Goal: Task Accomplishment & Management: Use online tool/utility

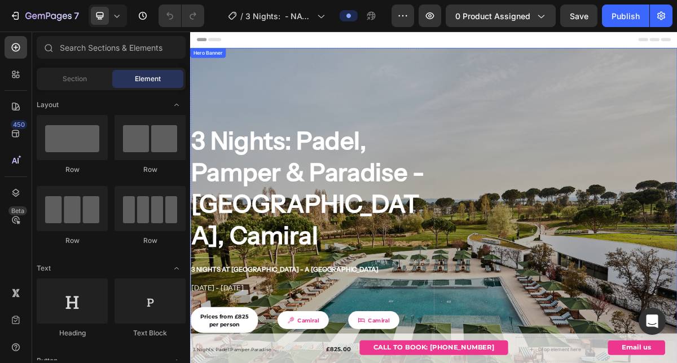
click at [271, 188] on h2 "3 Nights: Padel, Pamper & Paradise - Girona, Camiral" at bounding box center [359, 250] width 339 height 178
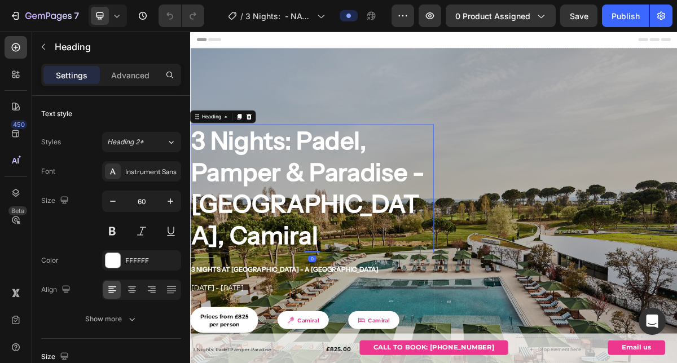
click at [376, 186] on h2 "3 Nights: Padel, Pamper & Paradise - Girona, Camiral" at bounding box center [359, 250] width 339 height 178
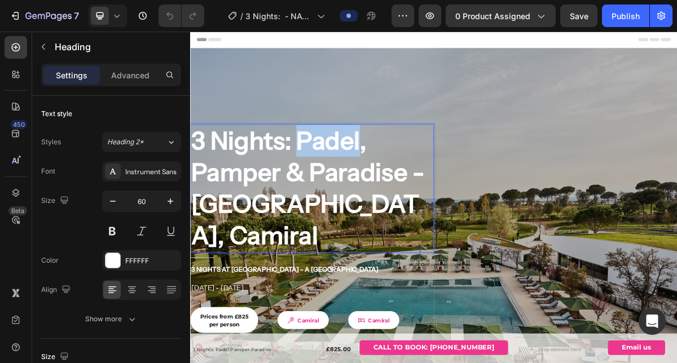
click at [376, 186] on p "3 Nights: Padel, Pamper & Paradise - Girona, Camiral" at bounding box center [359, 250] width 336 height 176
click at [358, 211] on p "3 Nights: Padel, Pamper & Paradise - Girona, Camiral" at bounding box center [359, 250] width 336 height 176
click at [337, 179] on p "3 Nights: Padel, Pamper & Paradise - Girona, Camiral" at bounding box center [359, 250] width 336 height 176
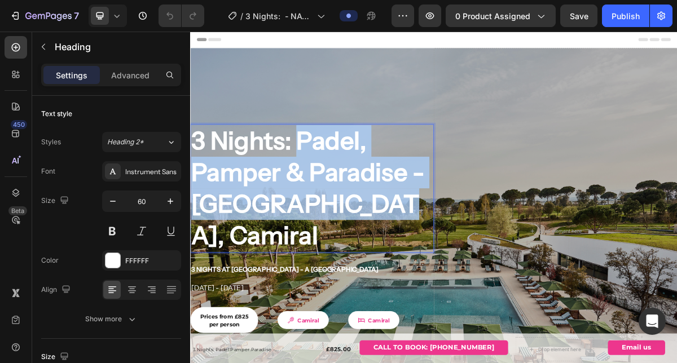
drag, startPoint x: 340, startPoint y: 181, endPoint x: 438, endPoint y: 270, distance: 132.6
click at [438, 270] on p "3 Nights: Padel, Pamper & Paradise - Girona, Camiral" at bounding box center [359, 250] width 336 height 176
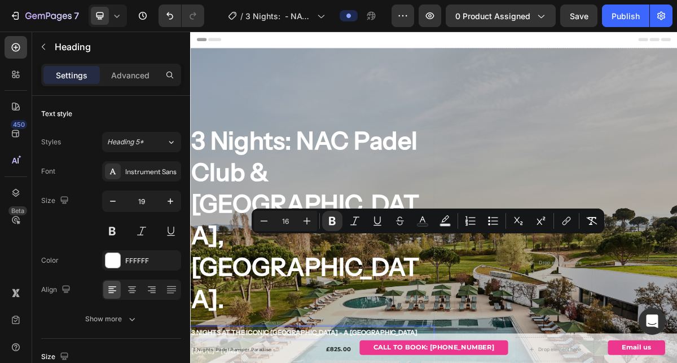
drag, startPoint x: 388, startPoint y: 320, endPoint x: 511, endPoint y: 322, distance: 123.0
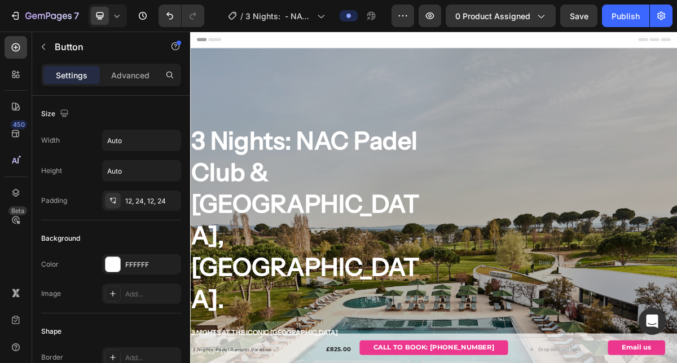
click at [348, 363] on div "3 Nights: NAC Padel Club & Hard Rock Hotel, Marbella. Heading Title Line ⁠⁠⁠⁠⁠⁠…" at bounding box center [359, 354] width 339 height 598
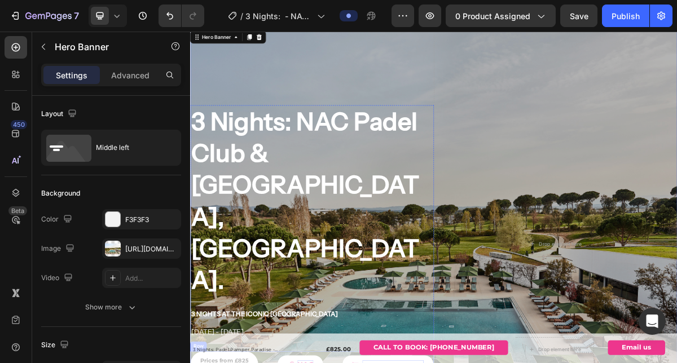
scroll to position [52, 0]
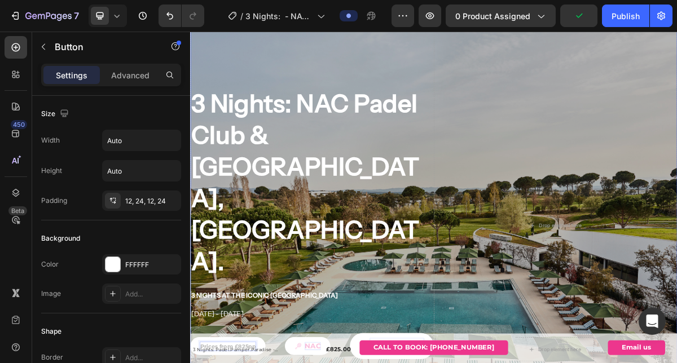
click at [264, 363] on div "3 Nights: NAC Padel Club & Hard Rock Hotel, Marbella. Heading Title Line ⁠⁠⁠⁠⁠⁠…" at bounding box center [359, 302] width 339 height 598
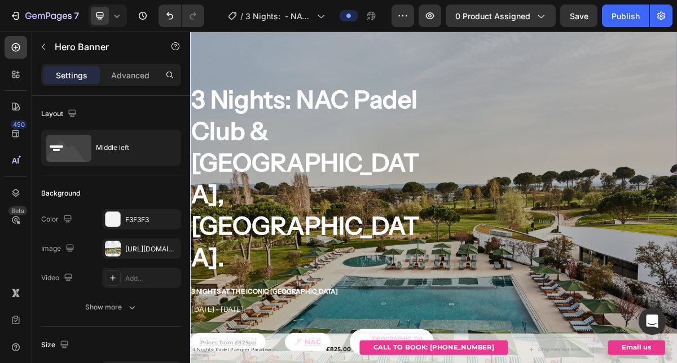
scroll to position [70, 0]
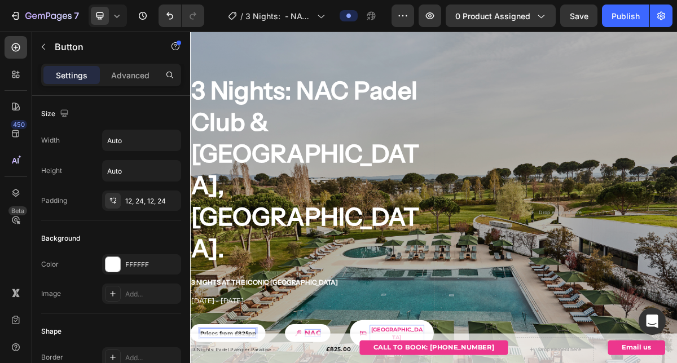
click at [293, 363] on div "3 Nights: NAC Padel Club & Hard Rock Hotel, Marbella. Heading Title Line ⁠⁠⁠⁠⁠⁠…" at bounding box center [359, 284] width 339 height 598
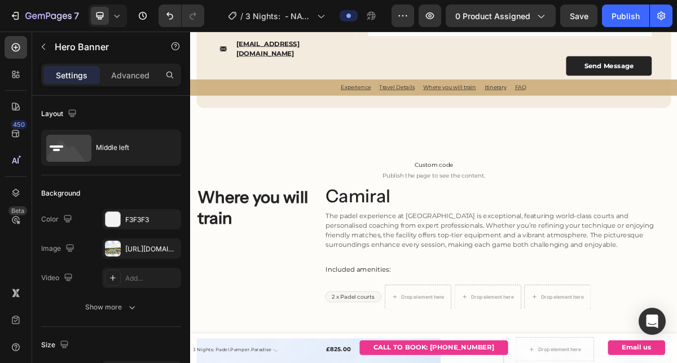
scroll to position [1570, 0]
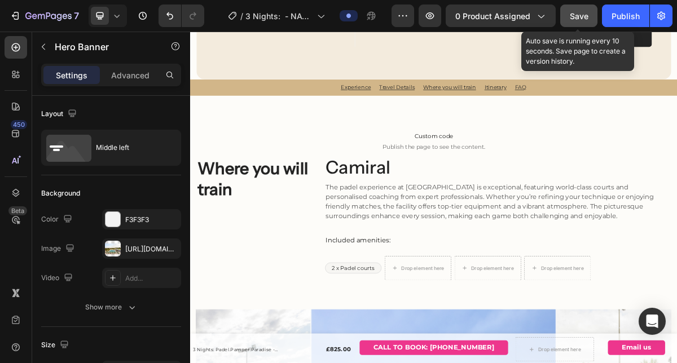
click at [578, 9] on button "Save" at bounding box center [578, 16] width 37 height 23
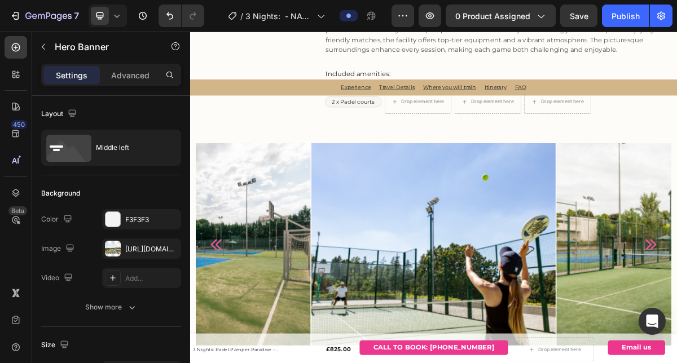
scroll to position [2122, 0]
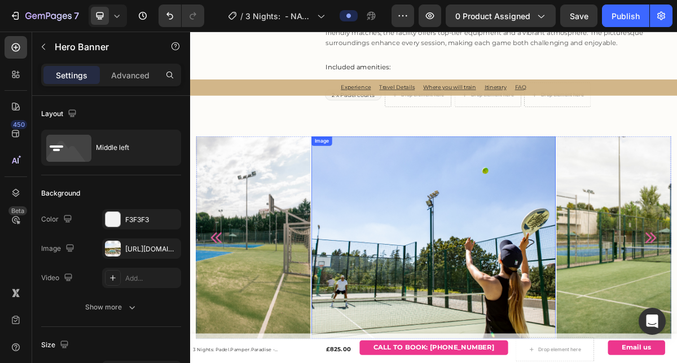
click at [525, 332] on img at bounding box center [529, 318] width 340 height 282
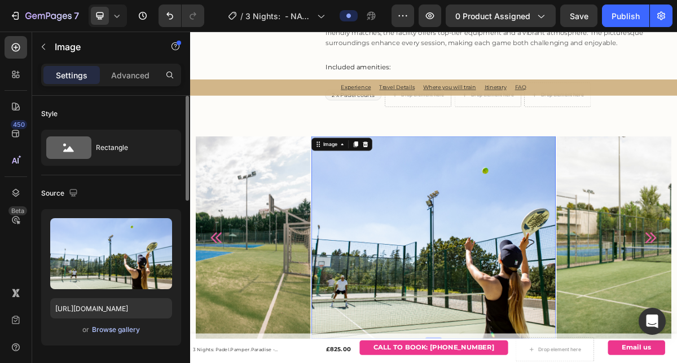
click at [103, 335] on div "Browse gallery" at bounding box center [116, 330] width 48 height 10
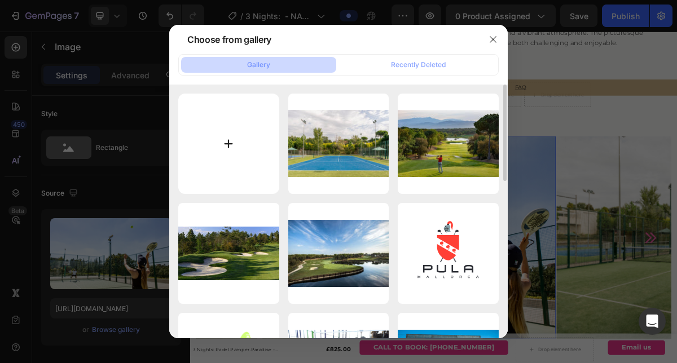
click at [224, 136] on input "file" at bounding box center [228, 144] width 101 height 101
type input "C:\fakepath\79.png"
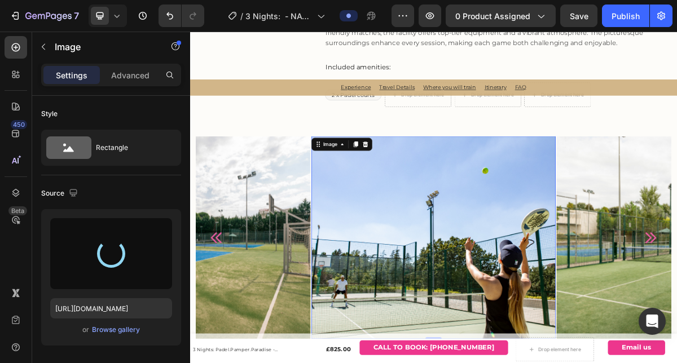
type input "[URL][DOMAIN_NAME]"
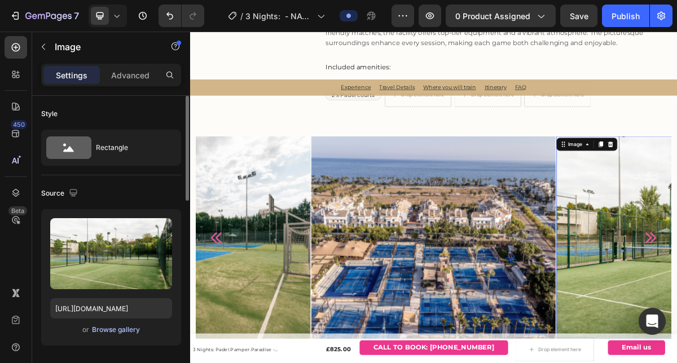
click at [107, 331] on div "Browse gallery" at bounding box center [116, 330] width 48 height 10
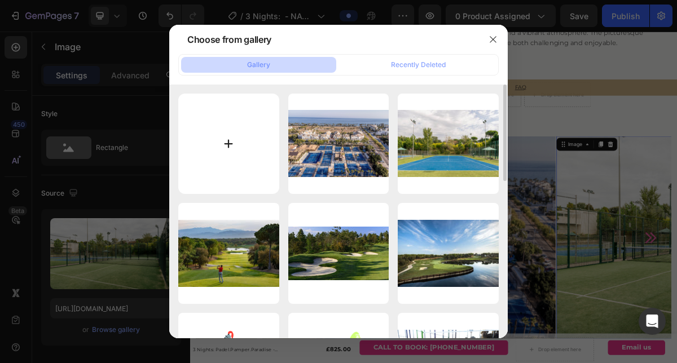
click at [238, 156] on input "file" at bounding box center [228, 144] width 101 height 101
type input "C:\fakepath\73.png"
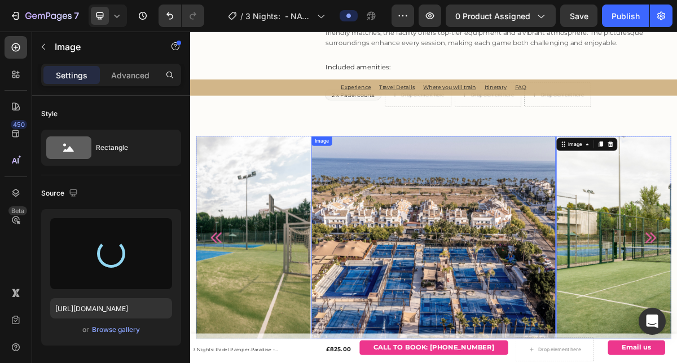
type input "https://cdn.shopify.com/s/files/1/0837/1306/5286/files/gempages_578463111875396…"
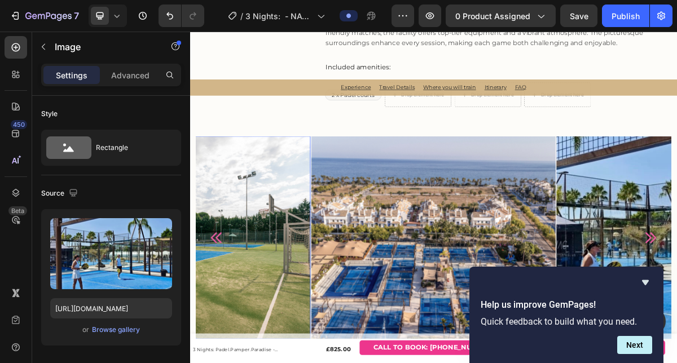
click at [310, 316] on img at bounding box center [188, 318] width 340 height 282
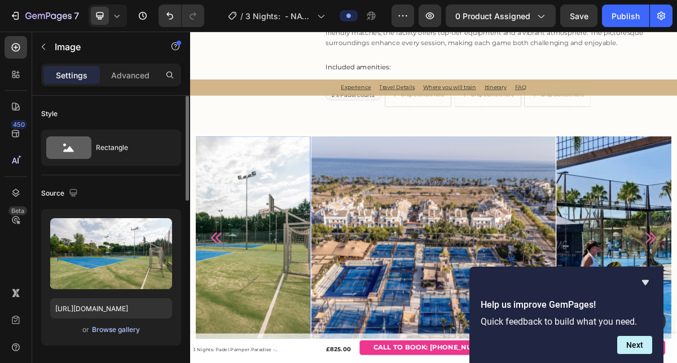
click at [107, 334] on div "Browse gallery" at bounding box center [116, 330] width 48 height 10
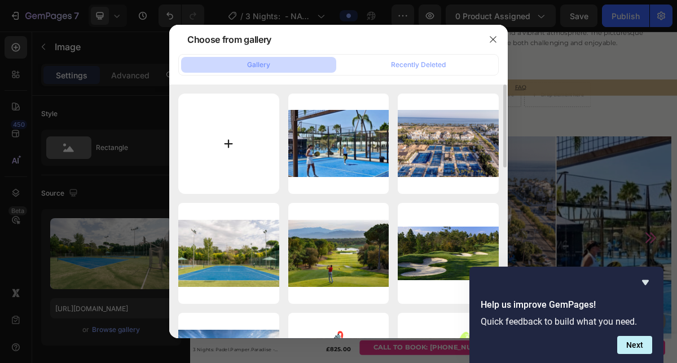
click at [236, 150] on input "file" at bounding box center [228, 144] width 101 height 101
type input "C:\fakepath\80.png"
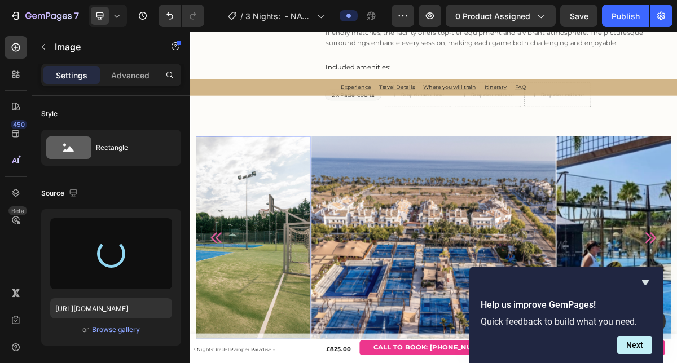
type input "https://cdn.shopify.com/s/files/1/0837/1306/5286/files/gempages_578463111875396…"
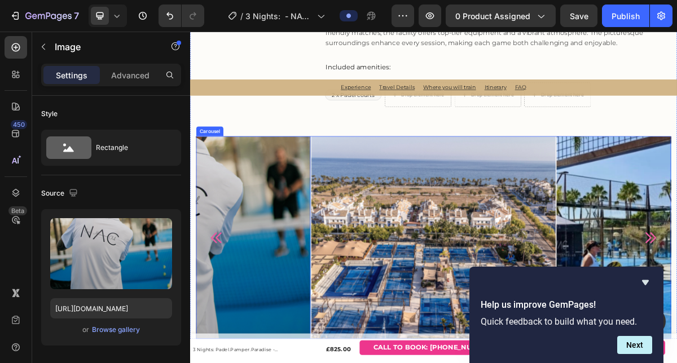
click at [230, 324] on icon "Carousel Back Arrow" at bounding box center [227, 318] width 21 height 21
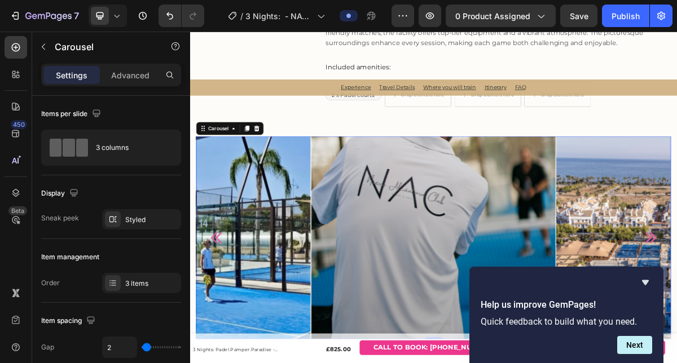
click at [230, 322] on icon "Carousel Back Arrow" at bounding box center [226, 318] width 15 height 15
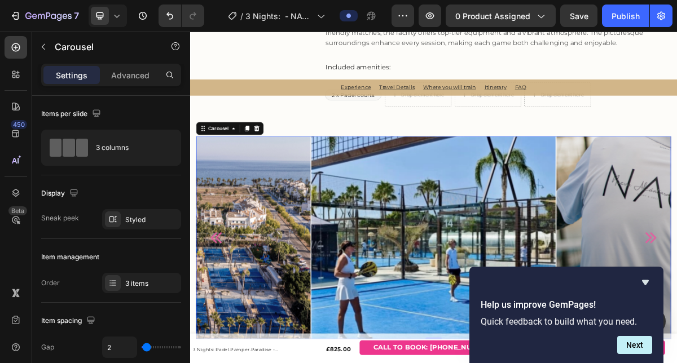
click at [230, 322] on icon "Carousel Back Arrow" at bounding box center [226, 318] width 15 height 15
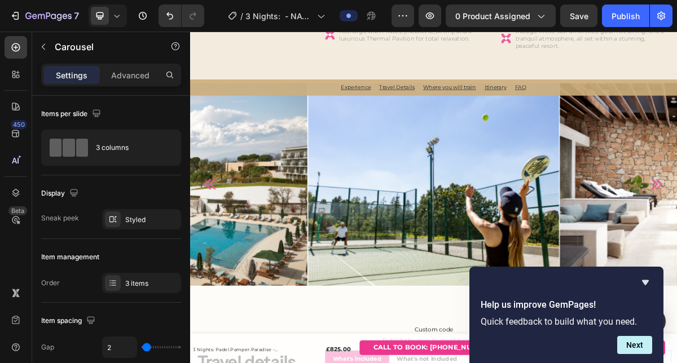
scroll to position [705, 0]
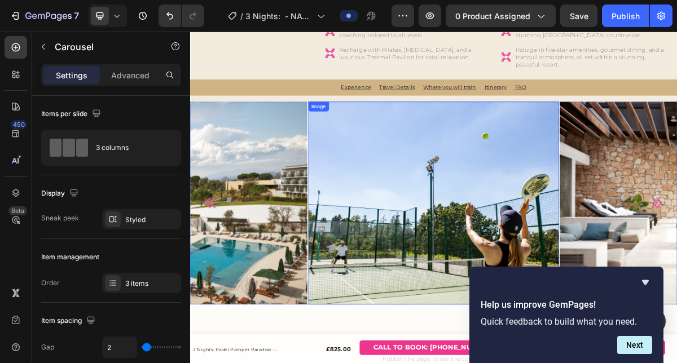
click at [501, 312] on img at bounding box center [528, 270] width 349 height 282
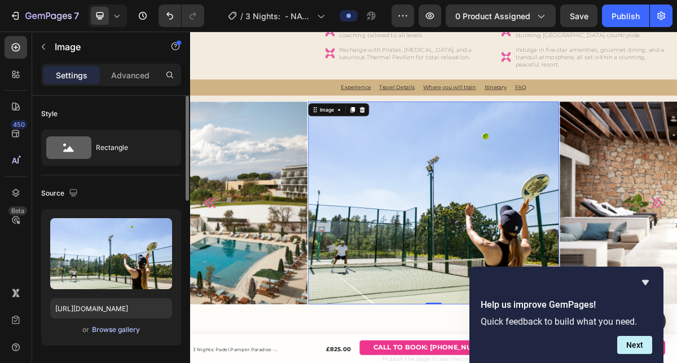
click at [117, 333] on div "Browse gallery" at bounding box center [116, 330] width 48 height 10
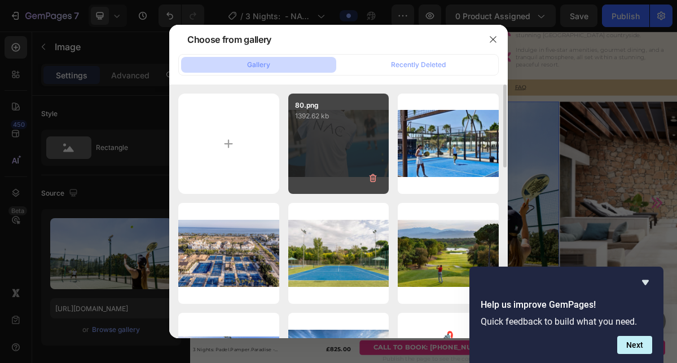
click at [300, 142] on div "80.png 1392.62 kb" at bounding box center [338, 144] width 101 height 101
type input "https://cdn.shopify.com/s/files/1/0837/1306/5286/files/gempages_578463111875396…"
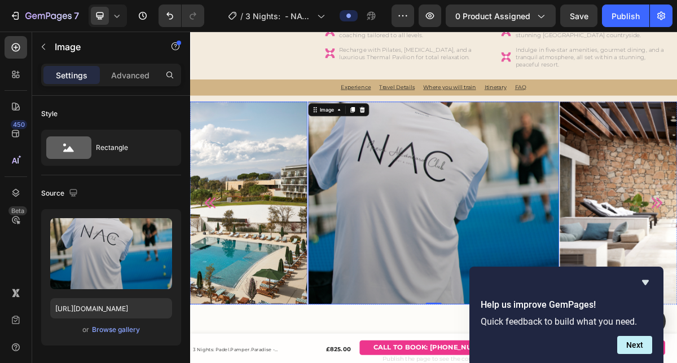
click at [234, 314] on img at bounding box center [179, 270] width 349 height 282
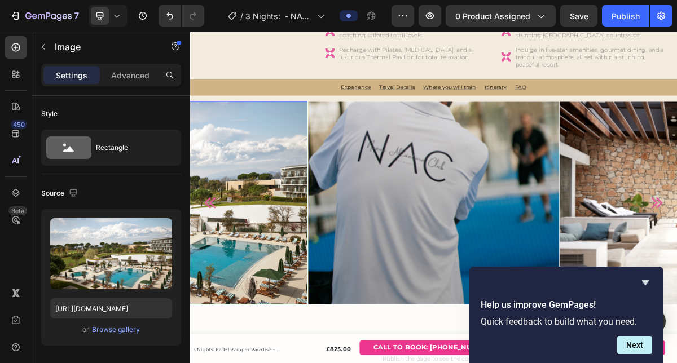
click at [242, 304] on img at bounding box center [179, 270] width 349 height 282
click at [101, 333] on div "Browse gallery" at bounding box center [116, 330] width 48 height 10
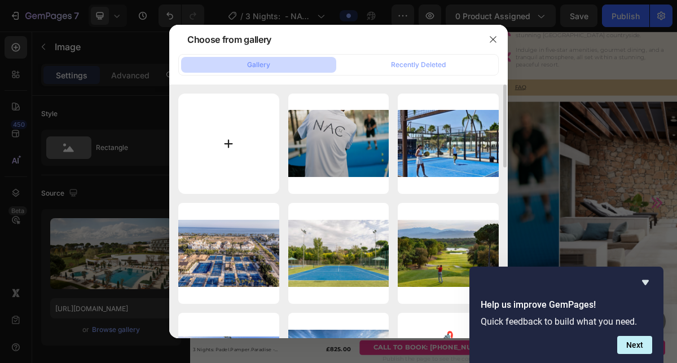
click at [231, 143] on input "file" at bounding box center [228, 144] width 101 height 101
type input "C:\fakepath\82.png"
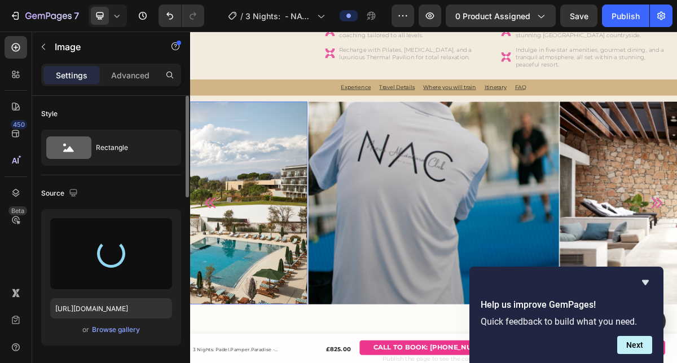
type input "https://cdn.shopify.com/s/files/1/0837/1306/5286/files/gempages_578463111875396…"
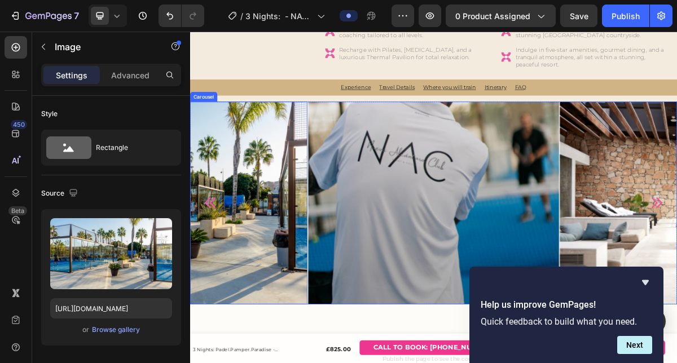
click at [222, 266] on icon "Carousel Back Arrow" at bounding box center [218, 270] width 21 height 21
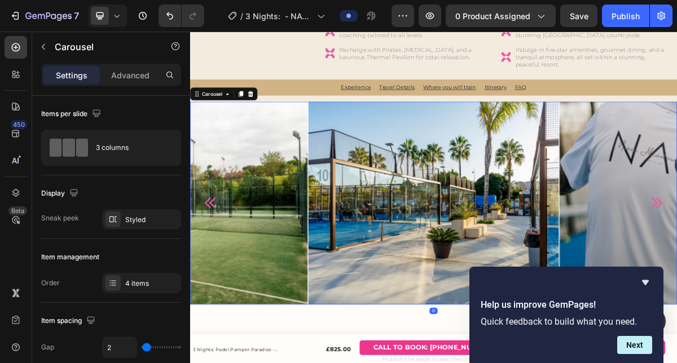
click at [222, 266] on icon "Carousel Back Arrow" at bounding box center [218, 270] width 21 height 21
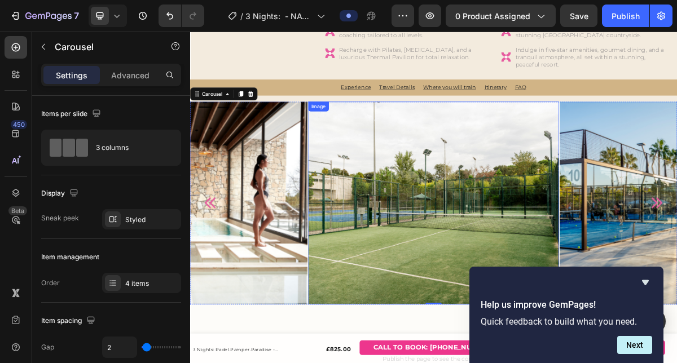
click at [574, 248] on img at bounding box center [528, 270] width 349 height 282
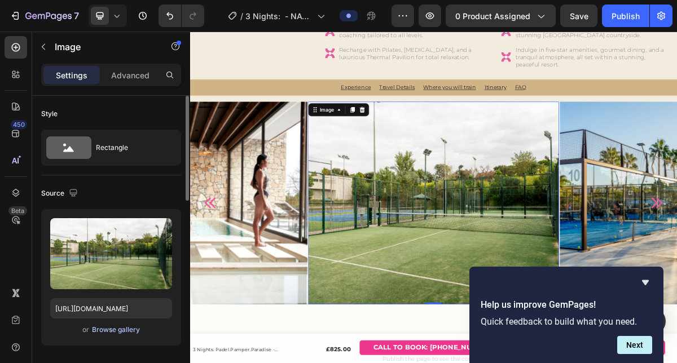
click at [103, 331] on div "Browse gallery" at bounding box center [116, 330] width 48 height 10
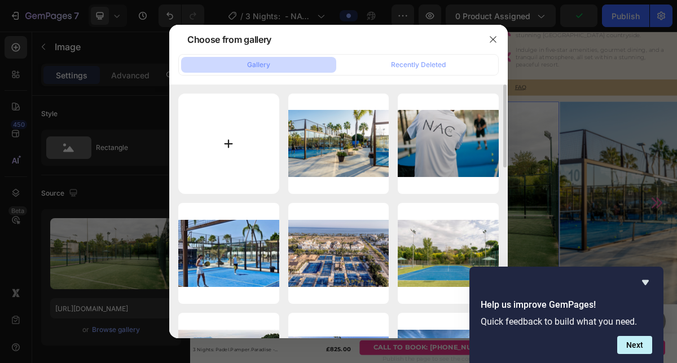
click at [231, 145] on input "file" at bounding box center [228, 144] width 101 height 101
type input "C:\fakepath\77.png"
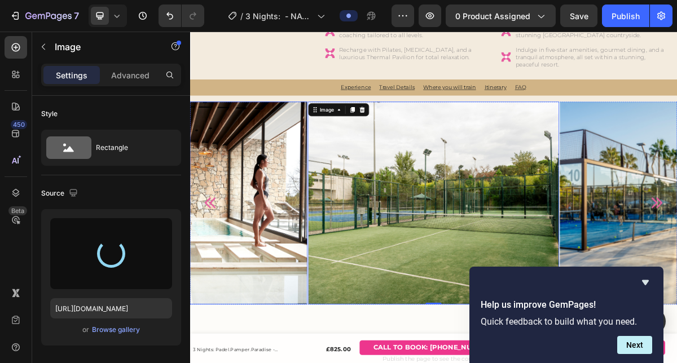
type input "https://cdn.shopify.com/s/files/1/0837/1306/5286/files/gempages_578463111875396…"
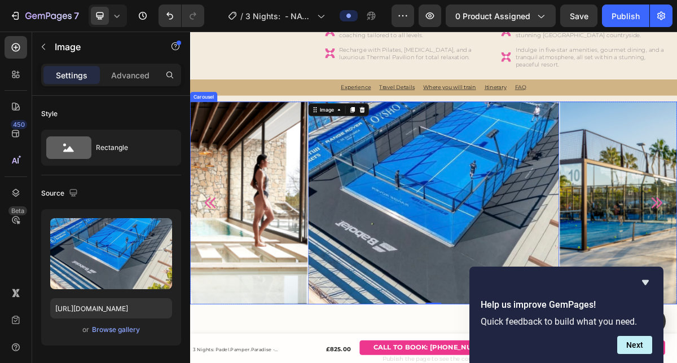
click at [217, 269] on icon "Carousel Back Arrow" at bounding box center [218, 270] width 21 height 21
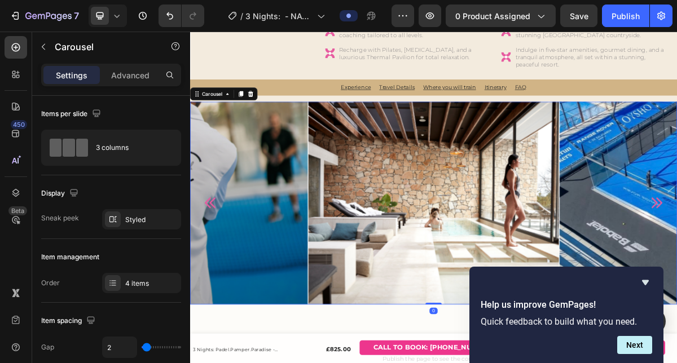
click at [217, 269] on icon "Carousel Back Arrow" at bounding box center [218, 270] width 21 height 21
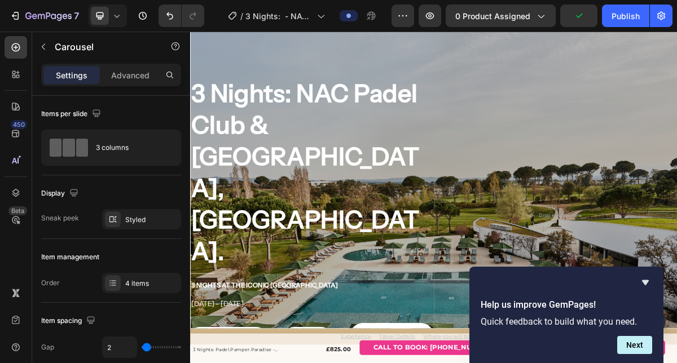
scroll to position [64, 0]
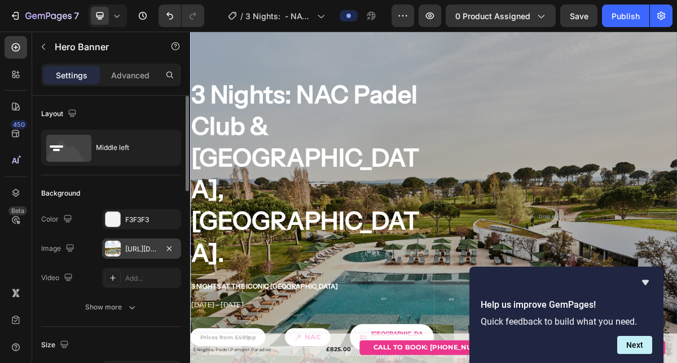
click at [141, 248] on div "https://cdn.shopify.com/s/files/1/0837/1306/5286/files/gempages_578463111875396…" at bounding box center [141, 249] width 33 height 10
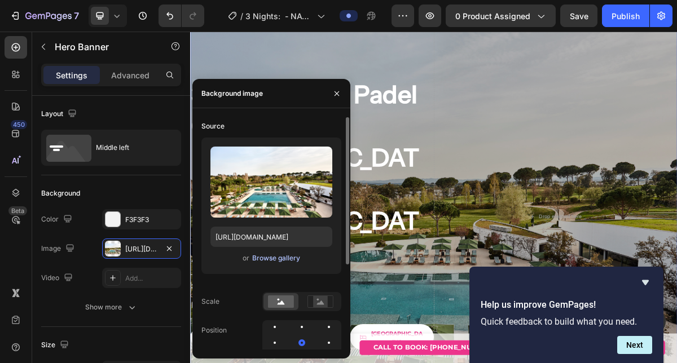
click at [274, 260] on div "Browse gallery" at bounding box center [276, 258] width 48 height 10
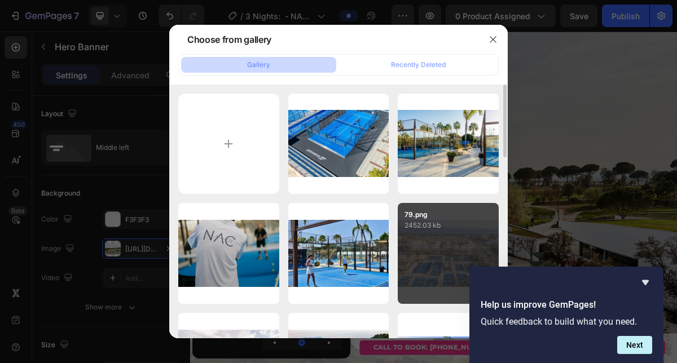
click at [429, 245] on div "79.png 2452.03 kb" at bounding box center [448, 253] width 101 height 101
type input "[URL][DOMAIN_NAME]"
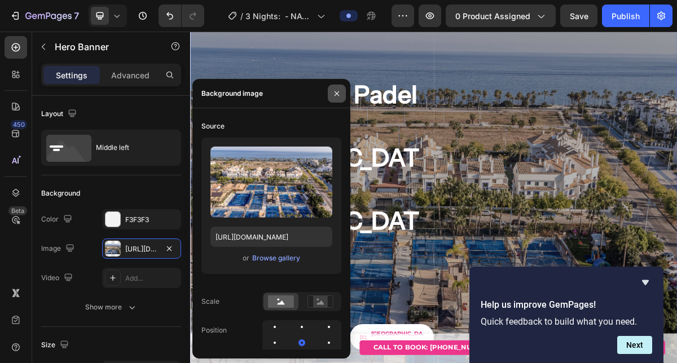
click at [337, 94] on icon "button" at bounding box center [337, 93] width 5 height 5
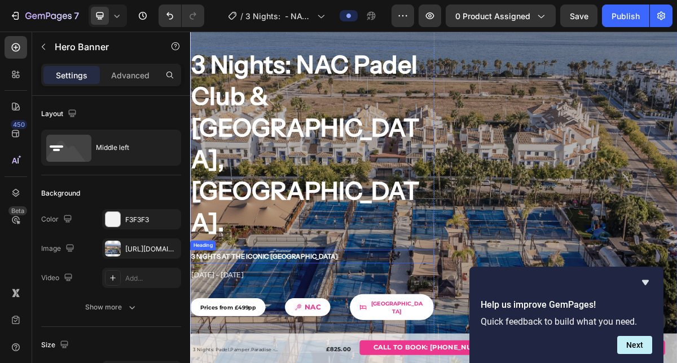
scroll to position [107, 0]
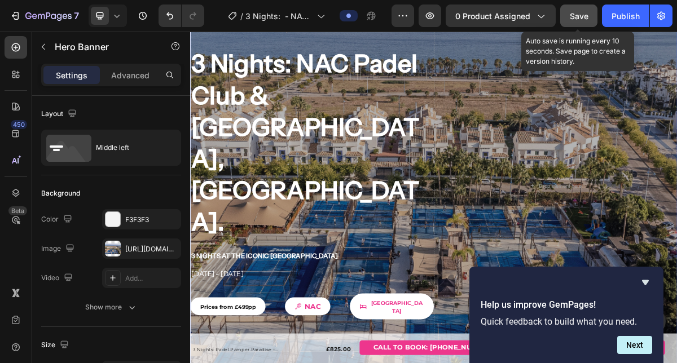
click at [582, 19] on span "Save" at bounding box center [579, 16] width 19 height 10
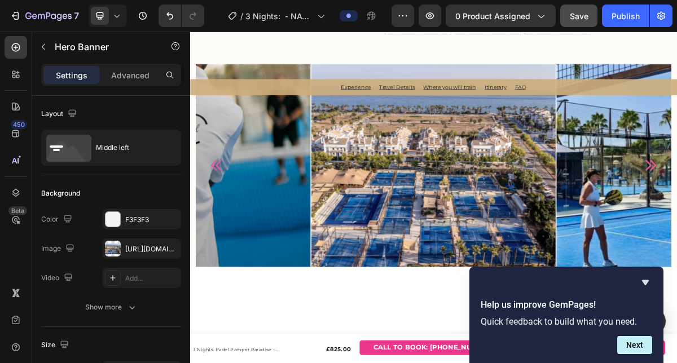
scroll to position [1920, 0]
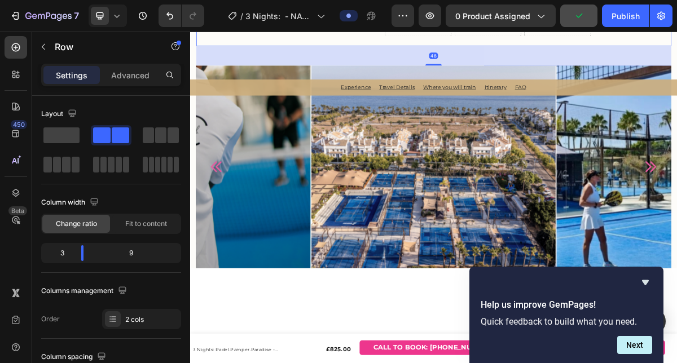
scroll to position [1940, 0]
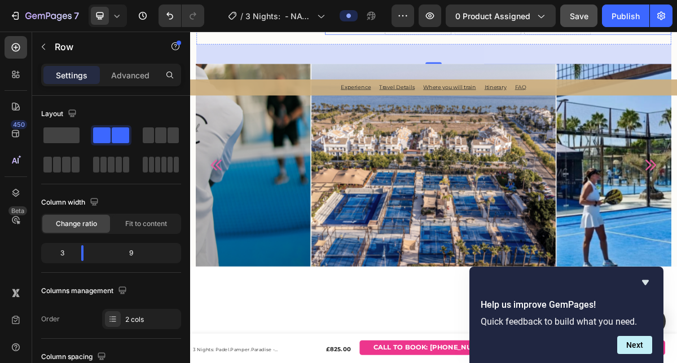
click at [404, 23] on span "2 x Padel courts" at bounding box center [416, 18] width 59 height 9
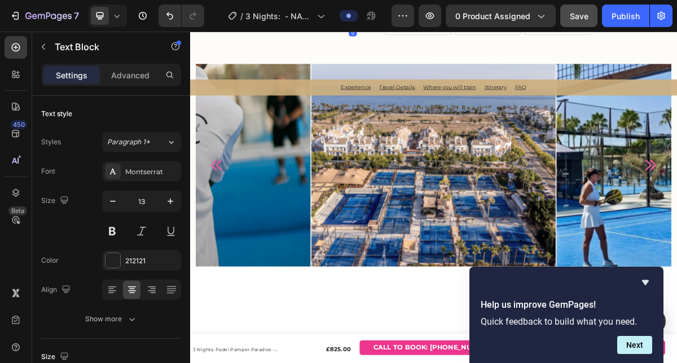
click at [392, 23] on span "2 x Padel courts" at bounding box center [416, 18] width 59 height 9
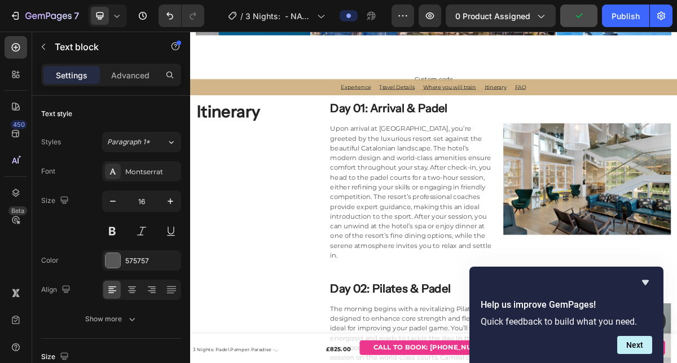
scroll to position [2571, 0]
click at [648, 284] on icon "Hide survey" at bounding box center [646, 283] width 14 height 14
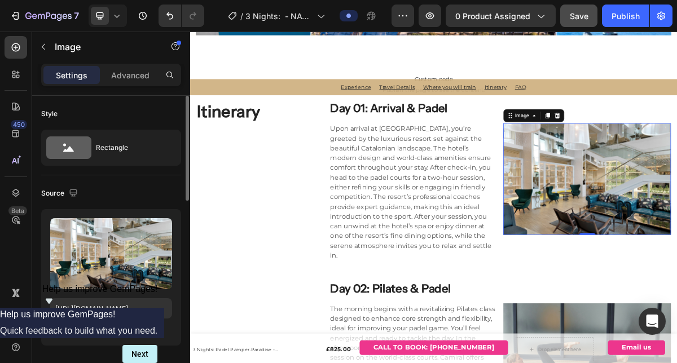
click at [113, 334] on div "Browse gallery" at bounding box center [116, 330] width 48 height 10
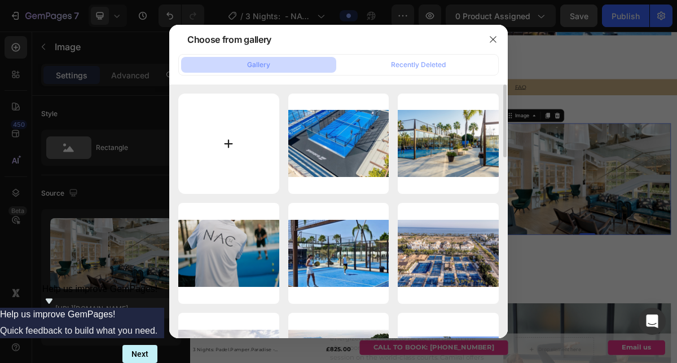
click at [216, 161] on input "file" at bounding box center [228, 144] width 101 height 101
type input "C:\fakepath\84.png"
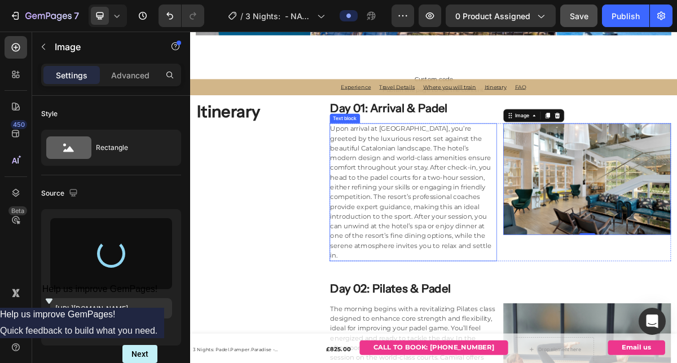
type input "https://cdn.shopify.com/s/files/1/0837/1306/5286/files/gempages_578463111875396…"
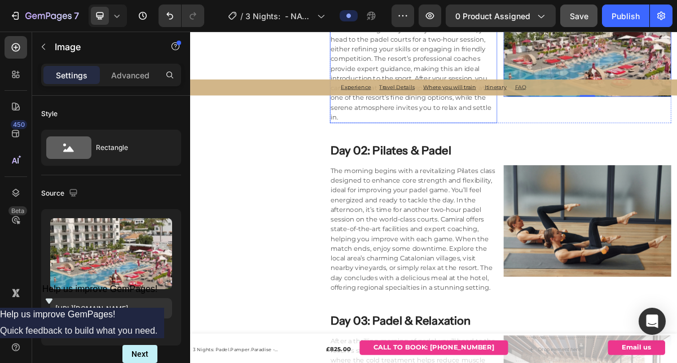
scroll to position [2792, 0]
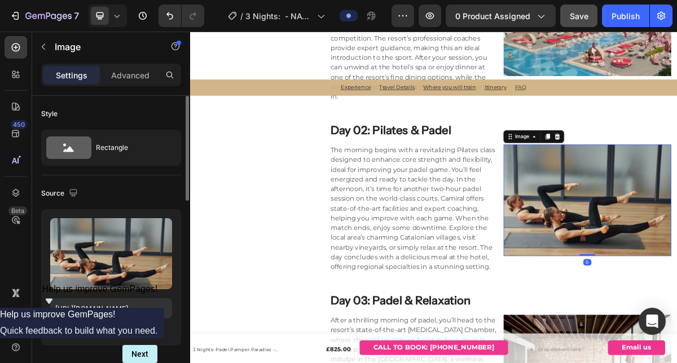
click at [107, 327] on div "Browse gallery" at bounding box center [116, 330] width 48 height 10
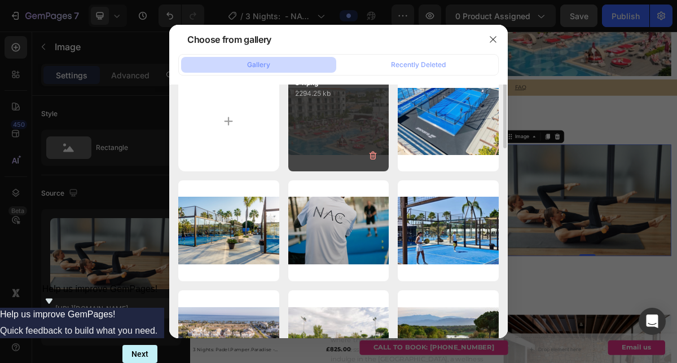
scroll to position [0, 0]
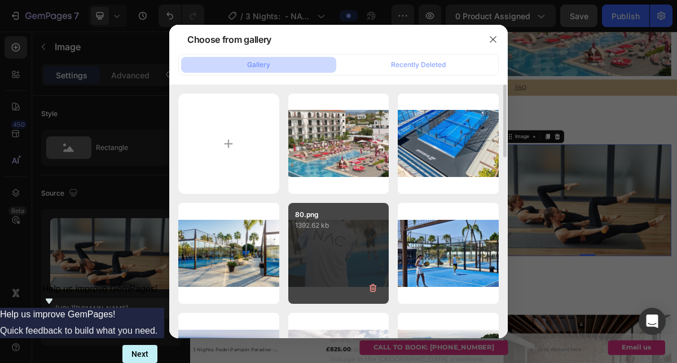
click at [342, 255] on div "80.png 1392.62 kb" at bounding box center [338, 253] width 101 height 101
type input "https://cdn.shopify.com/s/files/1/0837/1306/5286/files/gempages_578463111875396…"
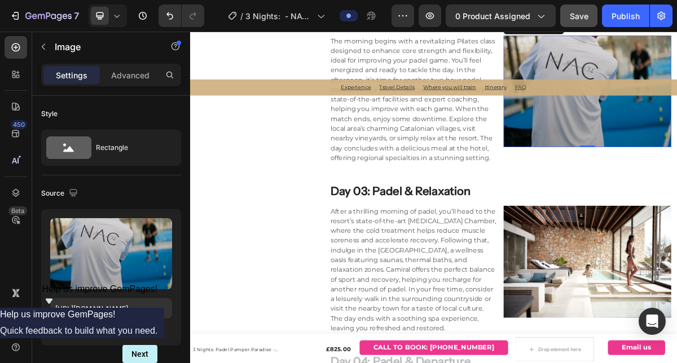
scroll to position [2947, 0]
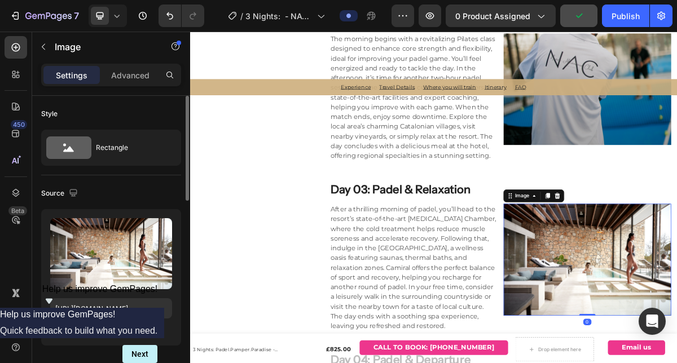
click at [107, 334] on div "Browse gallery" at bounding box center [116, 330] width 48 height 10
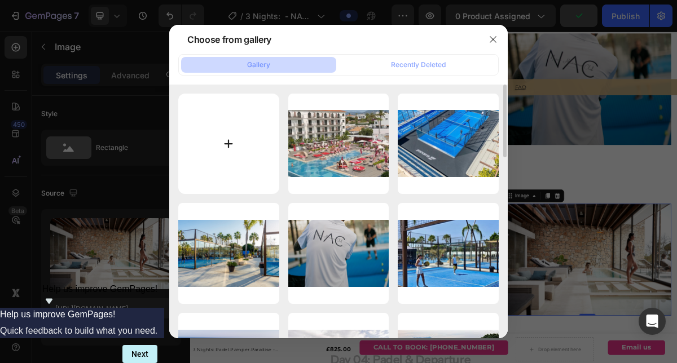
click at [248, 148] on input "file" at bounding box center [228, 144] width 101 height 101
type input "C:\fakepath\85.png"
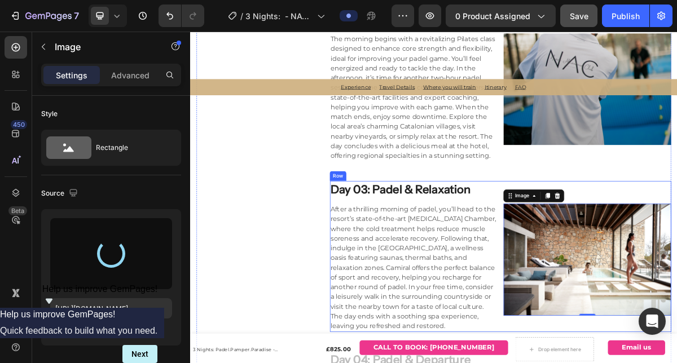
type input "https://cdn.shopify.com/s/files/1/0837/1306/5286/files/gempages_578463111875396…"
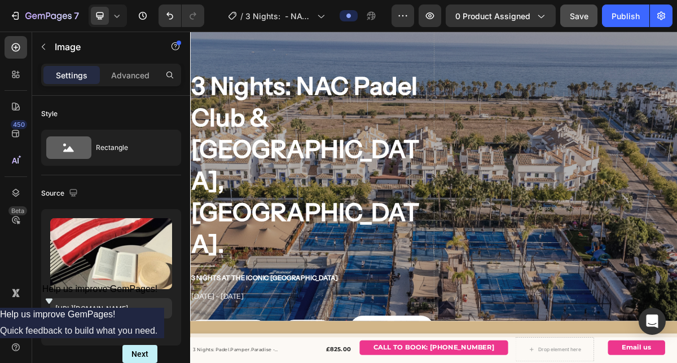
scroll to position [0, 0]
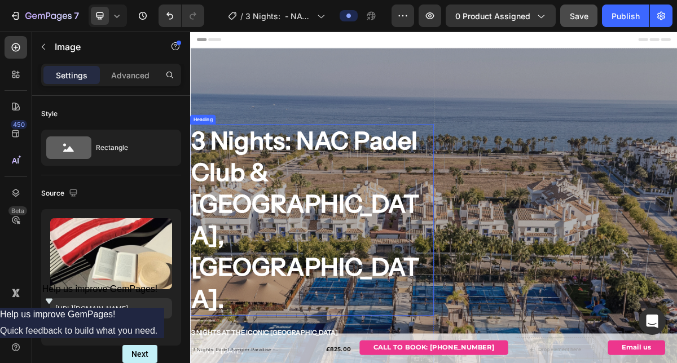
click at [214, 200] on h2 "3 Nights: NAC Padel Club & Hard Rock Hotel, Marbella." at bounding box center [359, 294] width 339 height 266
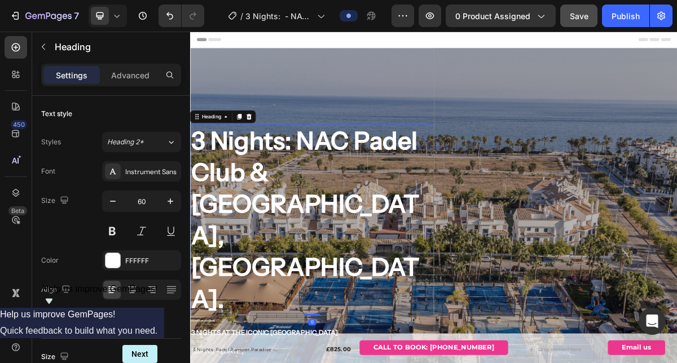
click at [210, 174] on h2 "3 Nights: NAC Padel Club & Hard Rock Hotel, Marbella." at bounding box center [359, 294] width 339 height 266
click at [210, 174] on p "3 Nights: NAC Padel Club & Hard Rock Hotel, Marbella." at bounding box center [359, 294] width 336 height 264
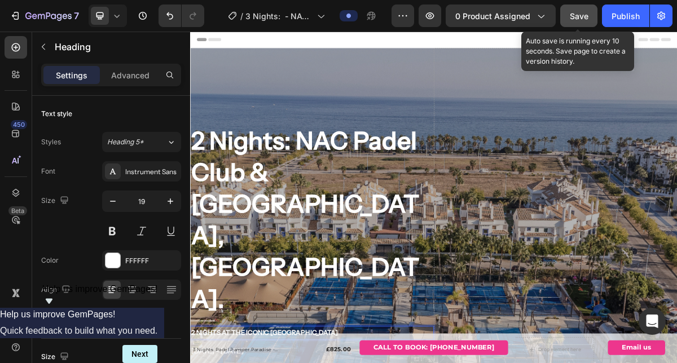
click at [570, 17] on span "Save" at bounding box center [579, 16] width 19 height 10
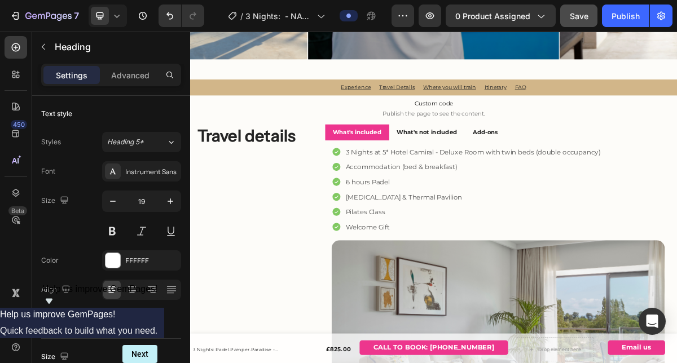
scroll to position [1049, 0]
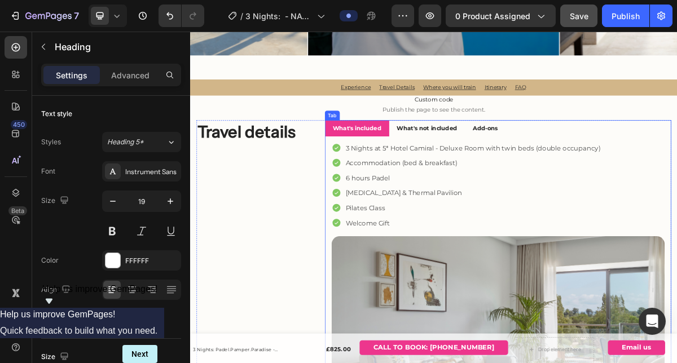
click at [515, 161] on strong "What's not included" at bounding box center [519, 166] width 84 height 10
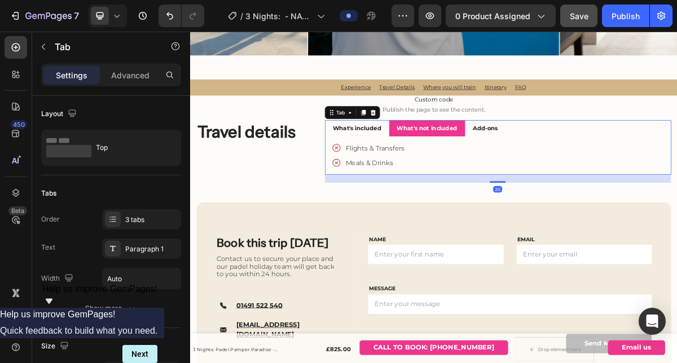
click at [601, 166] on strong "Add-ons" at bounding box center [600, 166] width 35 height 10
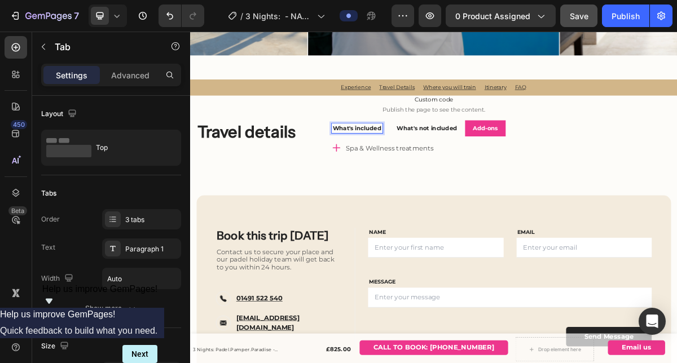
click at [426, 171] on div "What's included" at bounding box center [422, 167] width 71 height 14
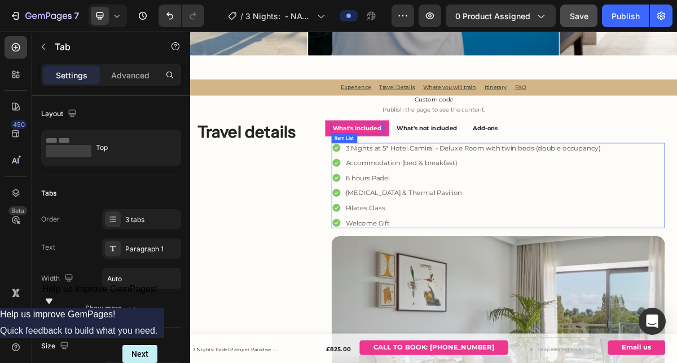
click at [422, 188] on span "3 Nights at 5* Hotel Camiral - Deluxe Room with twin beds (double occupancy)" at bounding box center [583, 193] width 354 height 11
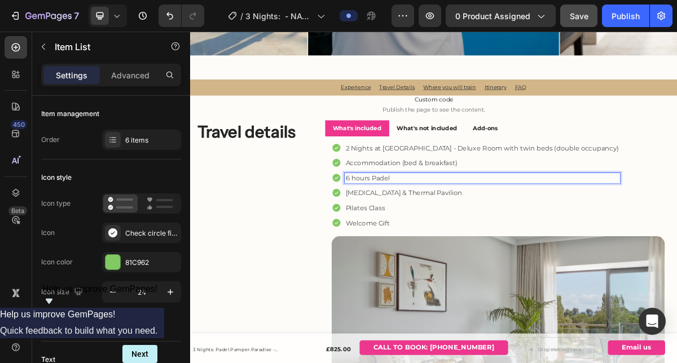
click at [483, 240] on p "6 hours Padel" at bounding box center [596, 235] width 380 height 11
click at [469, 251] on div "Cryotherapy & Thermal Pavilion" at bounding box center [596, 256] width 383 height 14
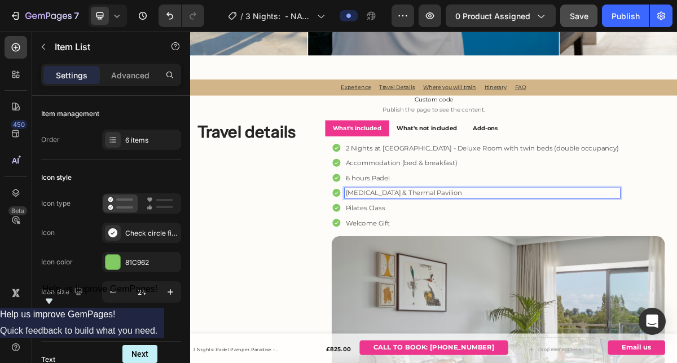
click at [455, 284] on div "Pilates Class" at bounding box center [596, 277] width 383 height 14
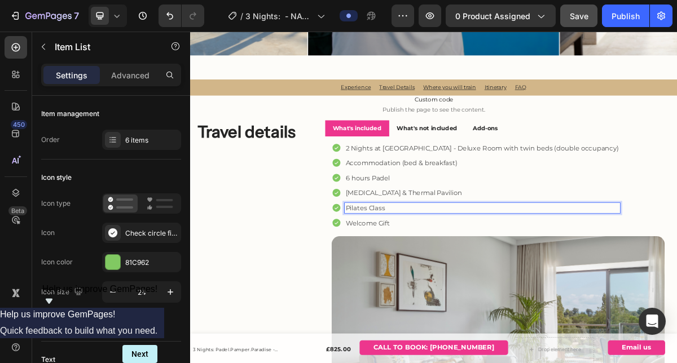
click at [448, 298] on span "Welcome Gift" at bounding box center [437, 298] width 62 height 11
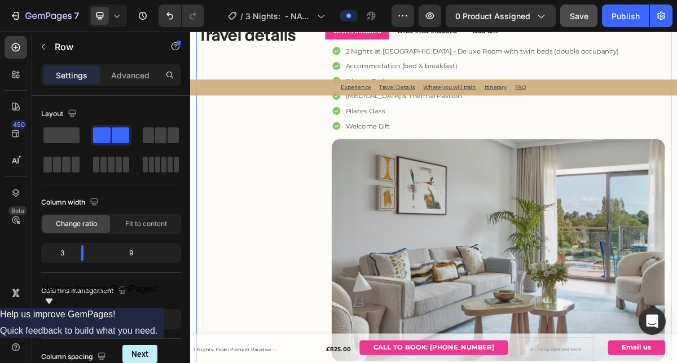
scroll to position [1225, 0]
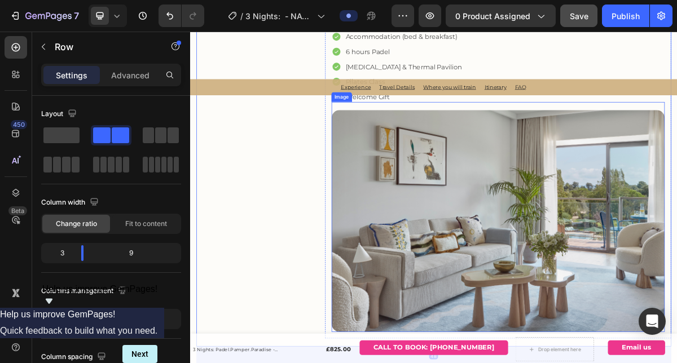
click at [582, 271] on img at bounding box center [619, 295] width 464 height 309
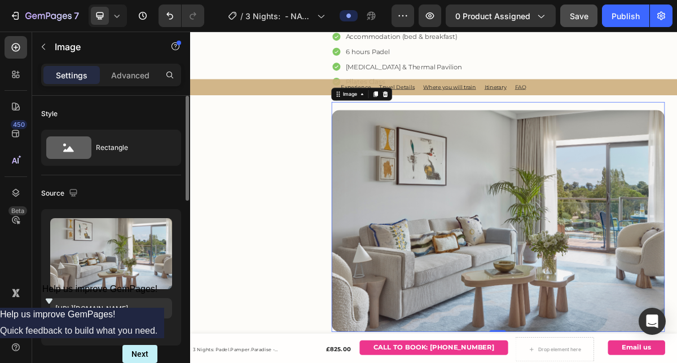
click at [126, 330] on div "Browse gallery" at bounding box center [116, 330] width 48 height 10
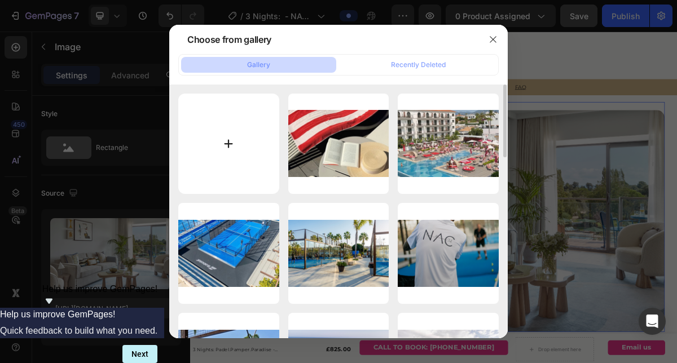
click at [222, 147] on input "file" at bounding box center [228, 144] width 101 height 101
type input "C:\fakepath\83.png"
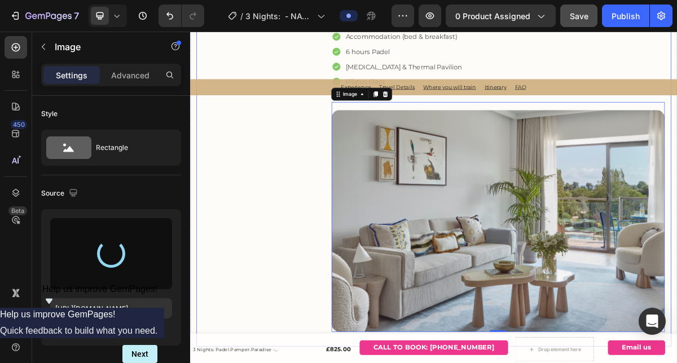
type input "https://cdn.shopify.com/s/files/1/0837/1306/5286/files/gempages_578463111875396…"
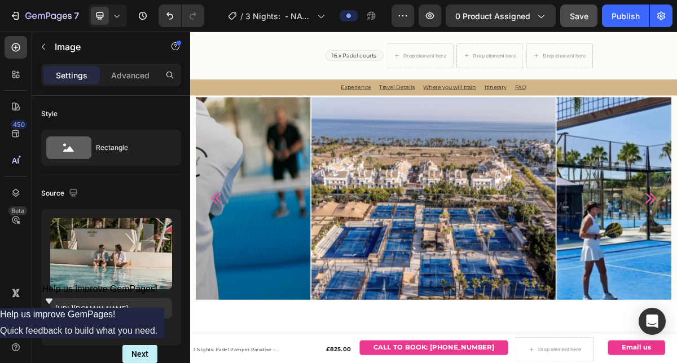
scroll to position [1892, 0]
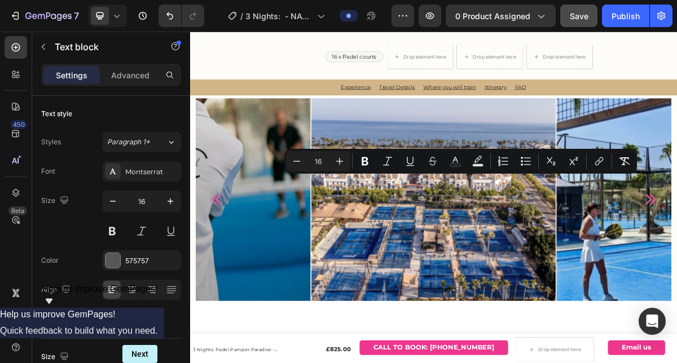
drag, startPoint x: 435, startPoint y: 234, endPoint x: 560, endPoint y: 238, distance: 125.4
copy span "NAC (Nueva Alcántara Club)"
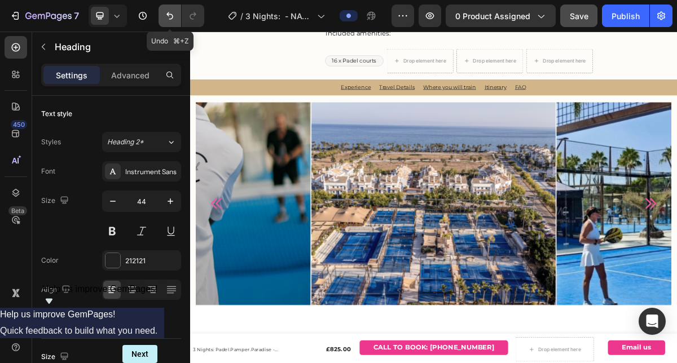
click at [165, 15] on icon "Undo/Redo" at bounding box center [169, 15] width 11 height 11
click at [165, 16] on icon "Undo/Redo" at bounding box center [169, 15] width 11 height 11
click at [175, 14] on button "Undo/Redo" at bounding box center [170, 16] width 23 height 23
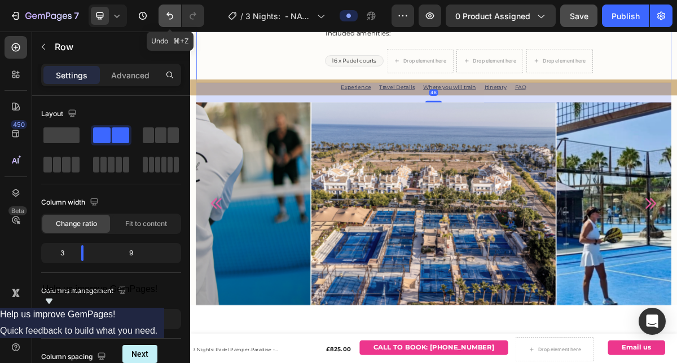
click at [166, 18] on icon "Undo/Redo" at bounding box center [169, 15] width 11 height 11
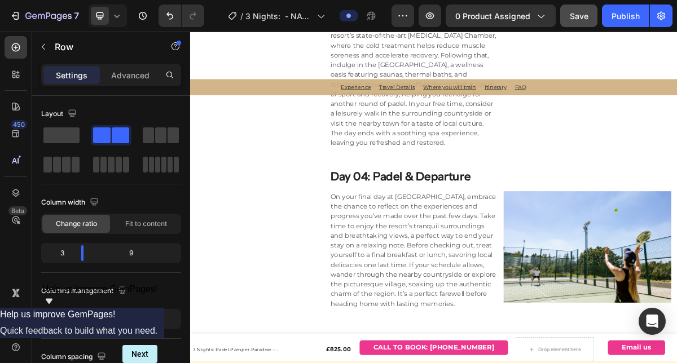
scroll to position [3220, 0]
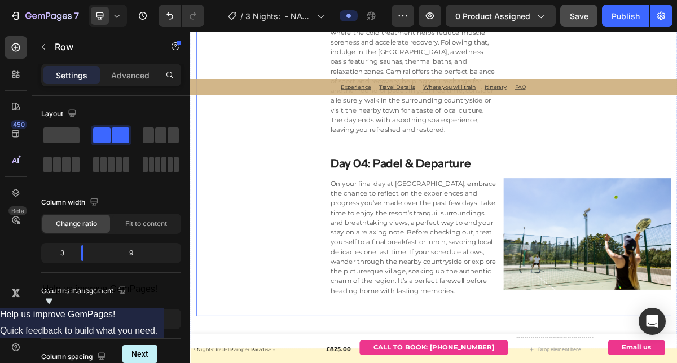
click at [416, 207] on h3 "Day 04: Padel & Departure" at bounding box center [621, 215] width 475 height 23
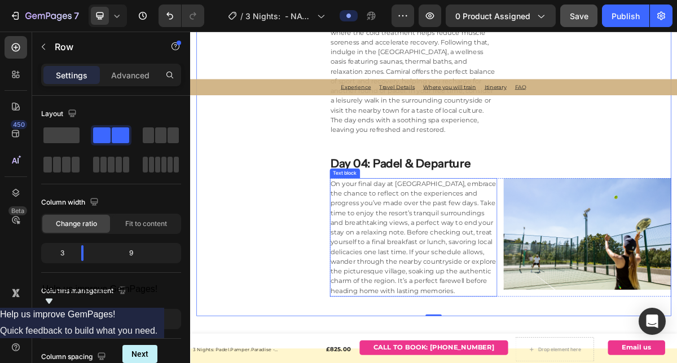
click at [477, 314] on span "On your final day at Camiral, embrace the chance to reflect on the experiences …" at bounding box center [500, 318] width 230 height 160
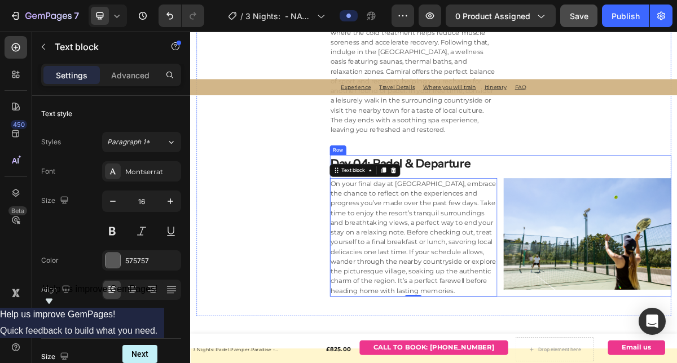
click at [561, 231] on div "Day 04: Padel & Departure Heading On your final day at Camiral, embrace the cha…" at bounding box center [621, 302] width 475 height 196
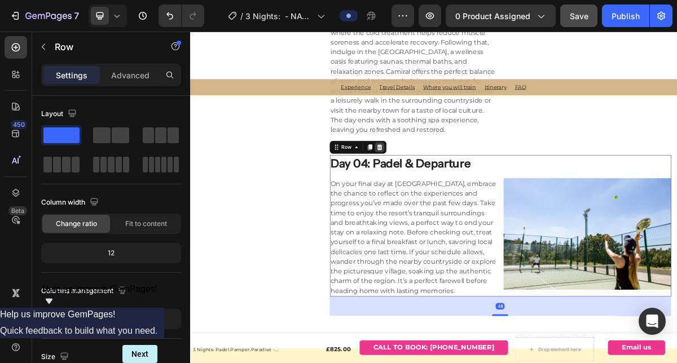
click at [451, 199] on div at bounding box center [454, 193] width 14 height 14
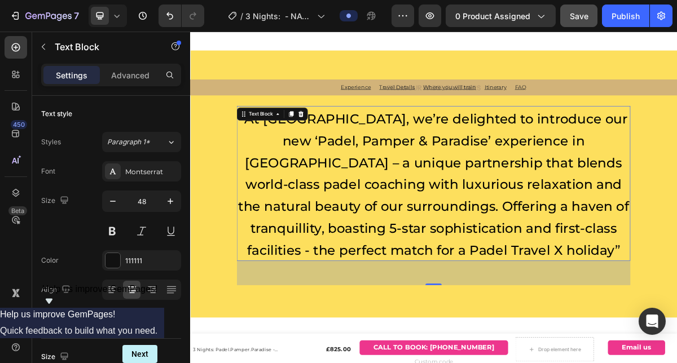
scroll to position [3403, 0]
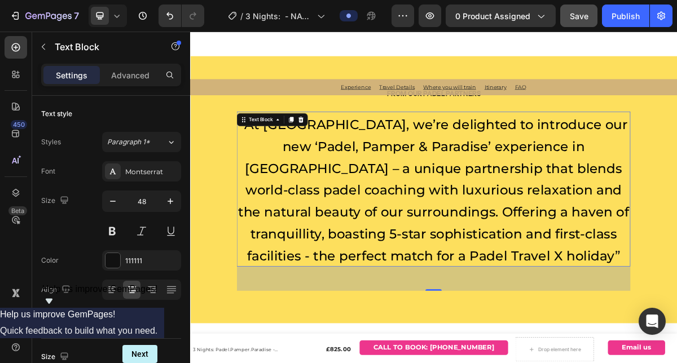
click at [475, 225] on span "At hotel Camiral, we’re delighted to introduce our new ‘Padel, Pamper & Paradis…" at bounding box center [528, 252] width 543 height 205
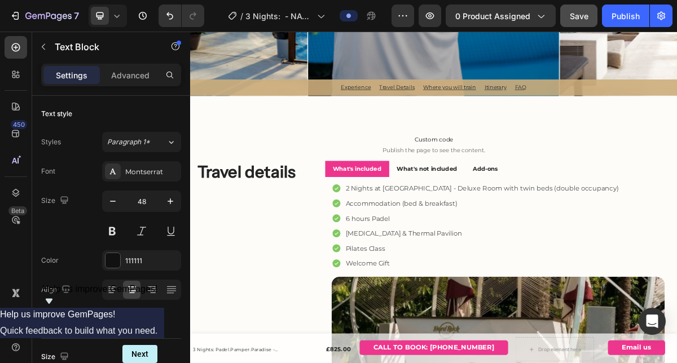
scroll to position [994, 0]
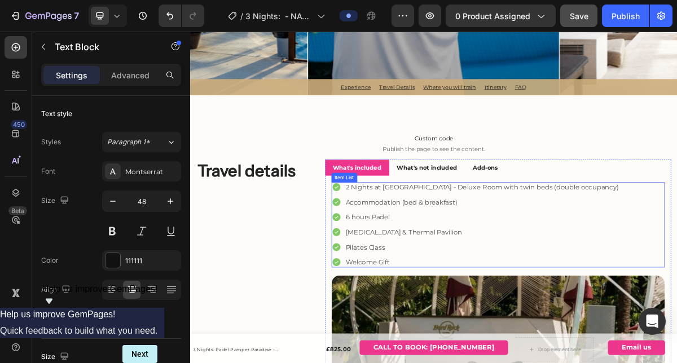
click at [460, 311] on span "Cryotherapy & Thermal Pavilion" at bounding box center [487, 311] width 162 height 11
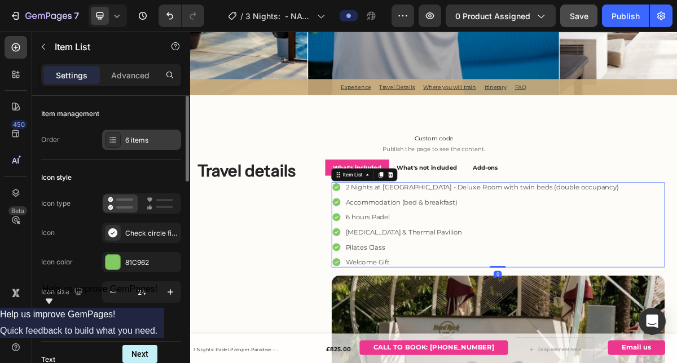
click at [166, 144] on div "6 items" at bounding box center [151, 140] width 53 height 10
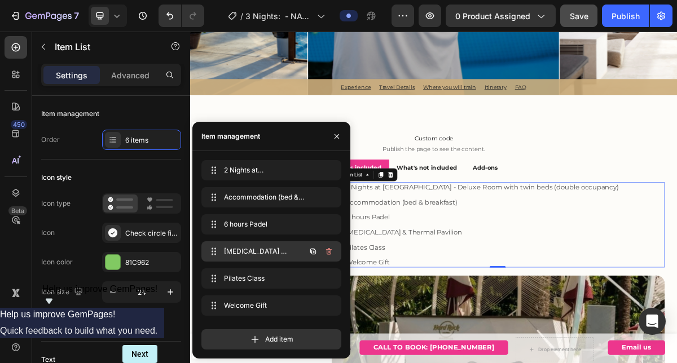
click at [332, 256] on icon "button" at bounding box center [328, 251] width 9 height 9
click at [332, 253] on button "Delete" at bounding box center [321, 252] width 31 height 16
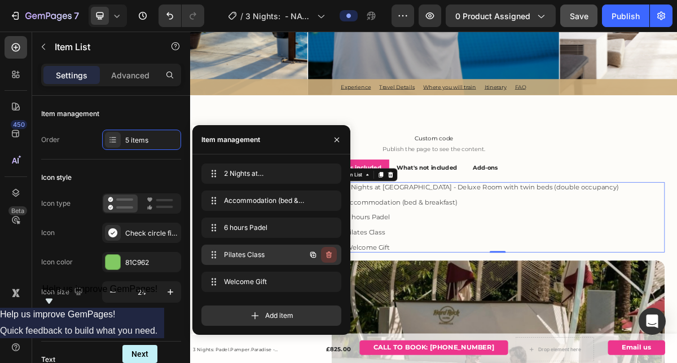
click at [332, 252] on icon "button" at bounding box center [328, 255] width 9 height 9
click at [325, 257] on div "Delete" at bounding box center [321, 255] width 21 height 10
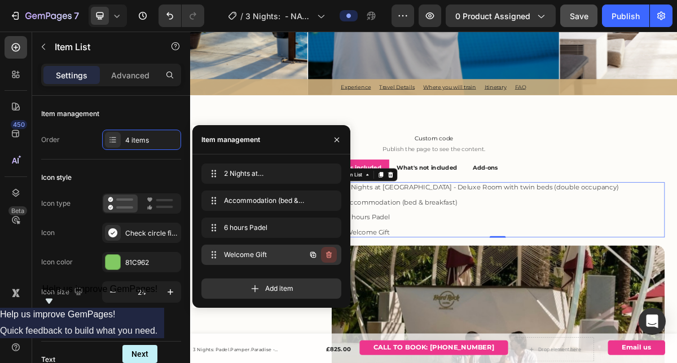
click at [328, 256] on icon "button" at bounding box center [328, 256] width 1 height 3
click at [328, 256] on div "Delete" at bounding box center [321, 255] width 21 height 10
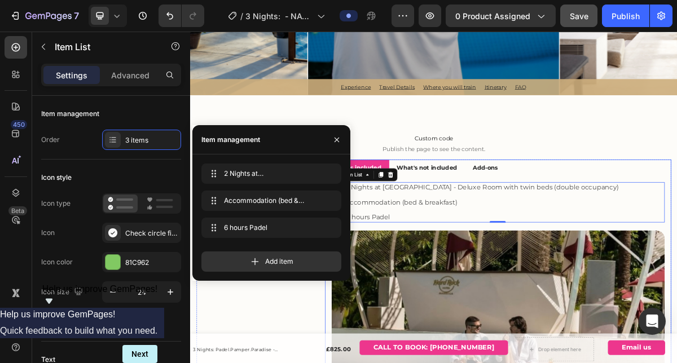
click at [677, 212] on ul "What's included What's not included Add-ons" at bounding box center [619, 221] width 482 height 23
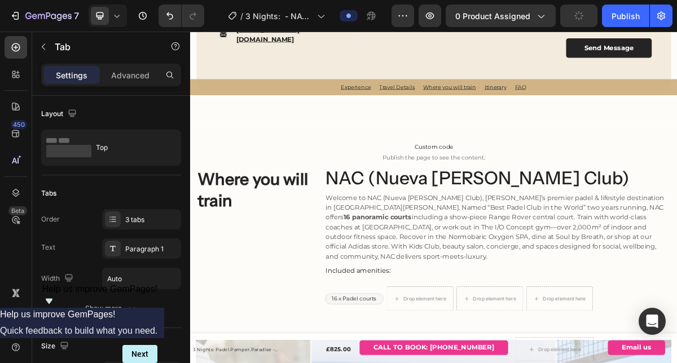
scroll to position [1808, 0]
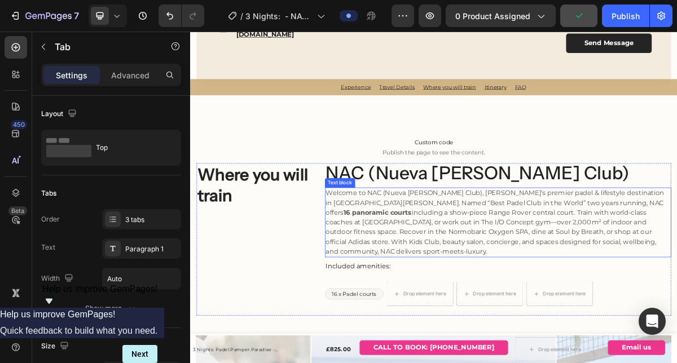
click at [480, 291] on p "Welcome to NAC (Nueva Alcántara Club), Marbella’s premier padel & lifestyle des…" at bounding box center [619, 297] width 480 height 95
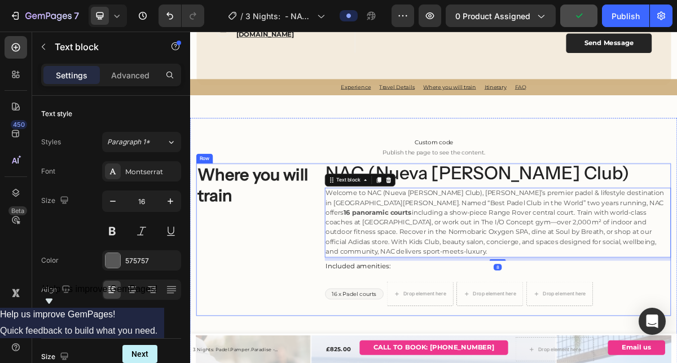
click at [297, 323] on div "Where you will train Heading" at bounding box center [279, 321] width 161 height 212
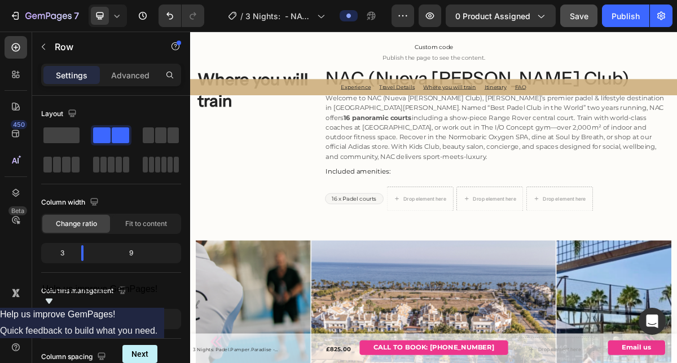
scroll to position [1934, 0]
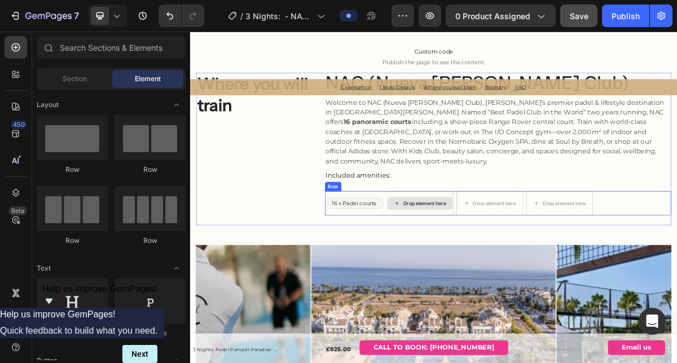
click at [503, 267] on div "Drop element here" at bounding box center [516, 270] width 60 height 9
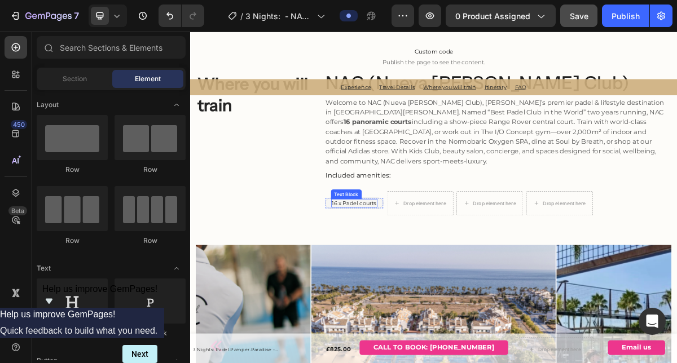
click at [411, 271] on span "16 x Padel courts" at bounding box center [418, 270] width 62 height 9
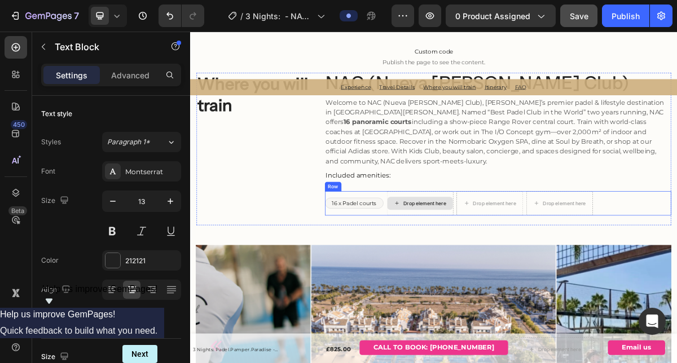
click at [510, 262] on div "Drop element here" at bounding box center [509, 271] width 91 height 18
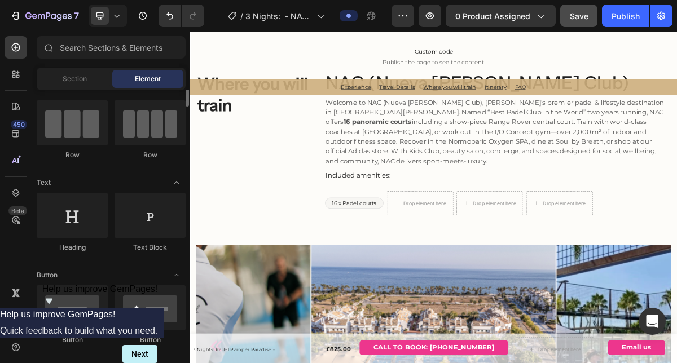
scroll to position [76, 0]
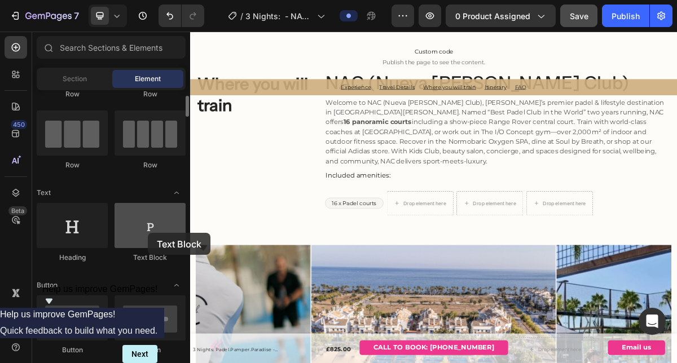
click at [148, 233] on div at bounding box center [150, 225] width 71 height 45
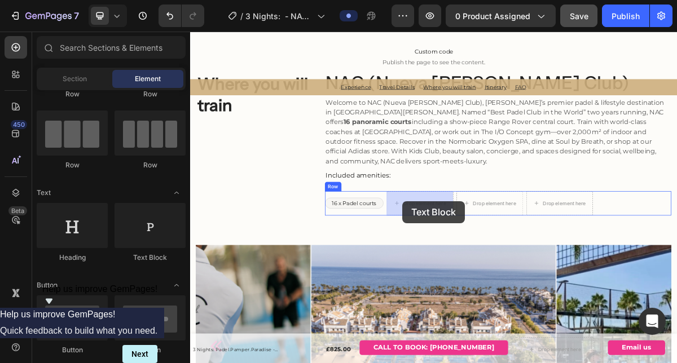
drag, startPoint x: 339, startPoint y: 262, endPoint x: 490, endPoint y: 267, distance: 151.3
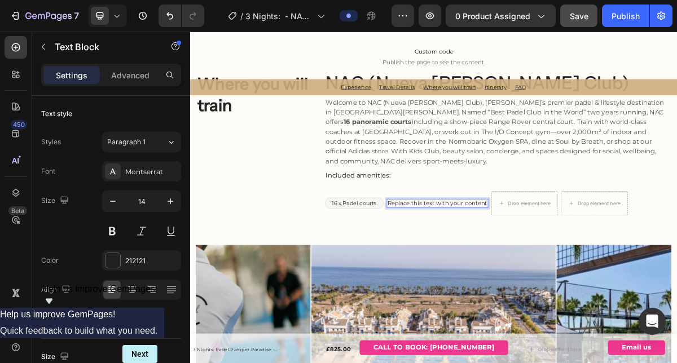
click at [501, 269] on div "Replace this text with your content Text Block 0" at bounding box center [533, 271] width 141 height 34
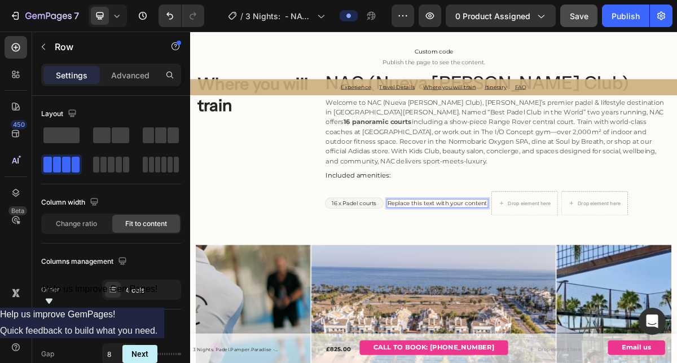
scroll to position [1928, 0]
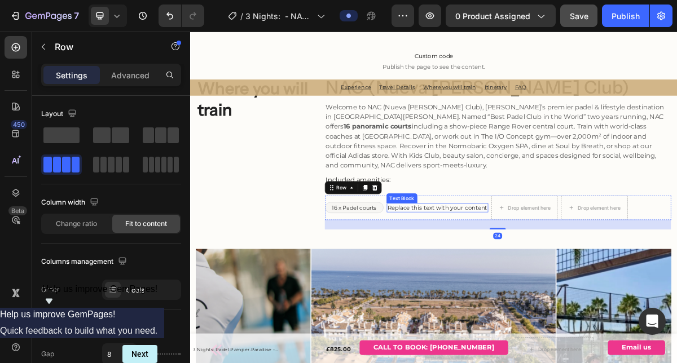
click at [503, 275] on p "Replace this text with your content" at bounding box center [533, 277] width 139 height 10
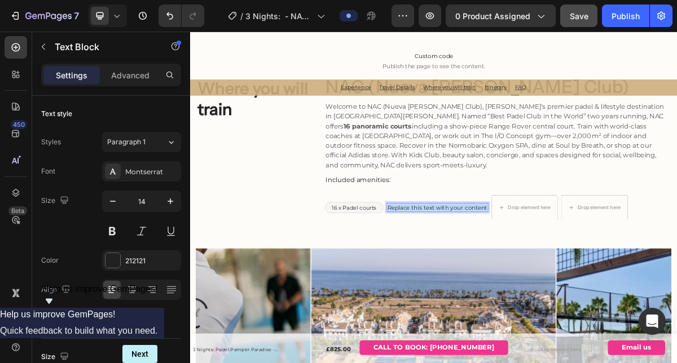
click at [503, 275] on p "Replace this text with your content" at bounding box center [533, 276] width 139 height 10
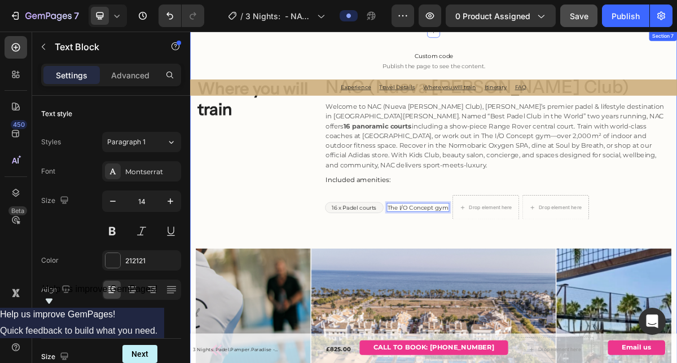
click at [502, 332] on div "Custom code Publish the page to see the content. Custom Code Where you will tra…" at bounding box center [529, 333] width 660 height 567
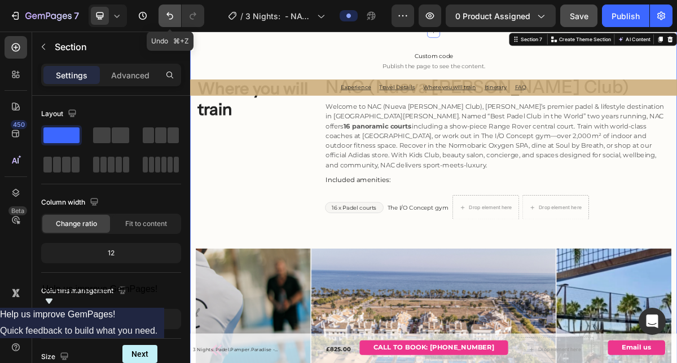
click at [173, 15] on icon "Undo/Redo" at bounding box center [169, 15] width 11 height 11
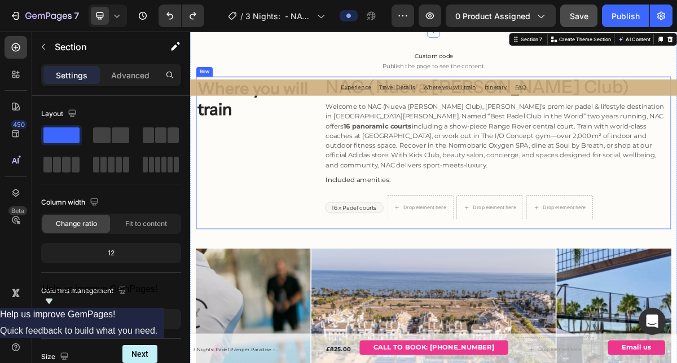
click at [398, 277] on span "16 x Padel courts" at bounding box center [418, 276] width 62 height 9
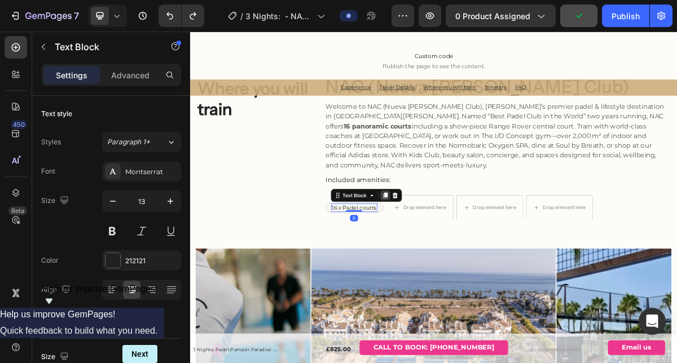
click at [463, 258] on icon at bounding box center [461, 260] width 6 height 8
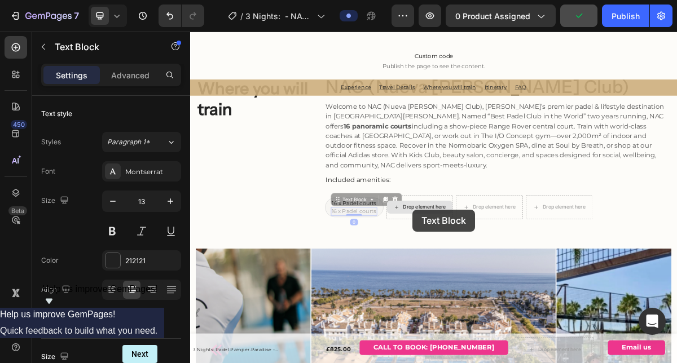
scroll to position [1925, 0]
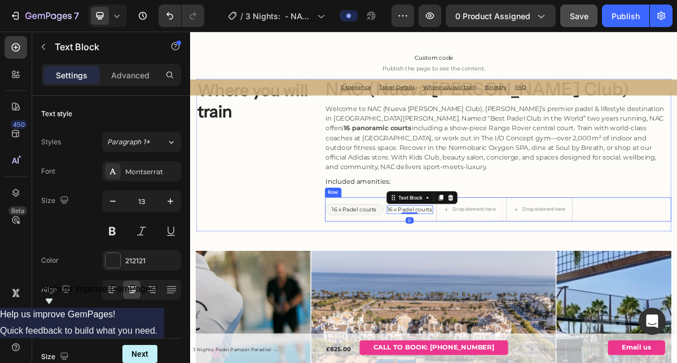
click at [511, 311] on div "Custom code Publish the page to see the content. Custom Code Where you will tra…" at bounding box center [529, 335] width 660 height 567
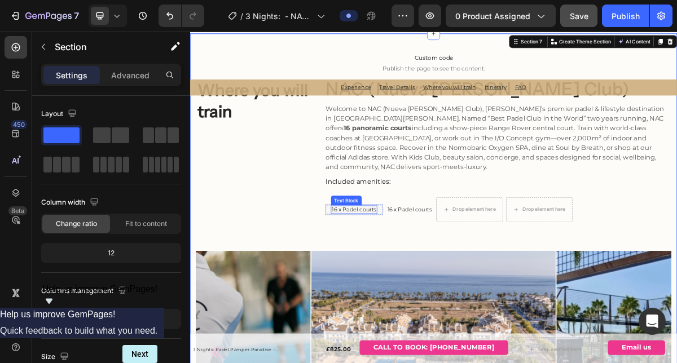
click at [444, 280] on span "16 x Padel courts" at bounding box center [418, 279] width 62 height 9
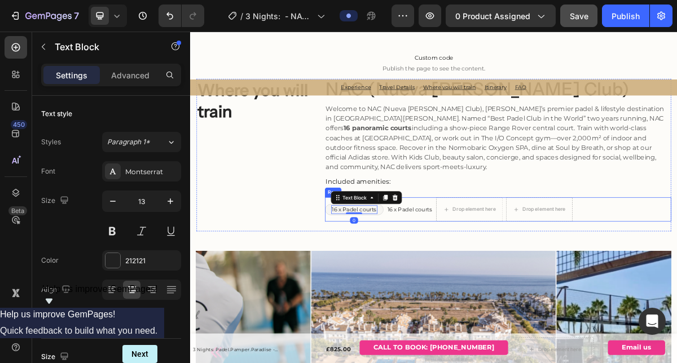
click at [448, 295] on div "16 x Padel courts Text Block 0 Row" at bounding box center [418, 279] width 81 height 34
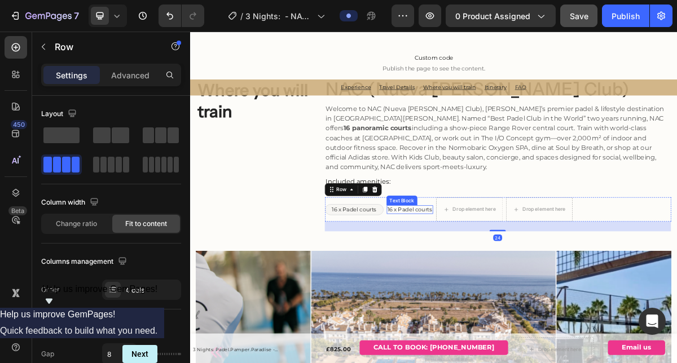
click at [485, 280] on span "16 x Padel courts" at bounding box center [495, 279] width 62 height 9
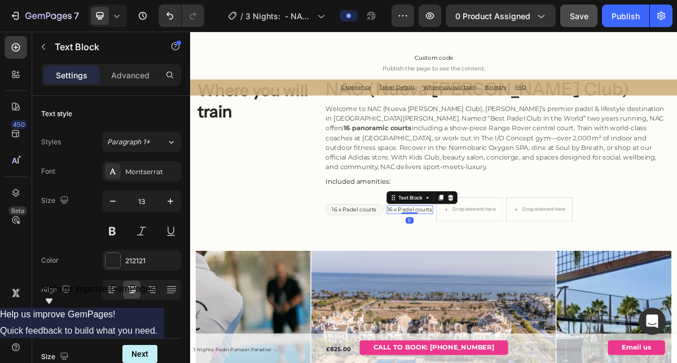
click at [485, 280] on span "16 x Padel courts" at bounding box center [495, 279] width 62 height 9
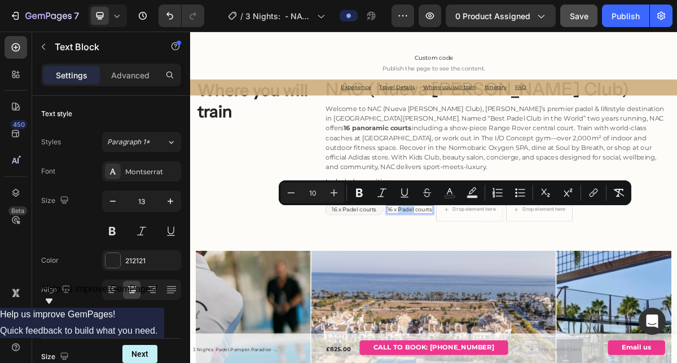
click at [485, 280] on span "16 x Padel courts" at bounding box center [495, 279] width 62 height 9
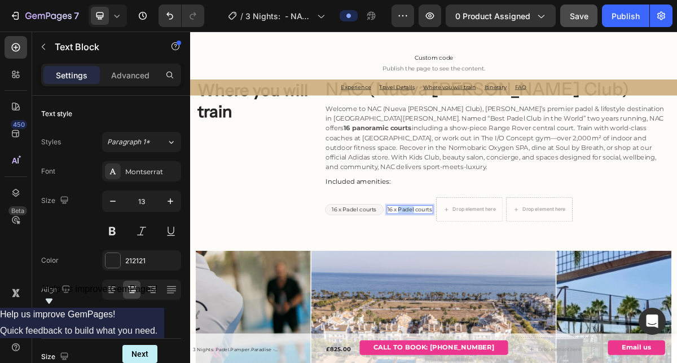
click at [485, 280] on span "16 x Padel courts" at bounding box center [495, 279] width 62 height 9
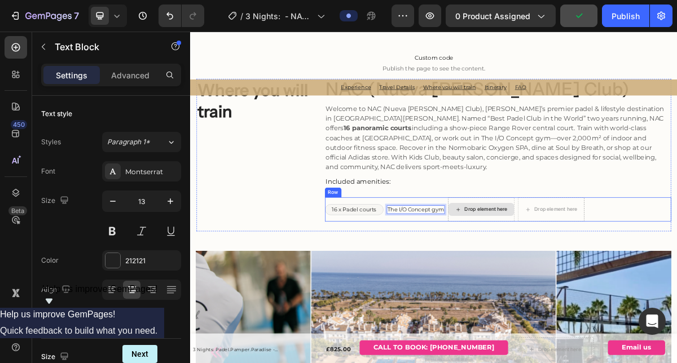
click at [583, 287] on div "Drop element here" at bounding box center [594, 279] width 91 height 18
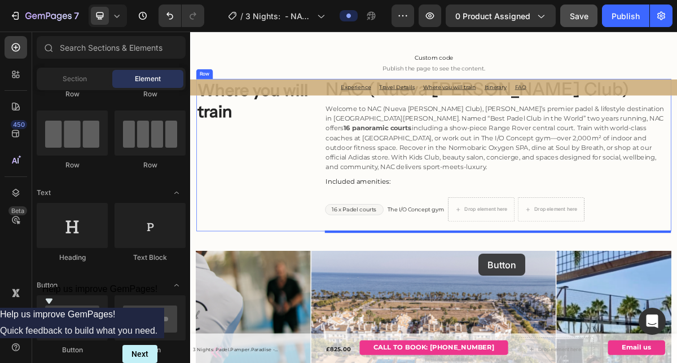
scroll to position [1928, 0]
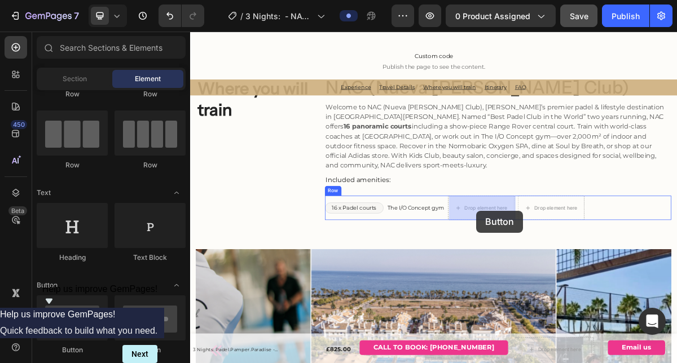
drag, startPoint x: 274, startPoint y: 358, endPoint x: 588, endPoint y: 281, distance: 323.7
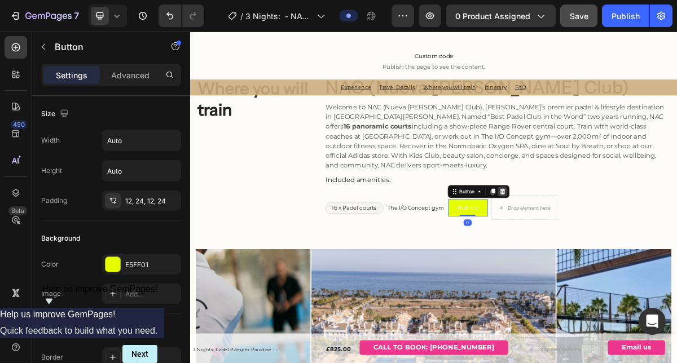
click at [628, 258] on icon at bounding box center [624, 255] width 7 height 8
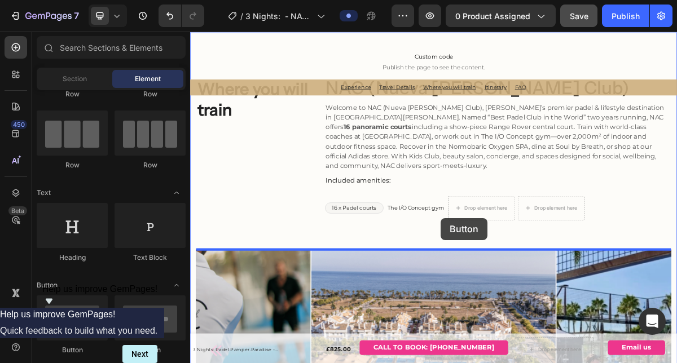
scroll to position [1960, 0]
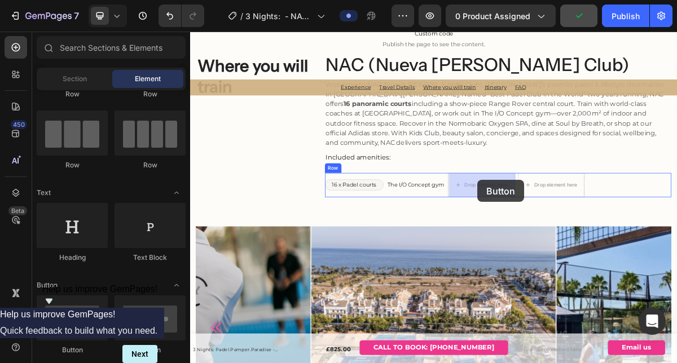
drag, startPoint x: 350, startPoint y: 355, endPoint x: 590, endPoint y: 238, distance: 266.3
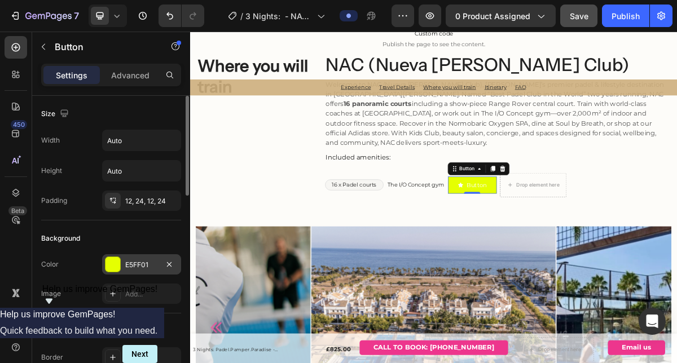
click at [116, 265] on div at bounding box center [113, 264] width 15 height 15
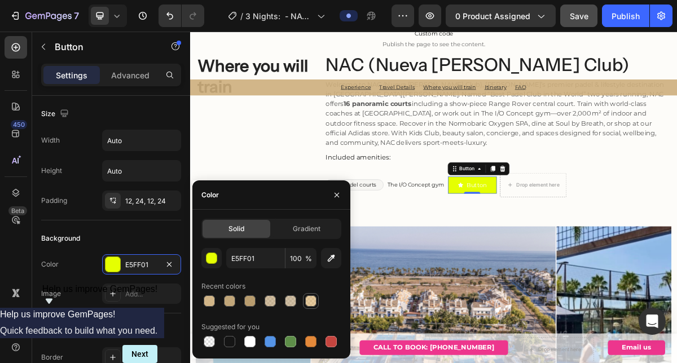
click at [308, 304] on div at bounding box center [310, 301] width 11 height 11
type input "D8AA5F"
type input "60"
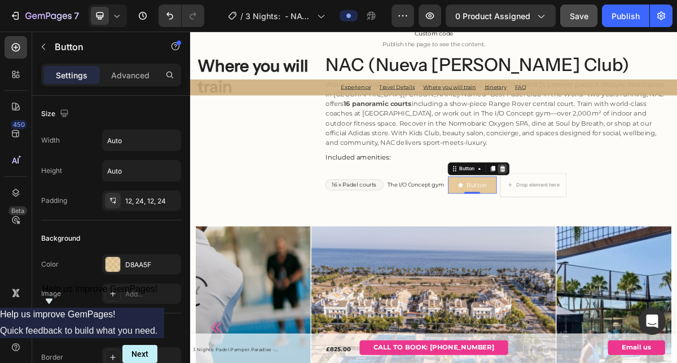
click at [627, 217] on div at bounding box center [625, 223] width 14 height 14
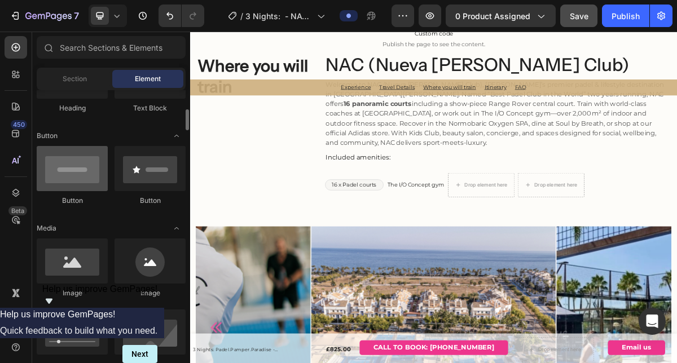
scroll to position [227, 0]
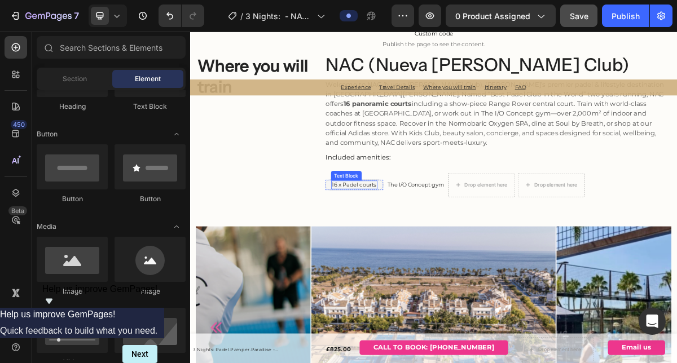
click at [427, 240] on div "16 x Padel courts" at bounding box center [418, 245] width 64 height 12
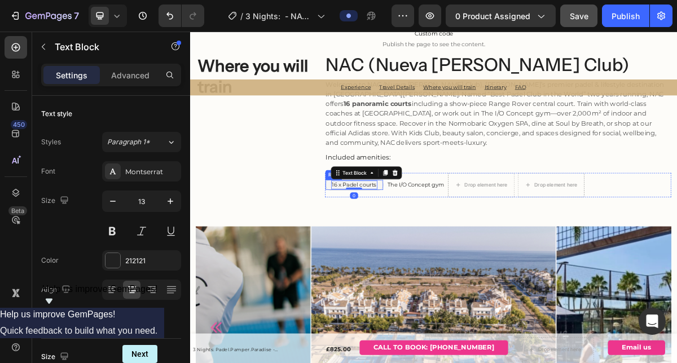
click at [379, 247] on div "16 x Padel courts Text Block 0 Row" at bounding box center [418, 245] width 81 height 15
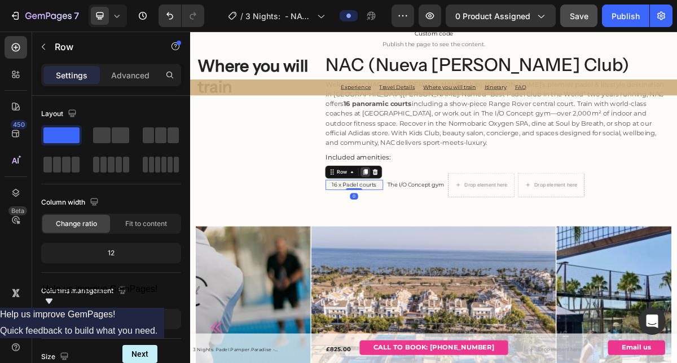
click at [436, 227] on icon at bounding box center [434, 227] width 6 height 8
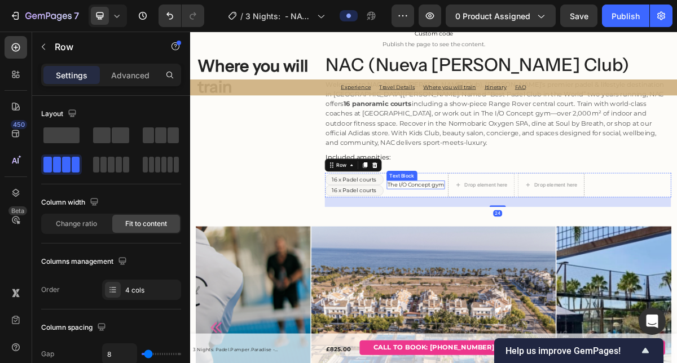
click at [522, 246] on span "The I/O Concept gym" at bounding box center [503, 244] width 78 height 9
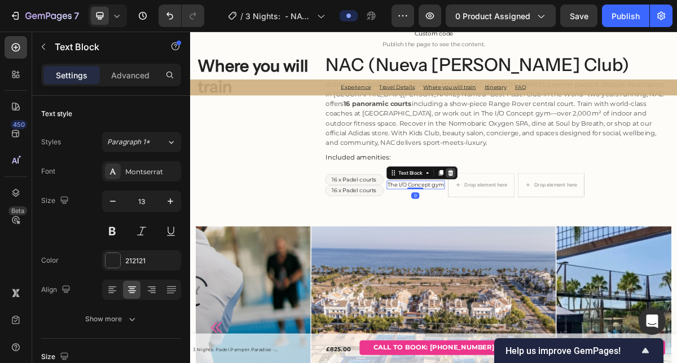
click at [553, 230] on icon at bounding box center [552, 228] width 9 height 9
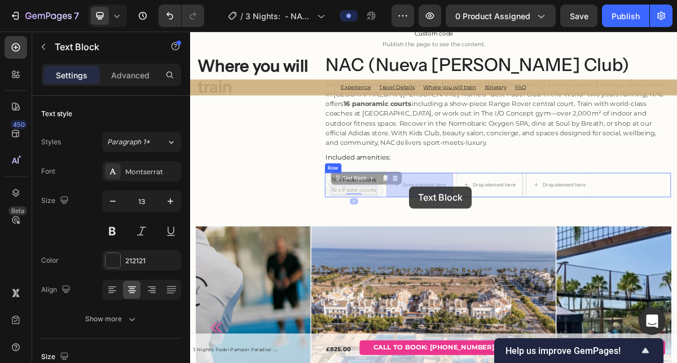
drag, startPoint x: 437, startPoint y: 255, endPoint x: 494, endPoint y: 247, distance: 57.5
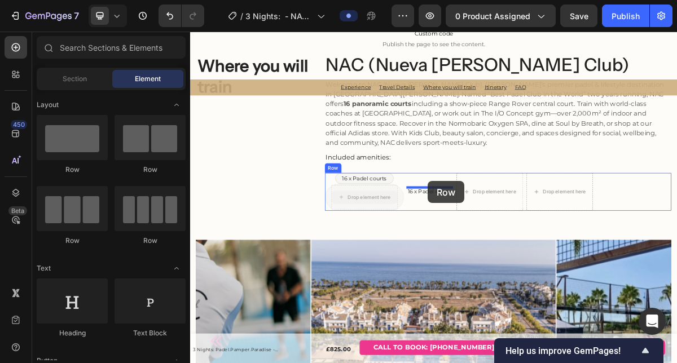
drag, startPoint x: 443, startPoint y: 268, endPoint x: 521, endPoint y: 240, distance: 82.8
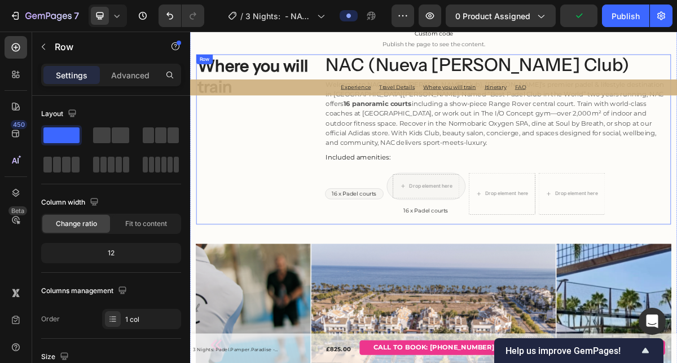
click at [479, 289] on div "NAC (Nueva Alcantara Club) Heading Welcome to NAC (Nueva Alcántara Club), Marbe…" at bounding box center [619, 182] width 482 height 236
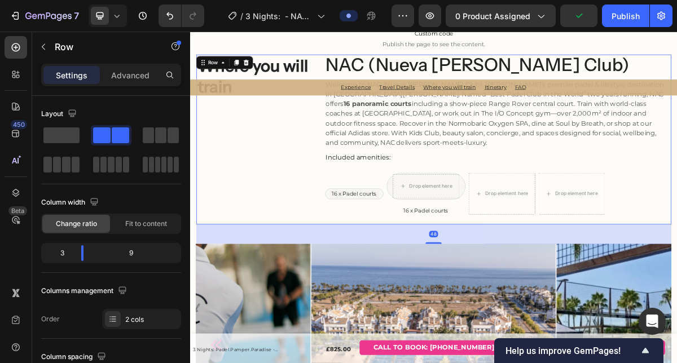
click at [508, 274] on div "Drop element here Row 16 x Padel courts Text Block" at bounding box center [517, 258] width 109 height 58
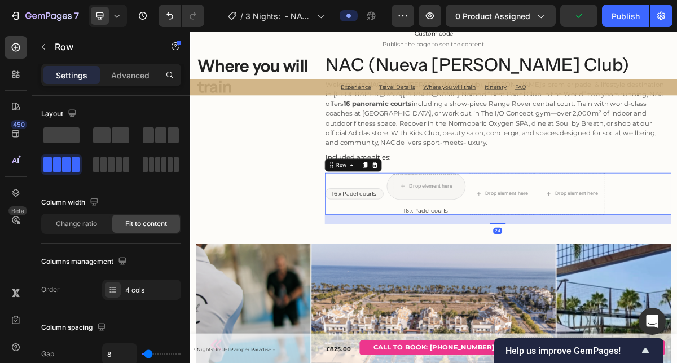
click at [509, 274] on div "Drop element here Row 16 x Padel courts Text Block" at bounding box center [517, 258] width 109 height 58
click at [509, 276] on span "16 x Padel courts" at bounding box center [518, 280] width 62 height 9
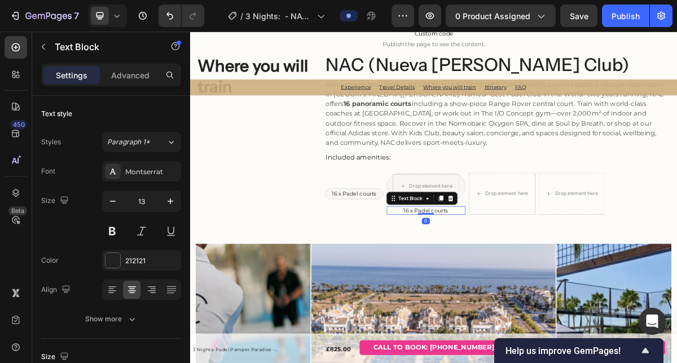
click at [509, 276] on span "16 x Padel courts" at bounding box center [518, 280] width 62 height 9
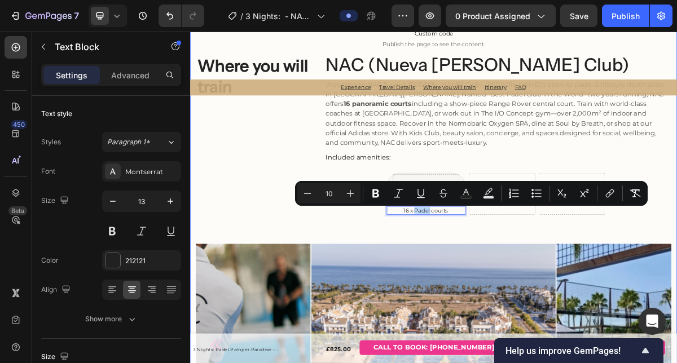
click at [479, 322] on div "Custom code Publish the page to see the content. Custom Code Where you will tra…" at bounding box center [529, 314] width 660 height 591
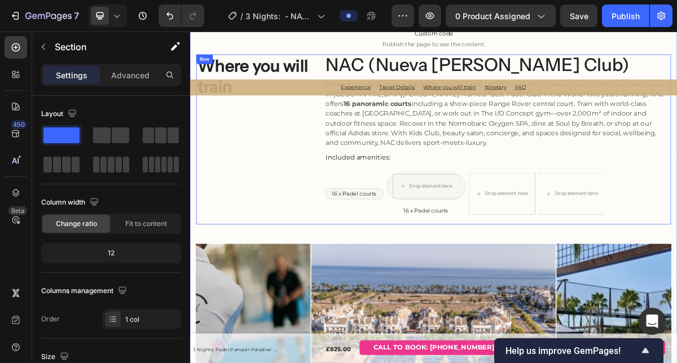
click at [510, 288] on div "NAC (Nueva Alcantara Club) Heading Welcome to NAC (Nueva Alcántara Club), Marbe…" at bounding box center [619, 182] width 482 height 236
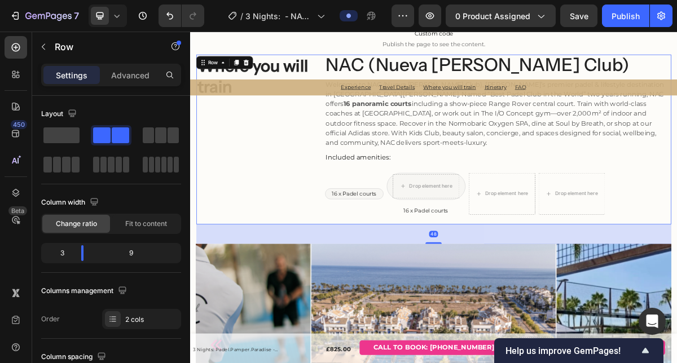
click at [510, 286] on div "16 x Padel courts" at bounding box center [517, 281] width 109 height 12
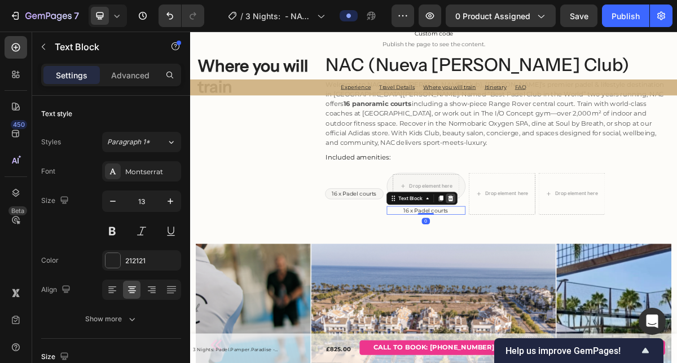
click at [552, 266] on icon at bounding box center [552, 264] width 7 height 8
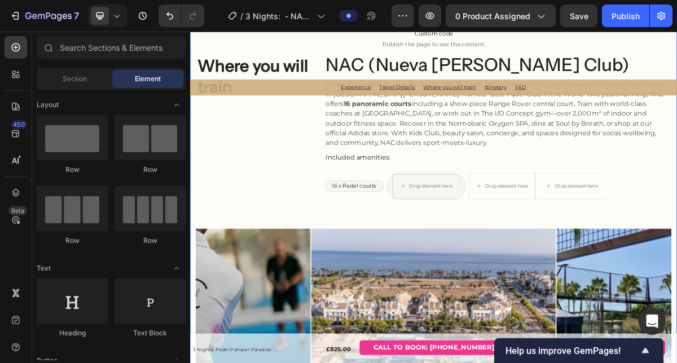
click at [466, 289] on div "Custom code Publish the page to see the content. Custom Code Where you will tra…" at bounding box center [529, 304] width 660 height 570
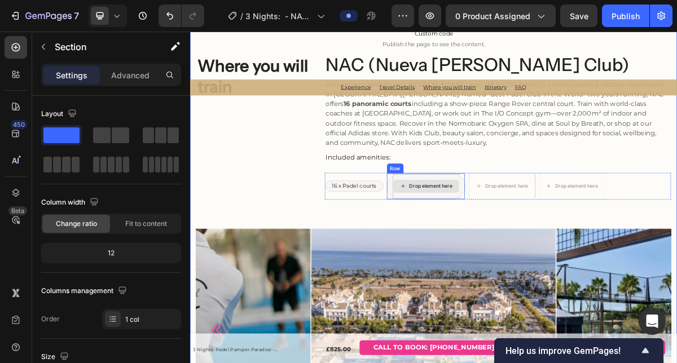
click at [509, 244] on div "Drop element here" at bounding box center [525, 247] width 60 height 9
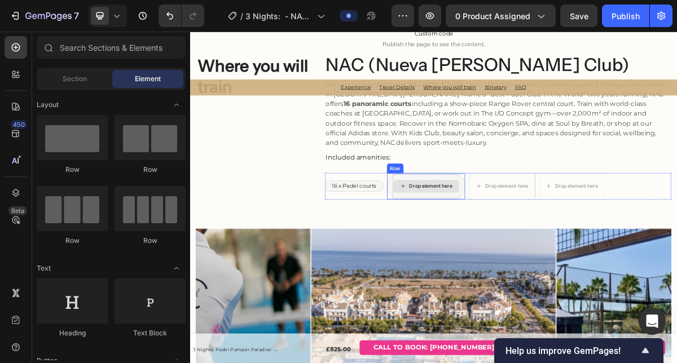
click at [509, 244] on div "Drop element here" at bounding box center [525, 247] width 60 height 9
click at [528, 246] on div "Drop element here" at bounding box center [525, 247] width 60 height 9
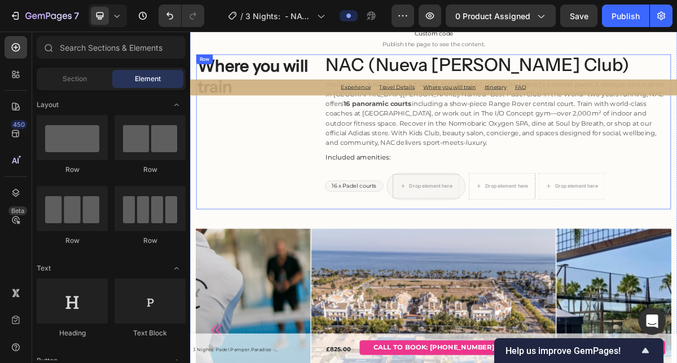
click at [406, 287] on div "Custom code Publish the page to see the content. Custom Code Where you will tra…" at bounding box center [529, 304] width 660 height 570
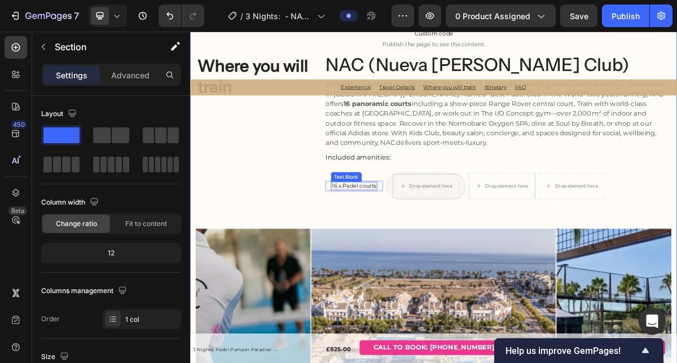
click at [436, 248] on span "16 x Padel courts" at bounding box center [418, 246] width 62 height 9
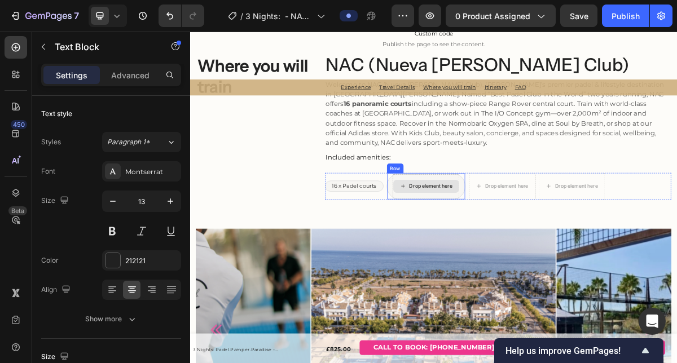
click at [525, 248] on div "Drop element here" at bounding box center [525, 247] width 60 height 9
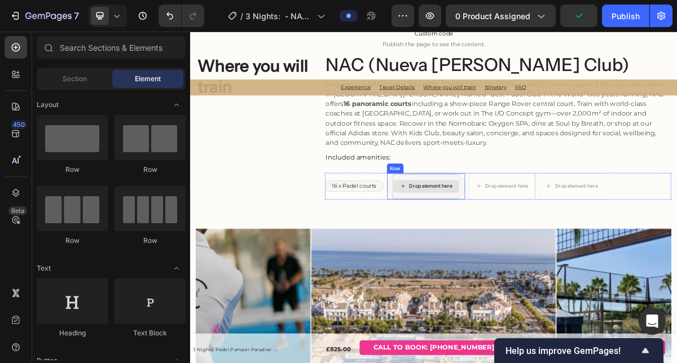
click at [554, 233] on div "Drop element here" at bounding box center [518, 247] width 93 height 34
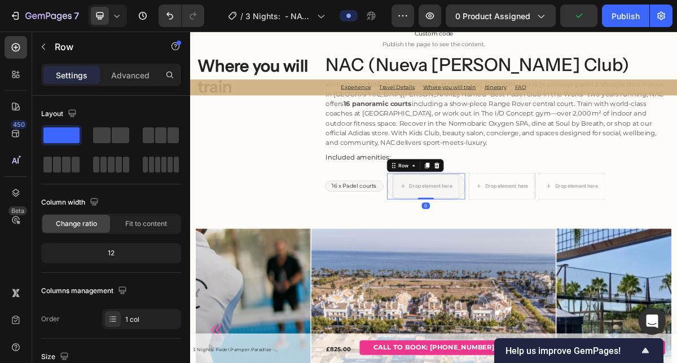
click at [534, 210] on div "Row" at bounding box center [503, 218] width 79 height 18
click at [536, 220] on icon at bounding box center [532, 218] width 7 height 8
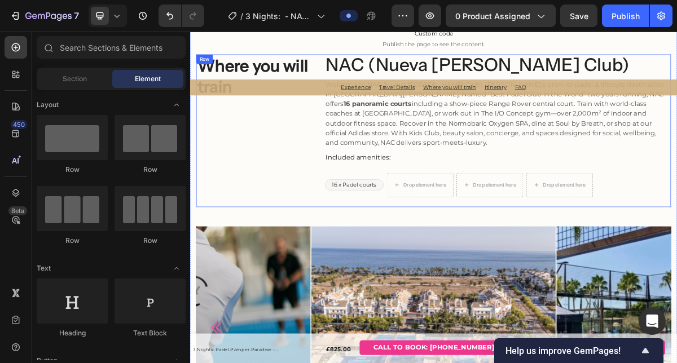
click at [438, 269] on div "NAC (Nueva Alcantara Club) Heading Welcome to NAC (Nueva Alcántara Club), Marbe…" at bounding box center [619, 170] width 482 height 212
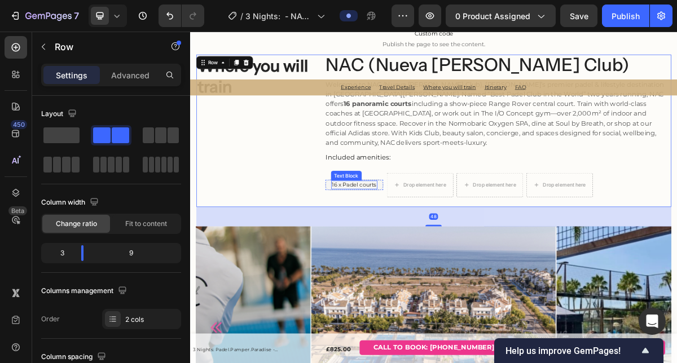
click at [432, 249] on span "16 x Padel courts" at bounding box center [418, 244] width 62 height 9
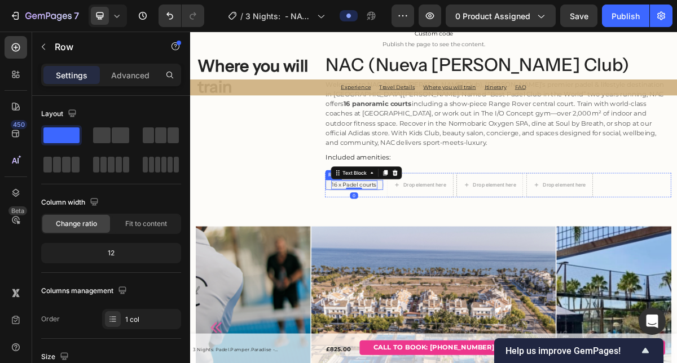
click at [380, 247] on div "16 x Padel courts Text Block 0 Row" at bounding box center [418, 245] width 81 height 15
click at [420, 244] on span "16 x Padel courts" at bounding box center [418, 244] width 62 height 9
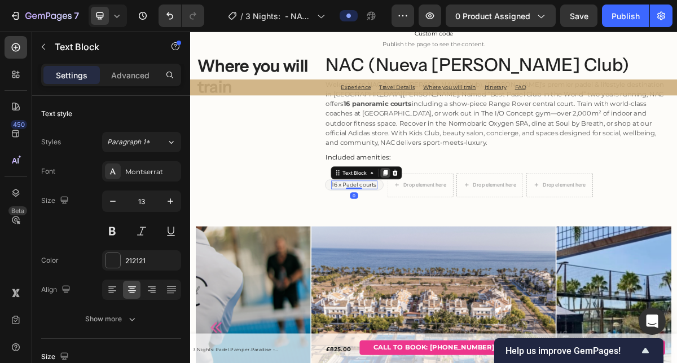
click at [462, 228] on icon at bounding box center [461, 229] width 6 height 8
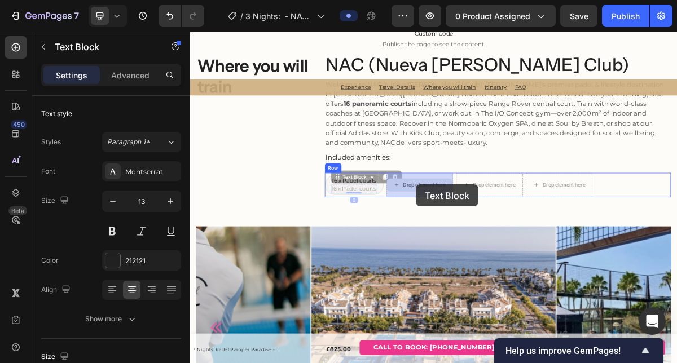
scroll to position [1956, 0]
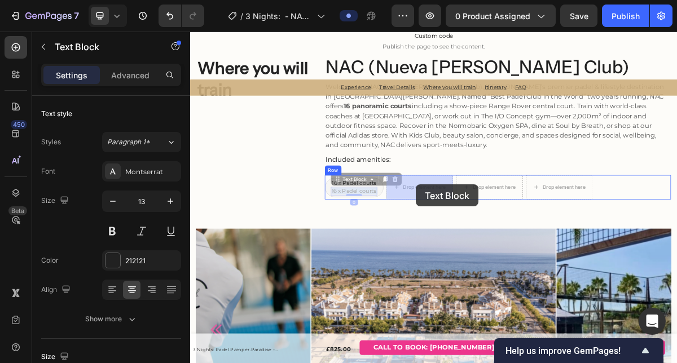
drag, startPoint x: 429, startPoint y: 249, endPoint x: 504, endPoint y: 244, distance: 75.2
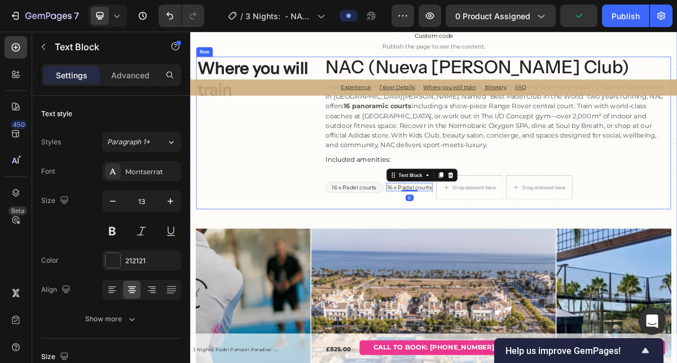
click at [473, 270] on div "NAC (Nueva Alcantara Club) Heading Welcome to NAC (Nueva Alcántara Club), Marbe…" at bounding box center [619, 173] width 482 height 212
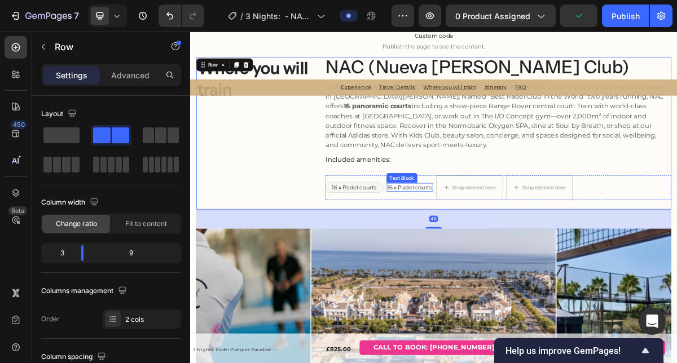
click at [494, 252] on span "16 x Padel courts" at bounding box center [495, 248] width 62 height 9
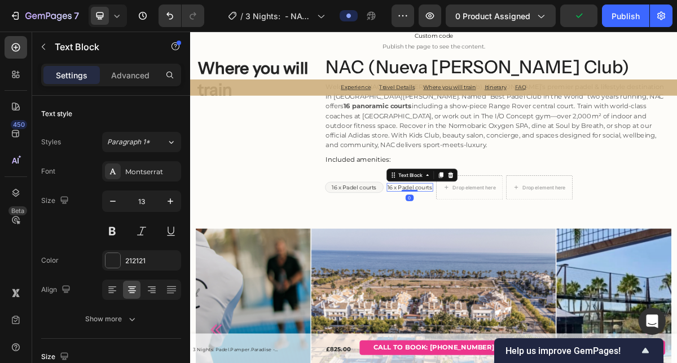
click at [494, 252] on div at bounding box center [495, 253] width 23 height 2
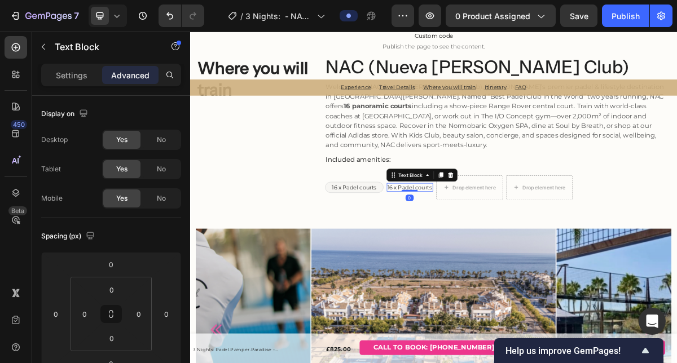
click at [494, 252] on div at bounding box center [495, 253] width 23 height 2
click at [491, 249] on span "16 x Padel courts" at bounding box center [495, 248] width 62 height 9
click at [490, 249] on span "16 x Padel courts" at bounding box center [495, 248] width 62 height 9
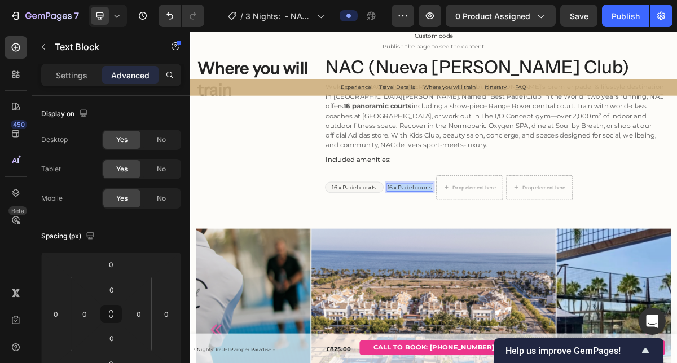
click at [490, 249] on span "16 x Padel courts" at bounding box center [495, 248] width 62 height 9
click at [452, 292] on div "Custom code Publish the page to see the content. Custom Code Where you will tra…" at bounding box center [529, 305] width 660 height 567
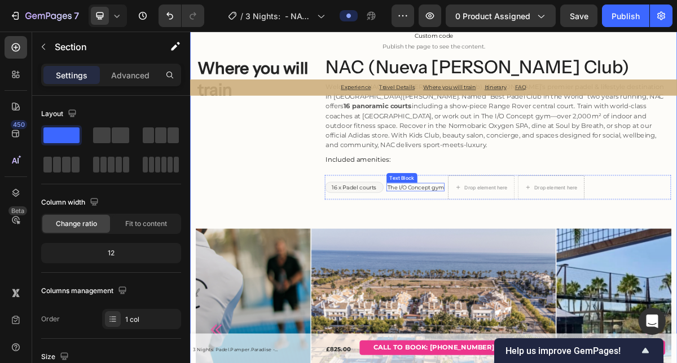
click at [504, 247] on span "The I/O Concept gym" at bounding box center [503, 248] width 78 height 9
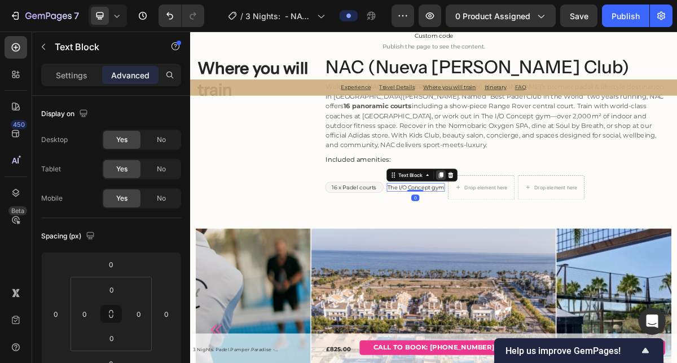
click at [539, 230] on icon at bounding box center [539, 232] width 6 height 8
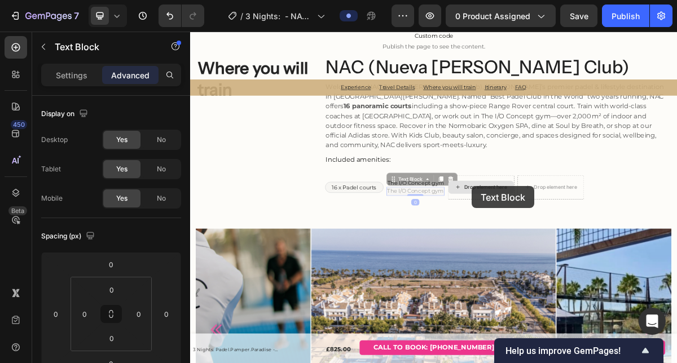
scroll to position [1952, 0]
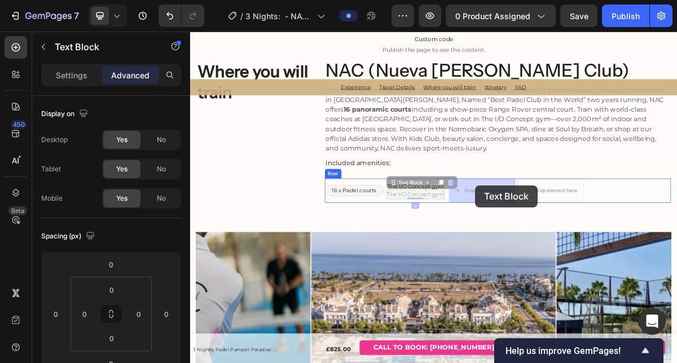
drag, startPoint x: 502, startPoint y: 251, endPoint x: 585, endPoint y: 245, distance: 83.1
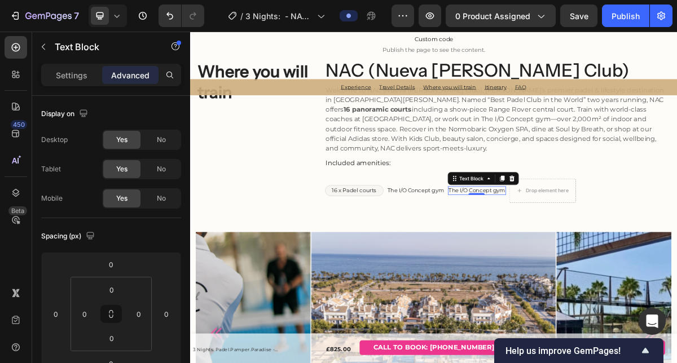
click at [577, 252] on span "The I/O Concept gym" at bounding box center [589, 252] width 78 height 9
click at [605, 251] on span "Restaurant “Soul by Breath”" at bounding box center [601, 252] width 103 height 9
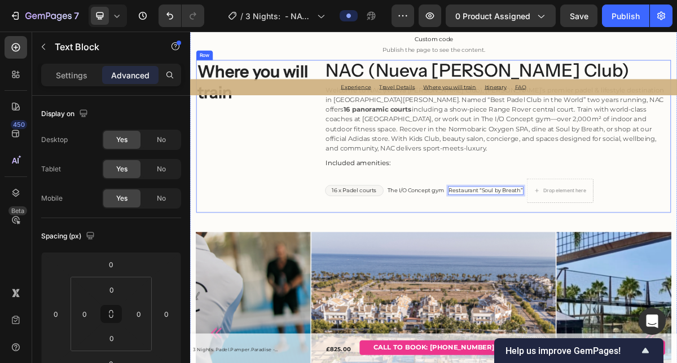
click at [650, 282] on div "NAC (Nueva Alcantara Club) Heading Welcome to NAC (Nueva Alcántara Club), Marbe…" at bounding box center [619, 178] width 482 height 212
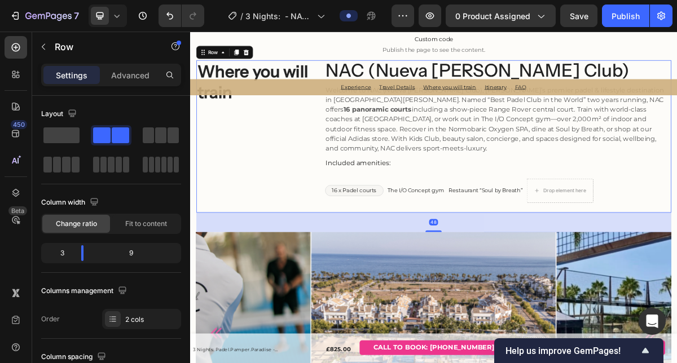
click at [636, 257] on span "Restaurant “Soul by Breath”" at bounding box center [601, 252] width 103 height 9
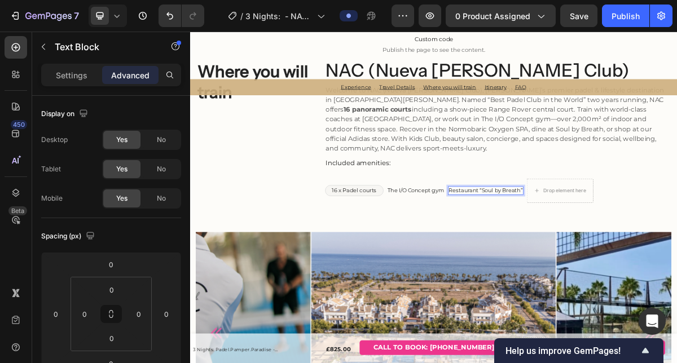
click at [631, 249] on span "Restaurant “Soul by Breath”" at bounding box center [601, 252] width 103 height 9
click at [585, 274] on div "NAC (Nueva Alcantara Club) Heading Welcome to NAC (Nueva Alcántara Club), Marbe…" at bounding box center [619, 178] width 482 height 212
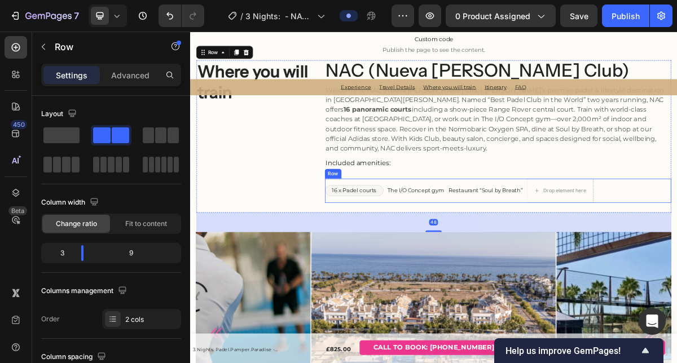
click at [599, 259] on div "Restaurant “Soul by Breath” Text Block" at bounding box center [601, 253] width 105 height 34
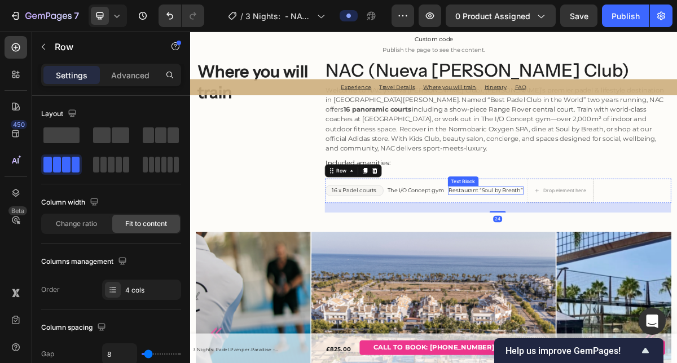
click at [603, 254] on span "Restaurant “Soul by Breath”" at bounding box center [601, 252] width 103 height 9
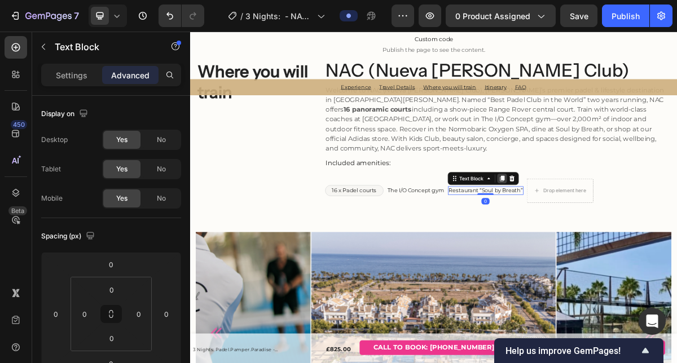
click at [626, 232] on icon at bounding box center [624, 236] width 9 height 9
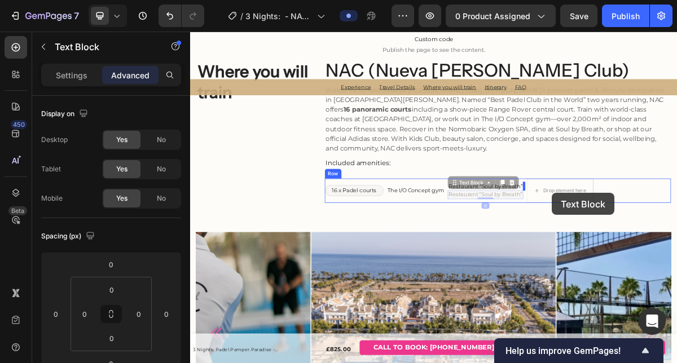
scroll to position [1947, 0]
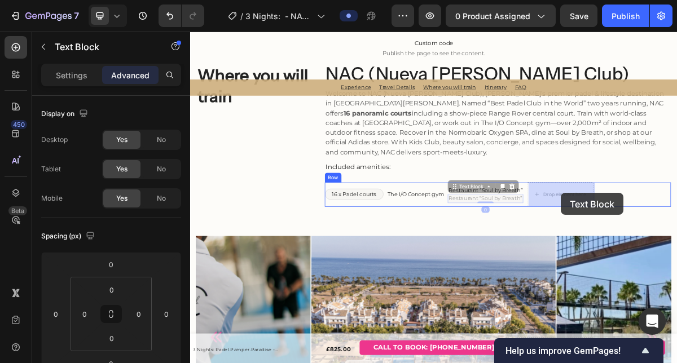
drag, startPoint x: 607, startPoint y: 256, endPoint x: 703, endPoint y: 256, distance: 95.9
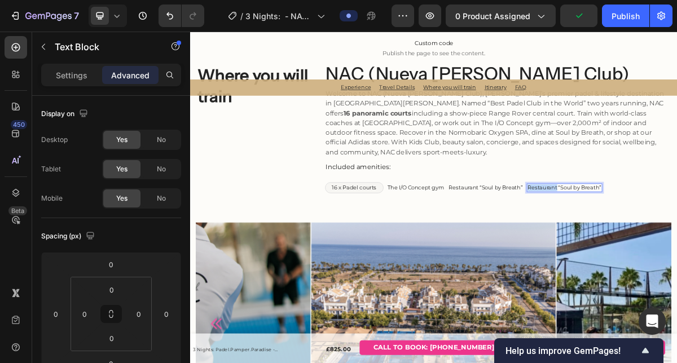
click at [669, 264] on div "NAC (Nueva Alcantara Club) Heading Welcome to NAC (Nueva Alcántara Club), Marbe…" at bounding box center [619, 174] width 482 height 194
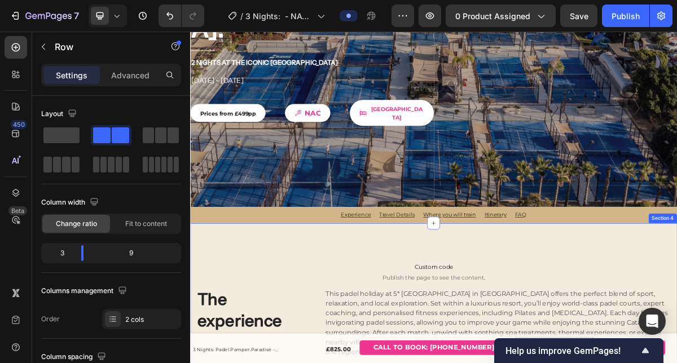
scroll to position [379, 0]
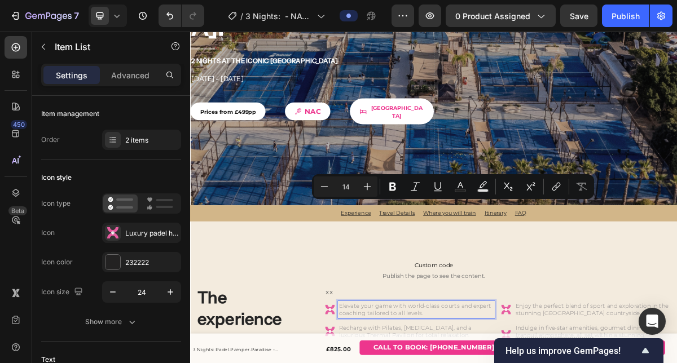
scroll to position [379, 0]
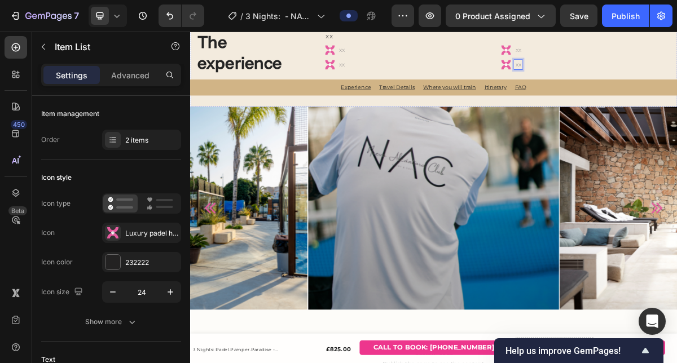
scroll to position [683, 0]
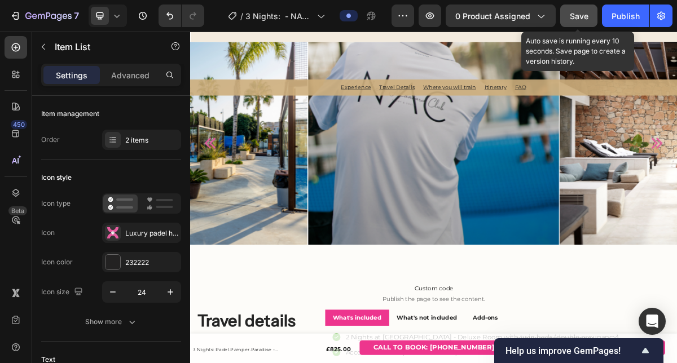
click at [573, 17] on span "Save" at bounding box center [579, 16] width 19 height 10
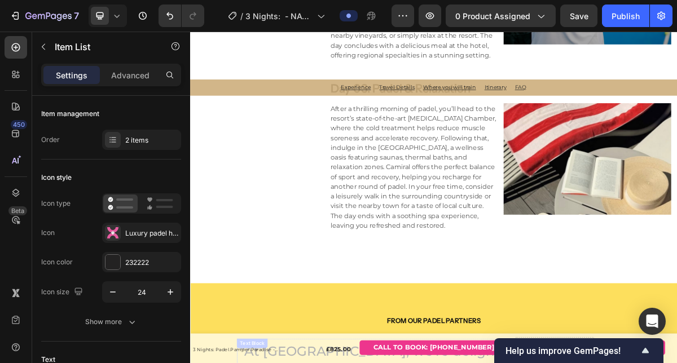
scroll to position [2830, 0]
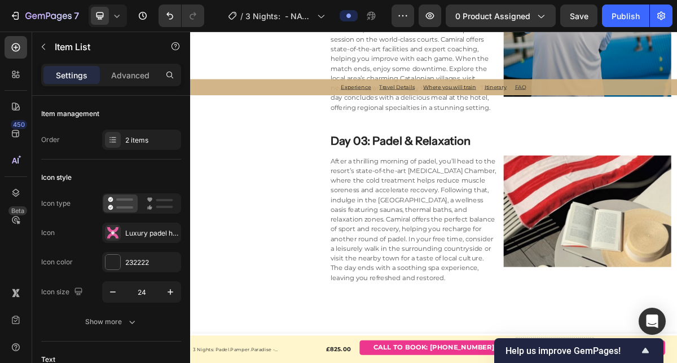
click at [497, 261] on span "After a thrilling morning of padel, you’ll head to the resort’s state-of-the-ar…" at bounding box center [500, 293] width 230 height 173
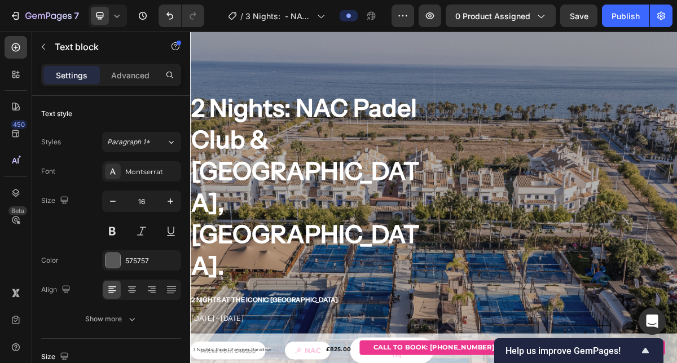
scroll to position [58, 0]
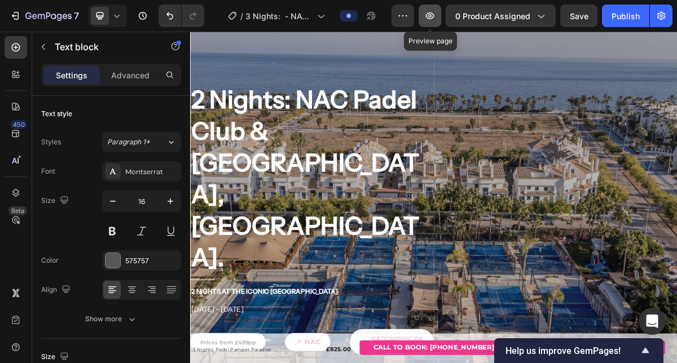
click at [435, 18] on icon "button" at bounding box center [429, 15] width 11 height 11
click at [434, 17] on icon "button" at bounding box center [430, 15] width 8 height 7
click at [618, 16] on div "Publish" at bounding box center [626, 16] width 28 height 12
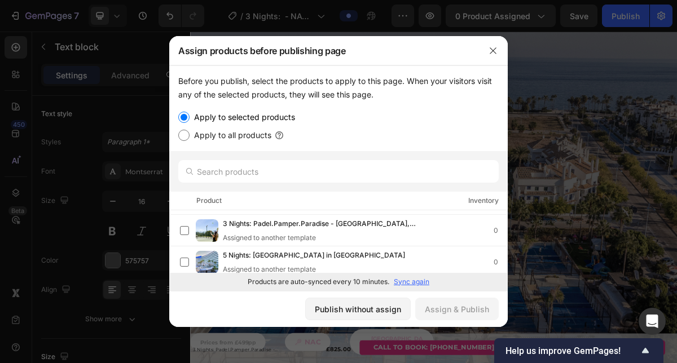
scroll to position [0, 0]
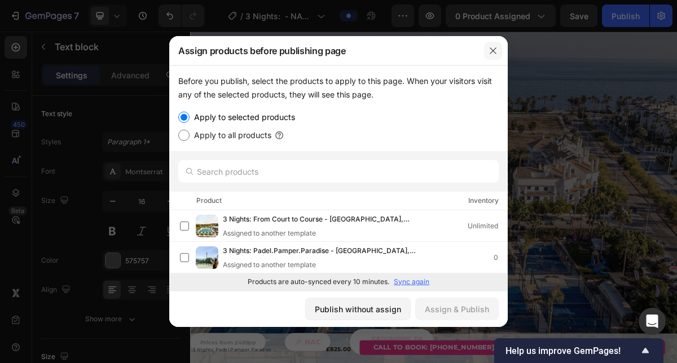
click at [494, 54] on icon "button" at bounding box center [493, 50] width 9 height 9
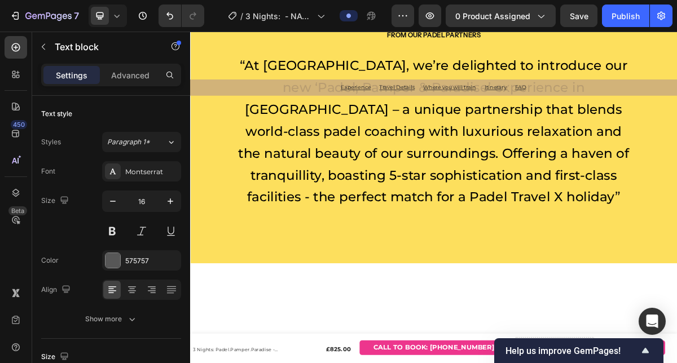
scroll to position [2960, 0]
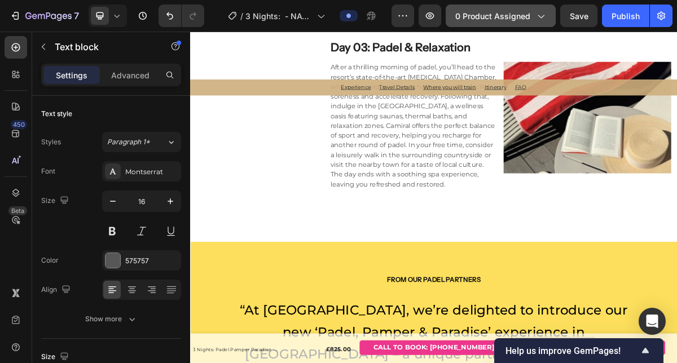
click at [475, 17] on span "0 product assigned" at bounding box center [492, 16] width 75 height 12
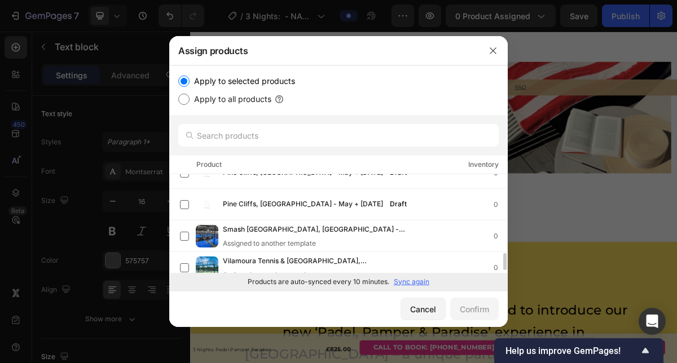
scroll to position [471, 0]
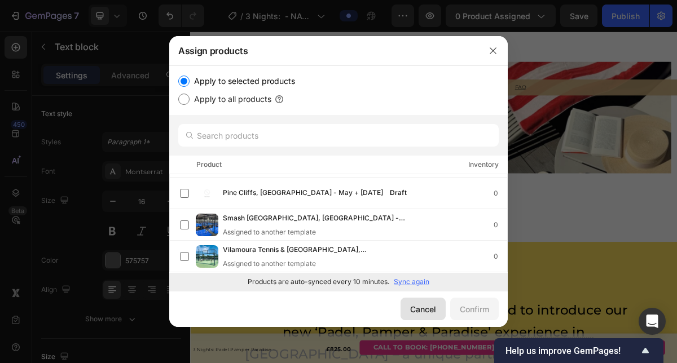
click at [410, 307] on div "Cancel" at bounding box center [423, 310] width 26 height 12
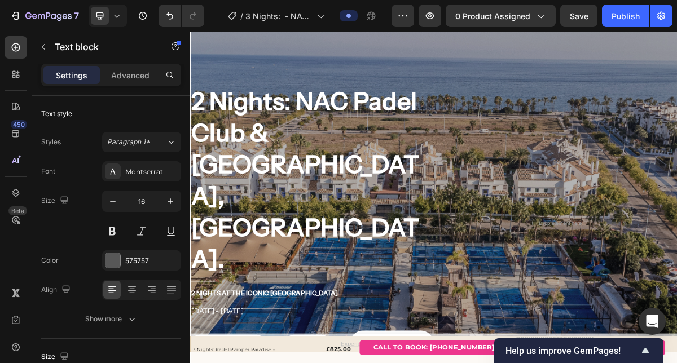
scroll to position [0, 0]
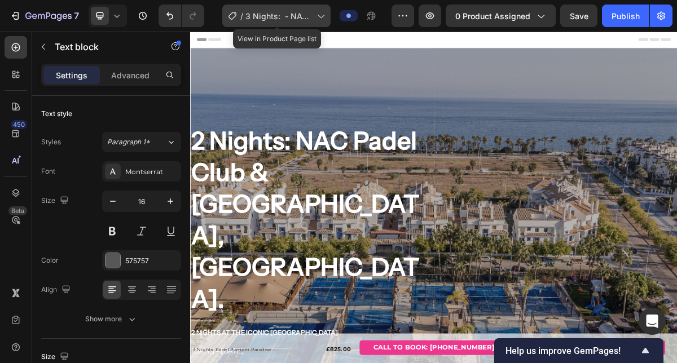
click at [276, 16] on span "3 Nights: - NAC Padel Club & Hard Rock Hotel, Marbella" at bounding box center [278, 16] width 67 height 12
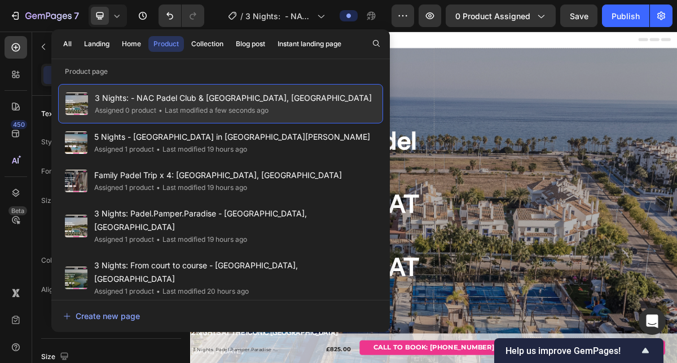
click at [225, 106] on div "• Last modified a few seconds ago" at bounding box center [212, 110] width 112 height 11
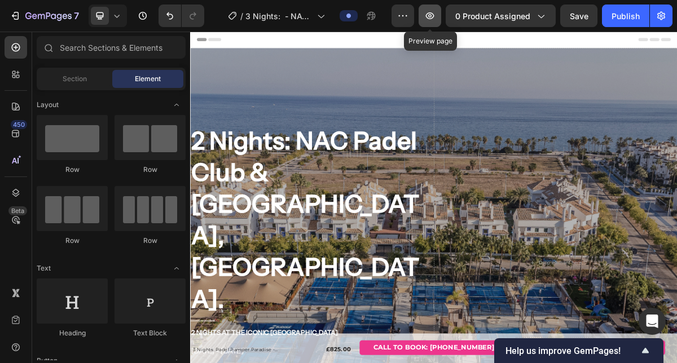
click at [433, 17] on icon "button" at bounding box center [429, 15] width 11 height 11
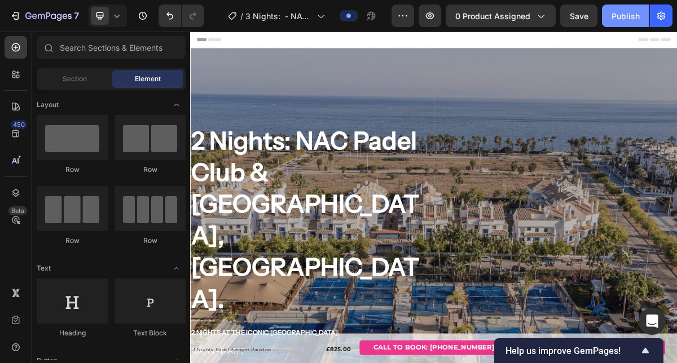
click at [629, 17] on div "Publish" at bounding box center [626, 16] width 28 height 12
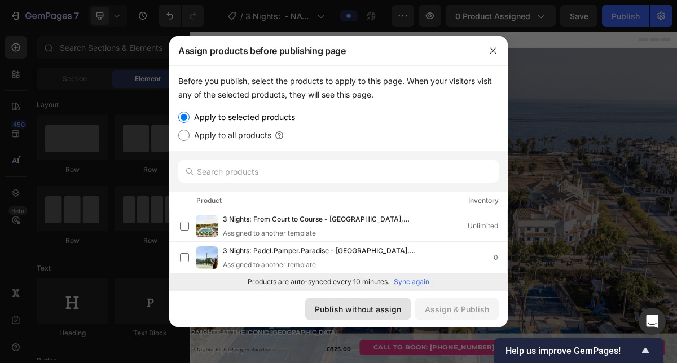
click at [335, 314] on div "Publish without assign" at bounding box center [358, 310] width 86 height 12
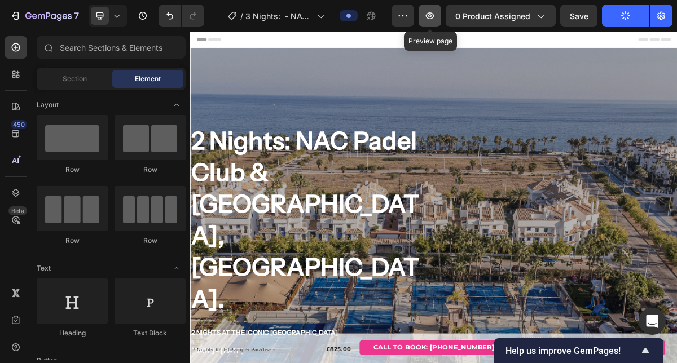
click at [430, 20] on icon "button" at bounding box center [429, 15] width 11 height 11
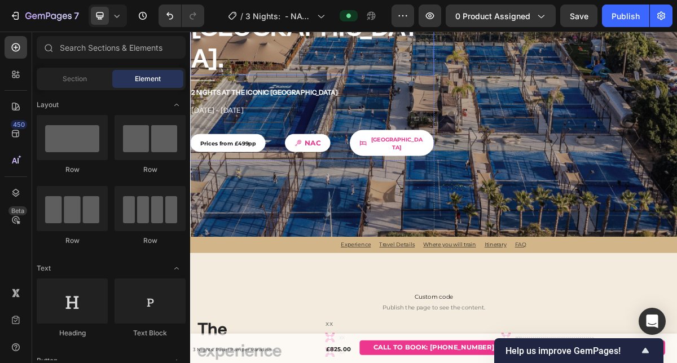
scroll to position [348, 0]
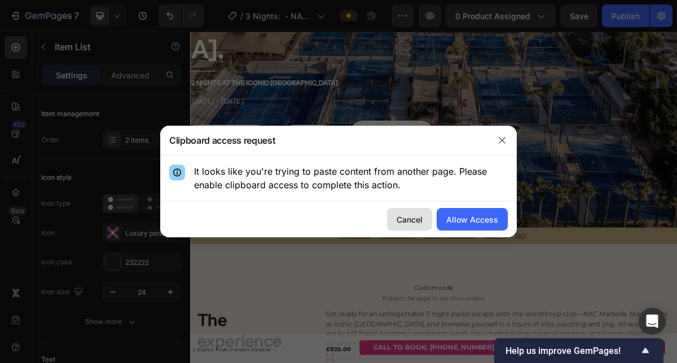
click at [410, 221] on div "Cancel" at bounding box center [410, 220] width 26 height 12
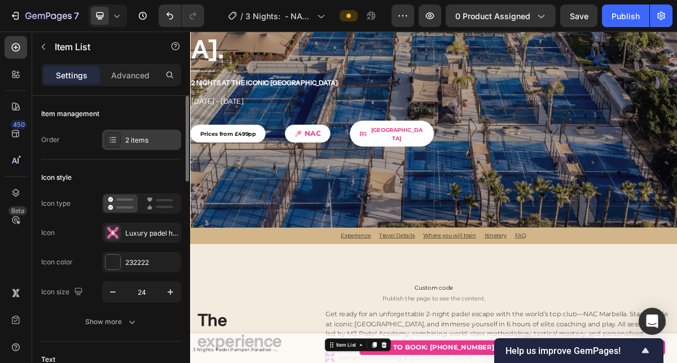
click at [158, 143] on div "2 items" at bounding box center [151, 140] width 53 height 10
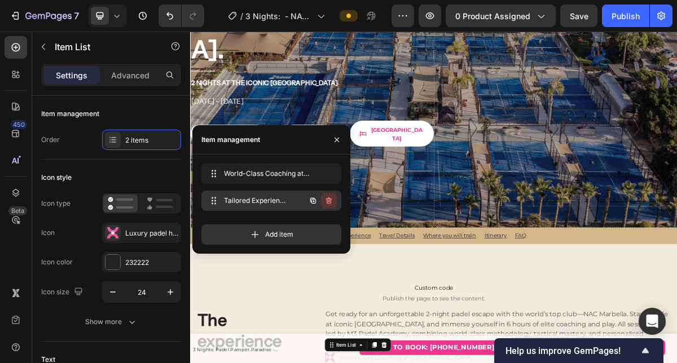
click at [332, 201] on icon "button" at bounding box center [328, 200] width 9 height 9
click at [321, 203] on div "Delete" at bounding box center [321, 201] width 21 height 10
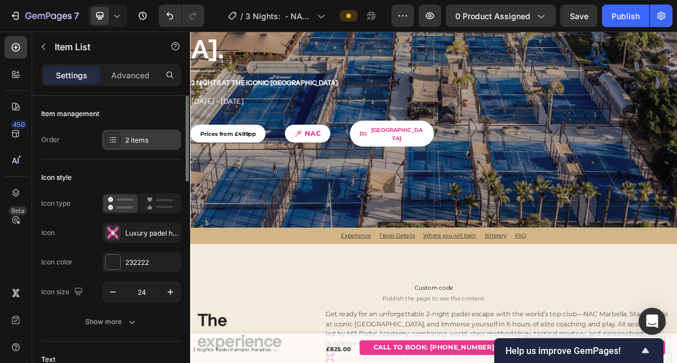
click at [162, 147] on div "2 items" at bounding box center [141, 140] width 79 height 20
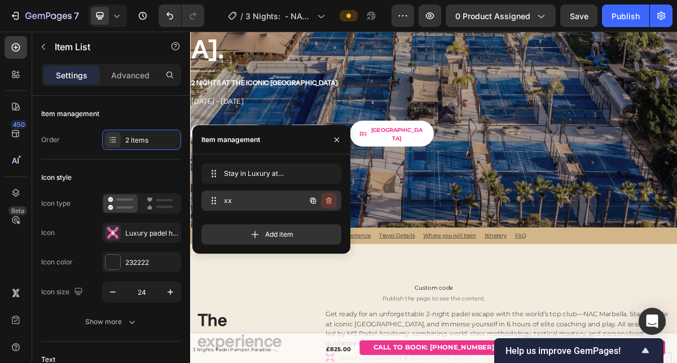
click at [329, 201] on icon "button" at bounding box center [328, 200] width 9 height 9
click at [336, 200] on button "Delete" at bounding box center [321, 201] width 31 height 16
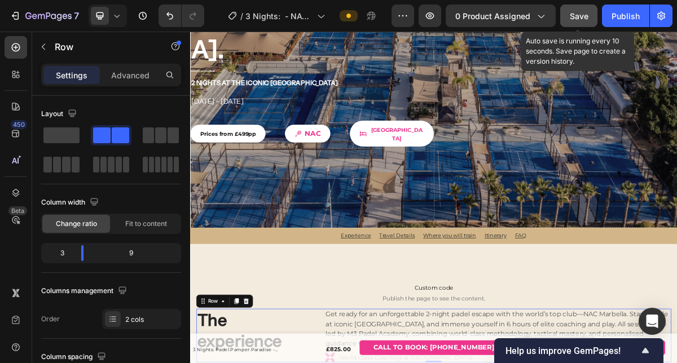
click at [578, 12] on span "Save" at bounding box center [579, 16] width 19 height 10
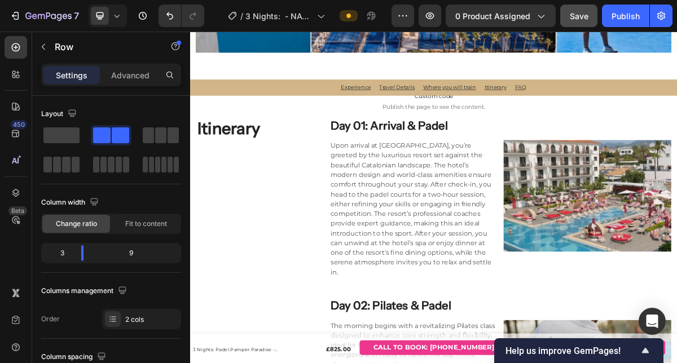
scroll to position [2378, 0]
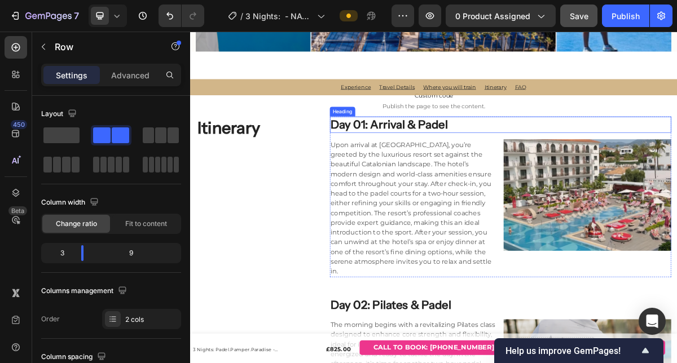
drag, startPoint x: 468, startPoint y: 164, endPoint x: 543, endPoint y: 177, distance: 75.6
click at [468, 164] on h3 "Day 01: Arrival & Padel" at bounding box center [621, 161] width 475 height 23
click at [468, 163] on h3 "Day 01: Arrival & Padel" at bounding box center [621, 161] width 475 height 23
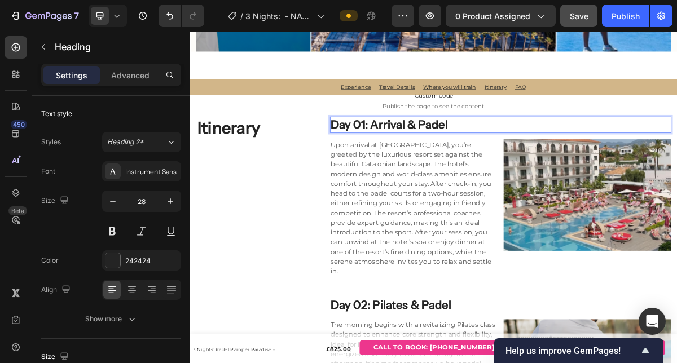
click at [583, 166] on p "Day 01: Arrival & Padel" at bounding box center [621, 161] width 473 height 20
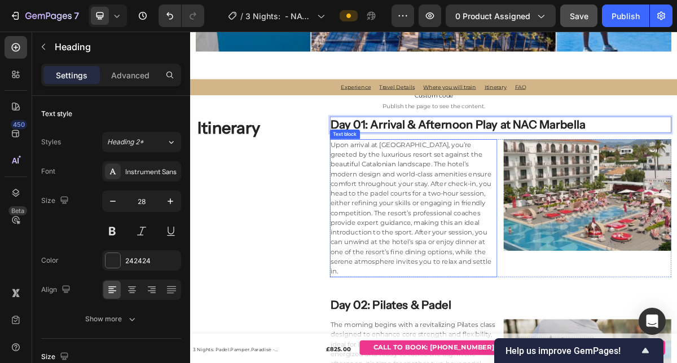
click at [453, 267] on span "Upon arrival at Camiral, you’re greeted by the luxurious resort set against the…" at bounding box center [497, 277] width 224 height 187
click at [454, 267] on span "Upon arrival at Camiral, you’re greeted by the luxurious resort set against the…" at bounding box center [497, 277] width 224 height 187
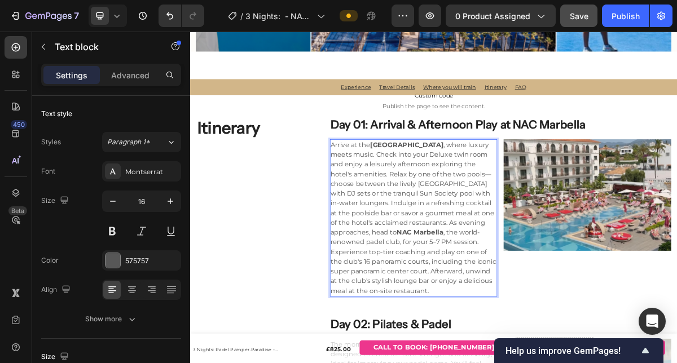
click at [486, 363] on p "Arrive at the Hard Rock Hotel Marbella , where luxury meets music. Check into y…" at bounding box center [500, 291] width 231 height 217
click at [473, 286] on p "Arrive at the Hard Rock Hotel Marbella , where luxury meets music. Check into y…" at bounding box center [500, 291] width 231 height 217
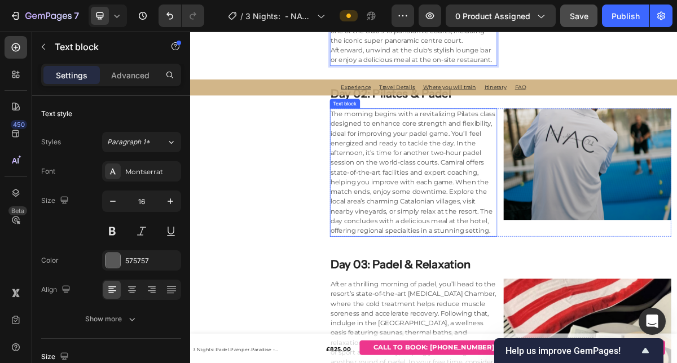
scroll to position [2665, 0]
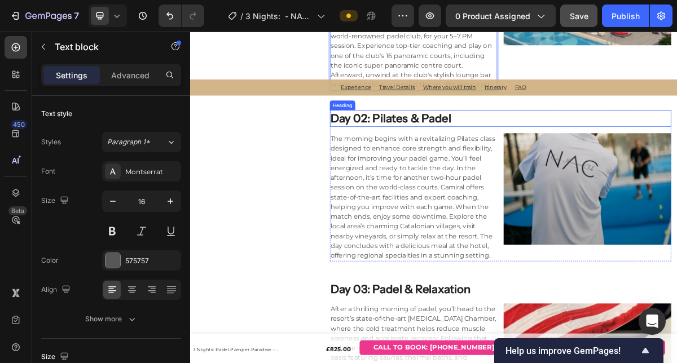
click at [514, 159] on h3 "Day 02: Pilates & Padel" at bounding box center [621, 152] width 475 height 23
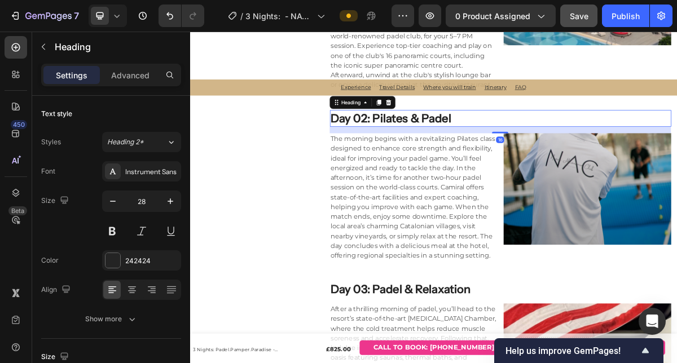
click at [561, 158] on h3 "Day 02: Pilates & Padel" at bounding box center [621, 152] width 475 height 23
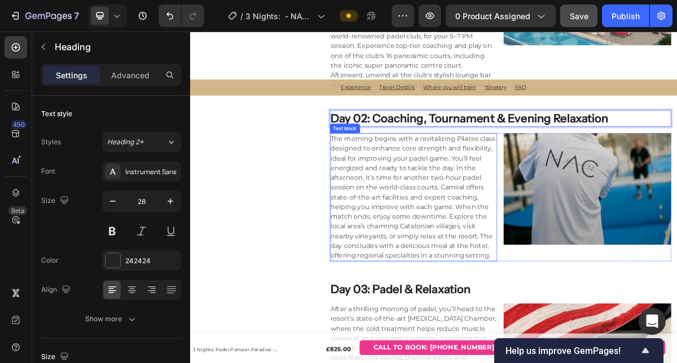
click at [425, 206] on span "The morning begins with a revitalizing Pilates class designed to enhance core s…" at bounding box center [499, 261] width 229 height 173
click at [425, 207] on span "The morning begins with a revitalizing Pilates class designed to enhance core s…" at bounding box center [499, 261] width 229 height 173
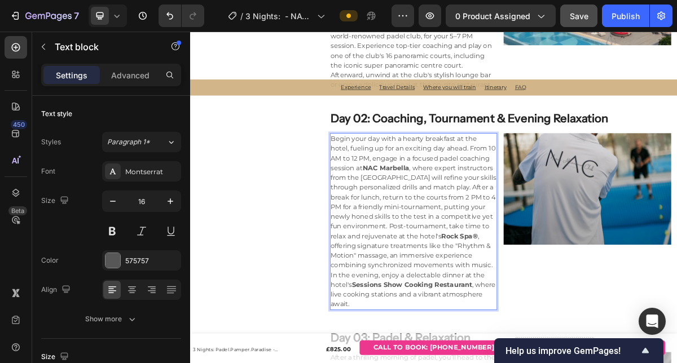
click at [404, 195] on span "Begin your day with a hearty breakfast at the hotel, fueling up for an exciting…" at bounding box center [500, 295] width 230 height 241
click at [472, 356] on span "Begin your day with a hearty breakfast at the hotel, fueling up for an exciting…" at bounding box center [500, 295] width 230 height 241
click at [488, 354] on span "Begin your day with a hearty breakfast at the hotel, fueling up for an exciting…" at bounding box center [500, 295] width 230 height 241
click at [406, 192] on span "Begin your day with a hearty breakfast at the hotel, fueling up for an exciting…" at bounding box center [500, 295] width 230 height 241
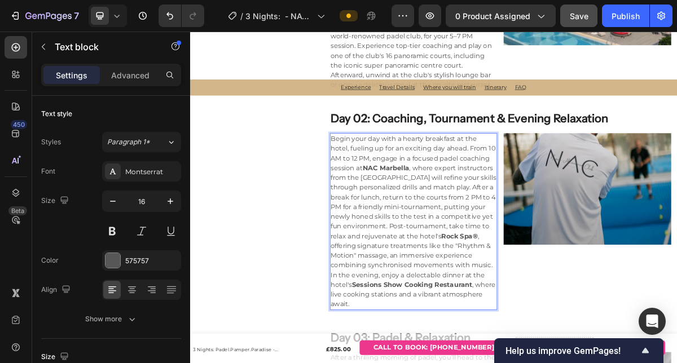
click at [409, 235] on span "Begin your day with a hearty breakfast at the hotel, fueling up for an exciting…" at bounding box center [500, 295] width 230 height 241
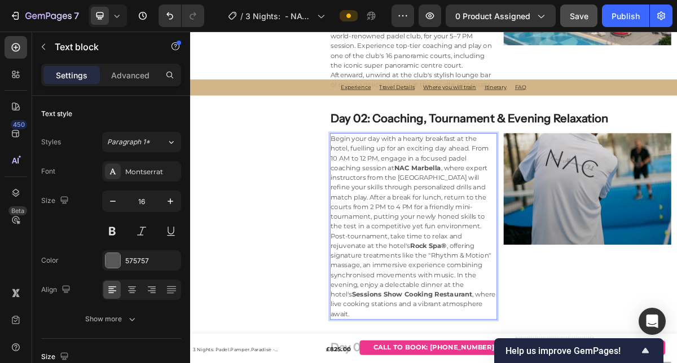
click at [421, 235] on span "Begin your day with a hearty breakfast at the hotel, fuelling up for an excitin…" at bounding box center [500, 302] width 230 height 255
click at [418, 280] on span "Begin your day with a hearty breakfast at the hotel, fuelling up for an excitin…" at bounding box center [500, 302] width 230 height 255
click at [464, 249] on span "Begin your day with a hearty breakfast at the hotel, fuelling up for an excitin…" at bounding box center [500, 302] width 230 height 255
click at [479, 268] on p "Begin your day with a hearty breakfast at the hotel, fuelling up for an excitin…" at bounding box center [500, 302] width 231 height 257
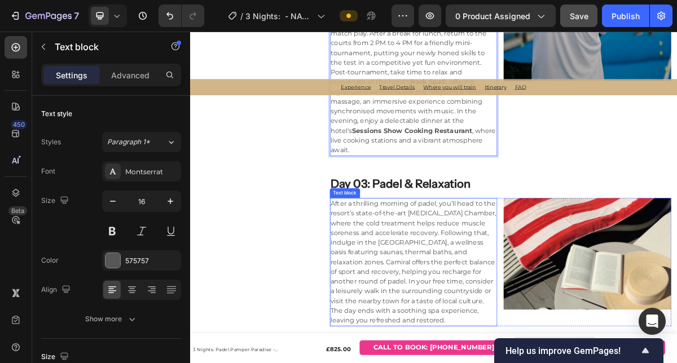
scroll to position [2906, 0]
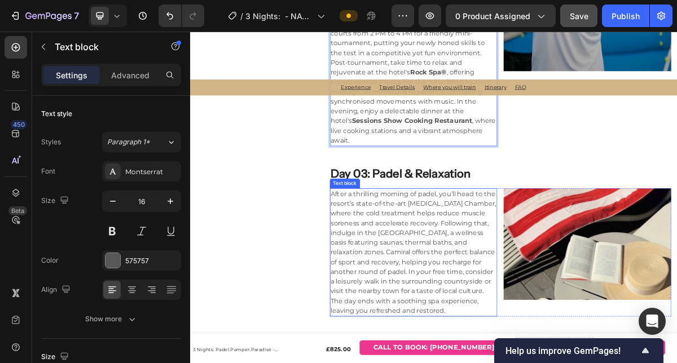
click at [448, 305] on p "After a thrilling morning of padel, you’ll head to the resort’s state-of-the-ar…" at bounding box center [500, 339] width 231 height 176
click at [449, 305] on p "After a thrilling morning of padel, you’ll head to the resort’s state-of-the-ar…" at bounding box center [500, 339] width 231 height 176
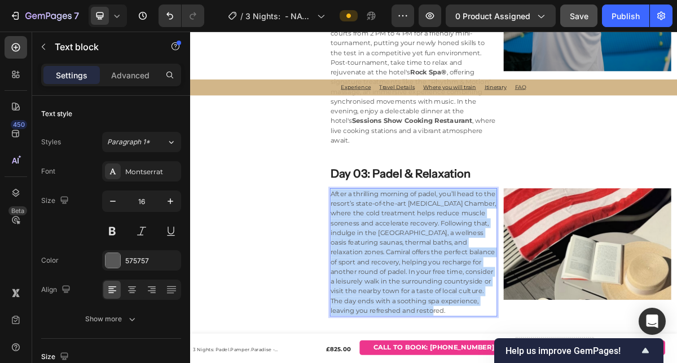
click at [449, 305] on p "After a thrilling morning of padel, you’ll head to the resort’s state-of-the-ar…" at bounding box center [500, 339] width 231 height 176
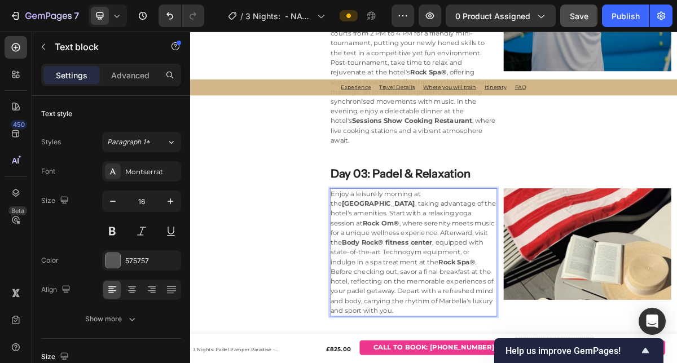
click at [423, 351] on p "Enjoy a leisurely morning at the Hard Rock Hotel Marbella , taking advantage of…" at bounding box center [500, 339] width 231 height 176
click at [503, 218] on h3 "Day 03: Padel & Relaxation" at bounding box center [621, 229] width 475 height 23
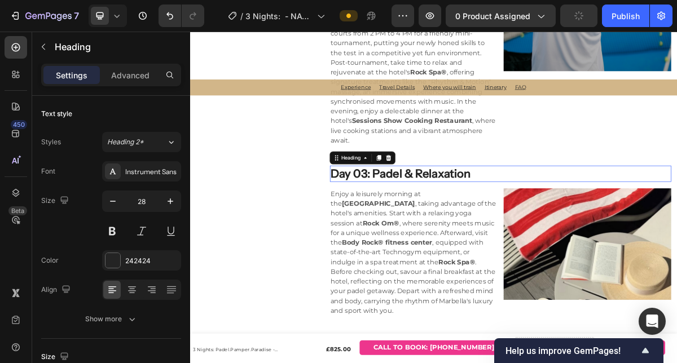
click at [600, 220] on p "Day 03: Padel & Relaxation" at bounding box center [621, 230] width 473 height 20
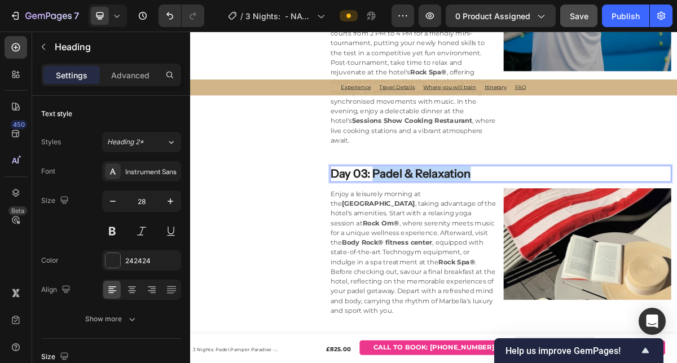
drag, startPoint x: 601, startPoint y: 212, endPoint x: 442, endPoint y: 213, distance: 158.6
click at [442, 220] on p "Day 03: Padel & Relaxation" at bounding box center [621, 230] width 473 height 20
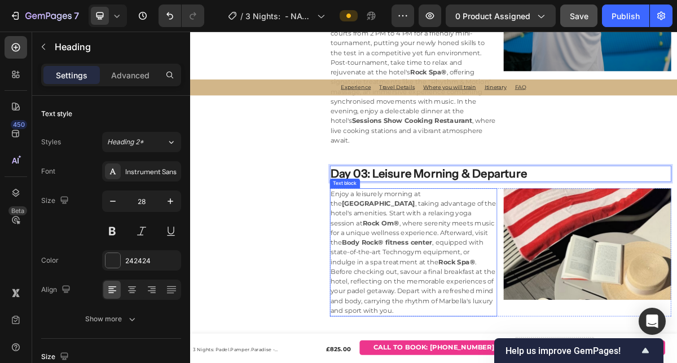
click at [464, 290] on p "Enjoy a leisurely morning at the Hard Rock Hotel Marbella , taking advantage of…" at bounding box center [500, 339] width 231 height 176
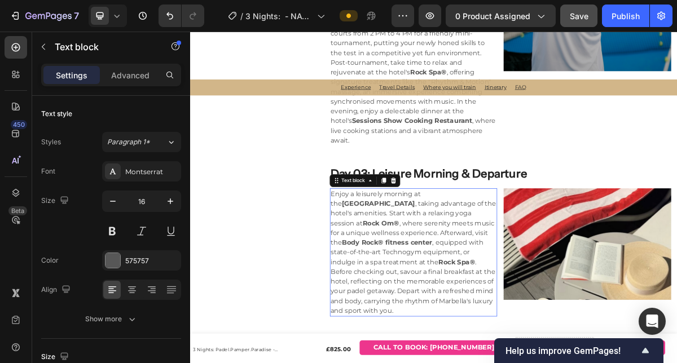
click at [309, 315] on div "Itinerary Heading" at bounding box center [278, 38] width 159 height 833
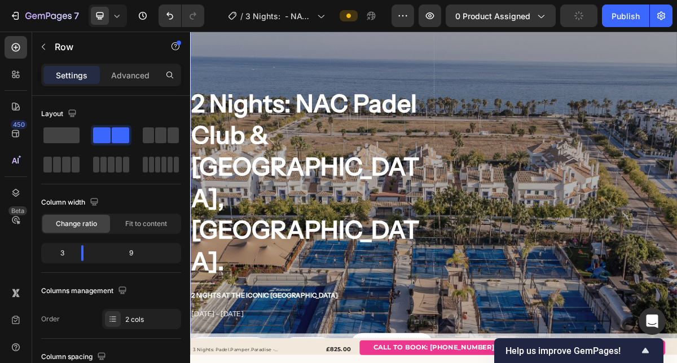
scroll to position [0, 0]
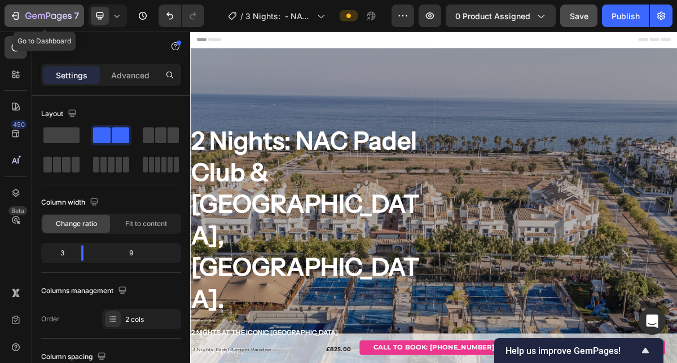
click at [17, 16] on icon "button" at bounding box center [16, 16] width 5 height 8
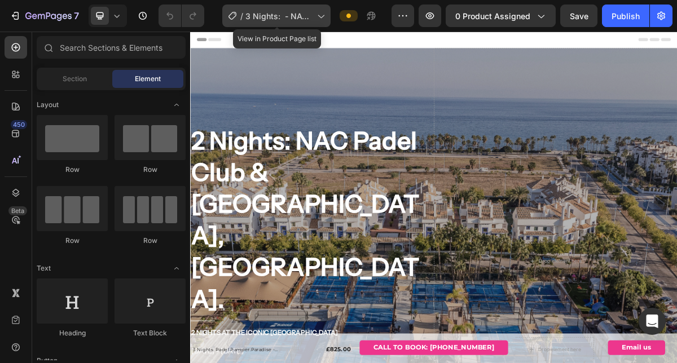
click at [255, 15] on span "3 Nights: - NAC Padel Club & [GEOGRAPHIC_DATA], [GEOGRAPHIC_DATA]" at bounding box center [278, 16] width 67 height 12
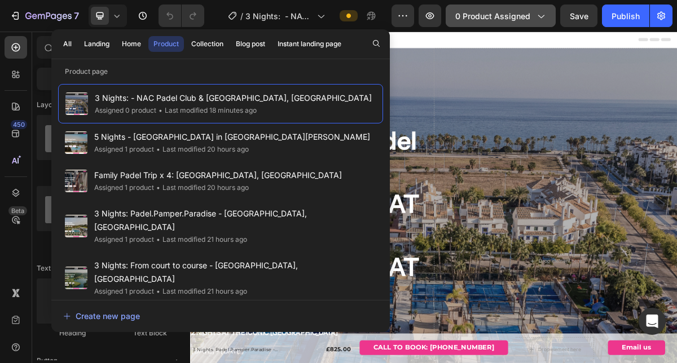
click at [501, 20] on span "0 product assigned" at bounding box center [492, 16] width 75 height 12
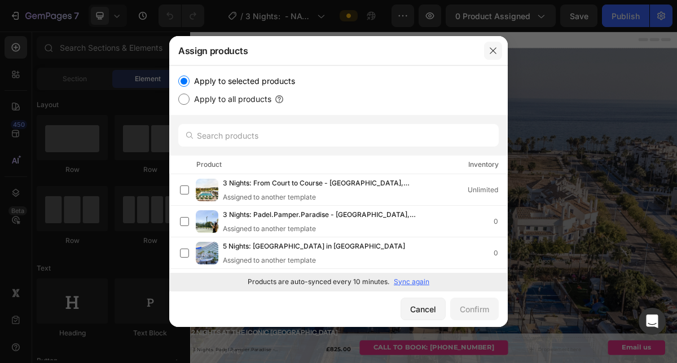
click at [493, 52] on icon "button" at bounding box center [493, 50] width 9 height 9
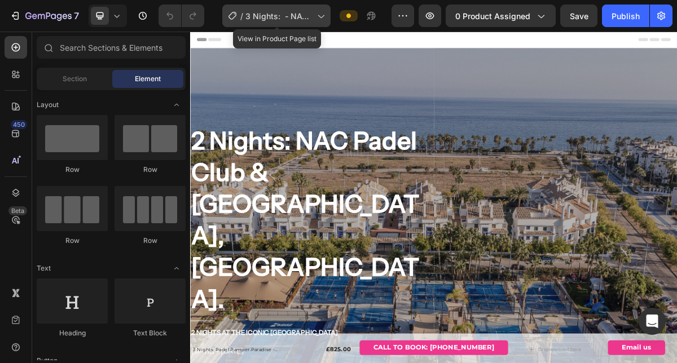
click at [264, 12] on span "3 Nights: - NAC Padel Club & [GEOGRAPHIC_DATA], [GEOGRAPHIC_DATA]" at bounding box center [278, 16] width 67 height 12
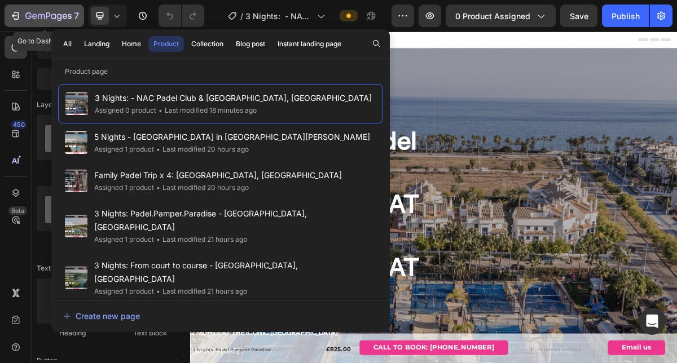
click at [19, 11] on icon "button" at bounding box center [15, 15] width 11 height 11
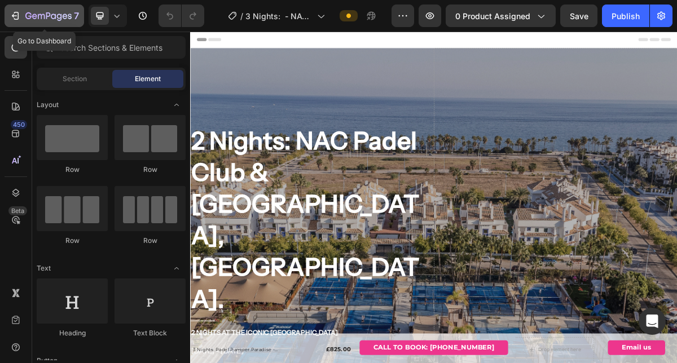
click at [28, 14] on icon "button" at bounding box center [48, 17] width 46 height 10
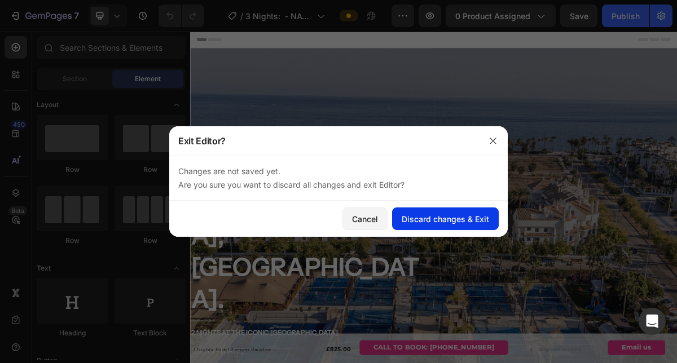
click at [422, 220] on div "Discard changes & Exit" at bounding box center [445, 219] width 87 height 12
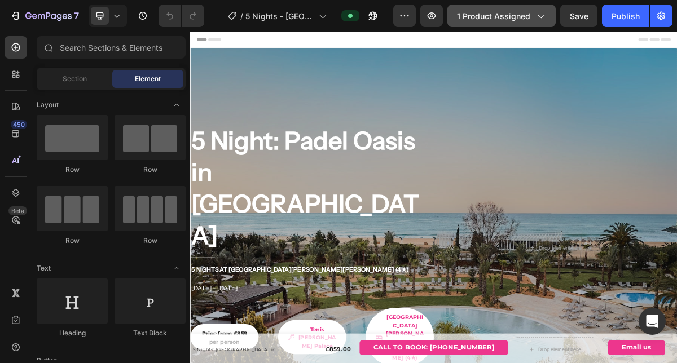
click at [517, 16] on span "1 product assigned" at bounding box center [493, 16] width 73 height 12
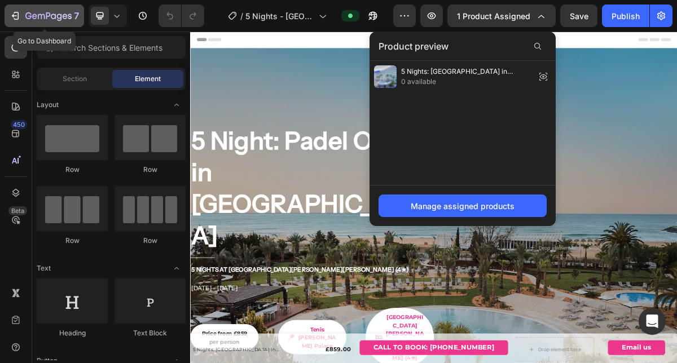
click at [37, 18] on icon "button" at bounding box center [48, 17] width 46 height 10
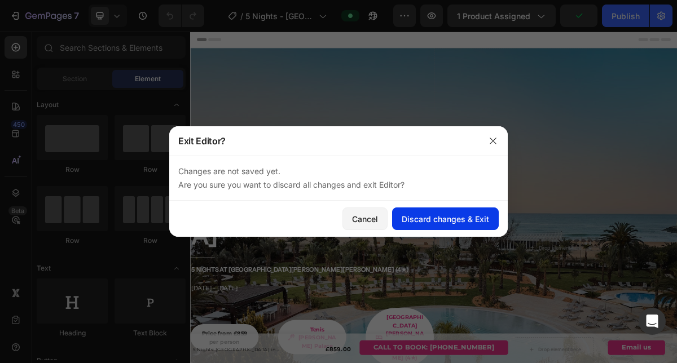
click at [420, 223] on div "Discard changes & Exit" at bounding box center [445, 219] width 87 height 12
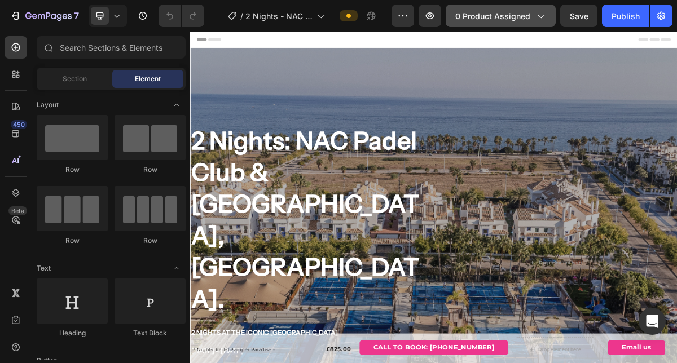
click at [497, 19] on span "0 product assigned" at bounding box center [492, 16] width 75 height 12
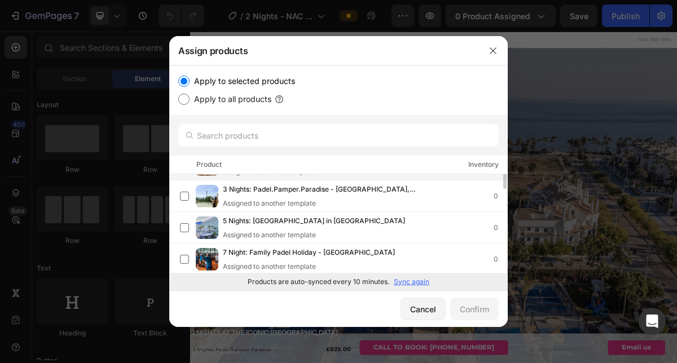
scroll to position [30, 0]
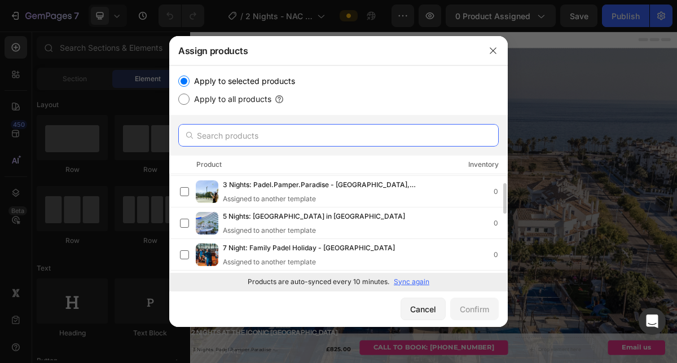
click at [278, 131] on input "text" at bounding box center [338, 135] width 321 height 23
type input "2"
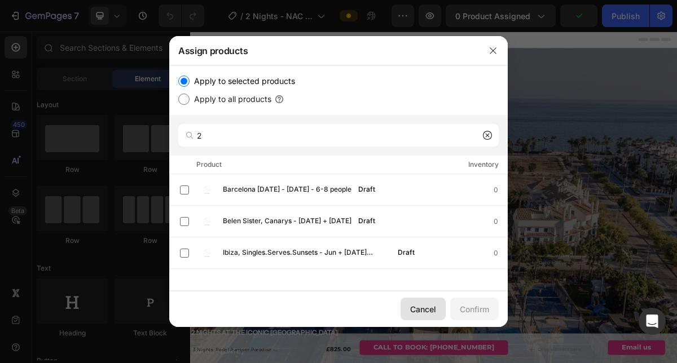
drag, startPoint x: 424, startPoint y: 308, endPoint x: 326, endPoint y: 384, distance: 124.7
click at [424, 308] on div "Cancel" at bounding box center [423, 310] width 26 height 12
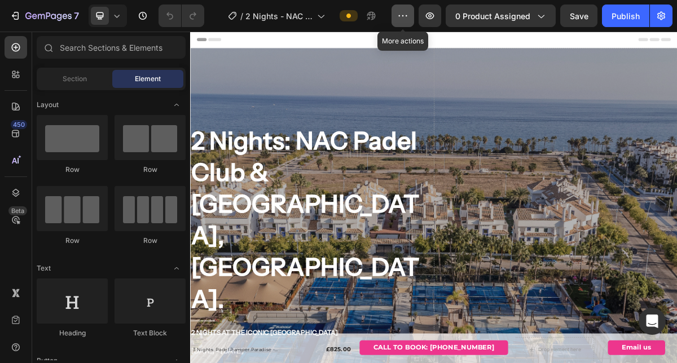
click at [407, 17] on icon "button" at bounding box center [402, 15] width 11 height 11
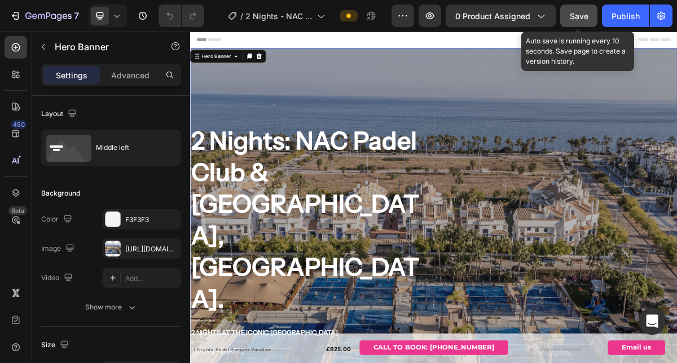
click at [586, 17] on span "Save" at bounding box center [579, 16] width 19 height 10
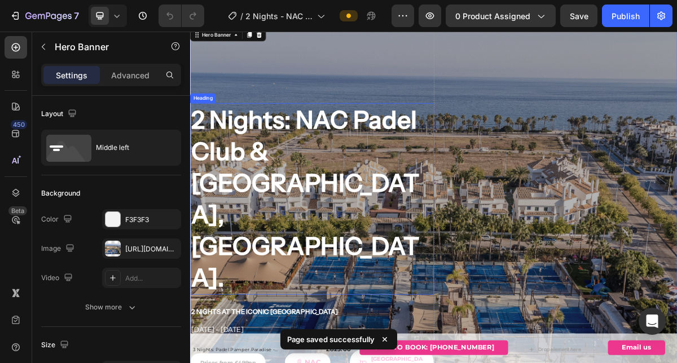
scroll to position [0, 0]
